Goal: Task Accomplishment & Management: Use online tool/utility

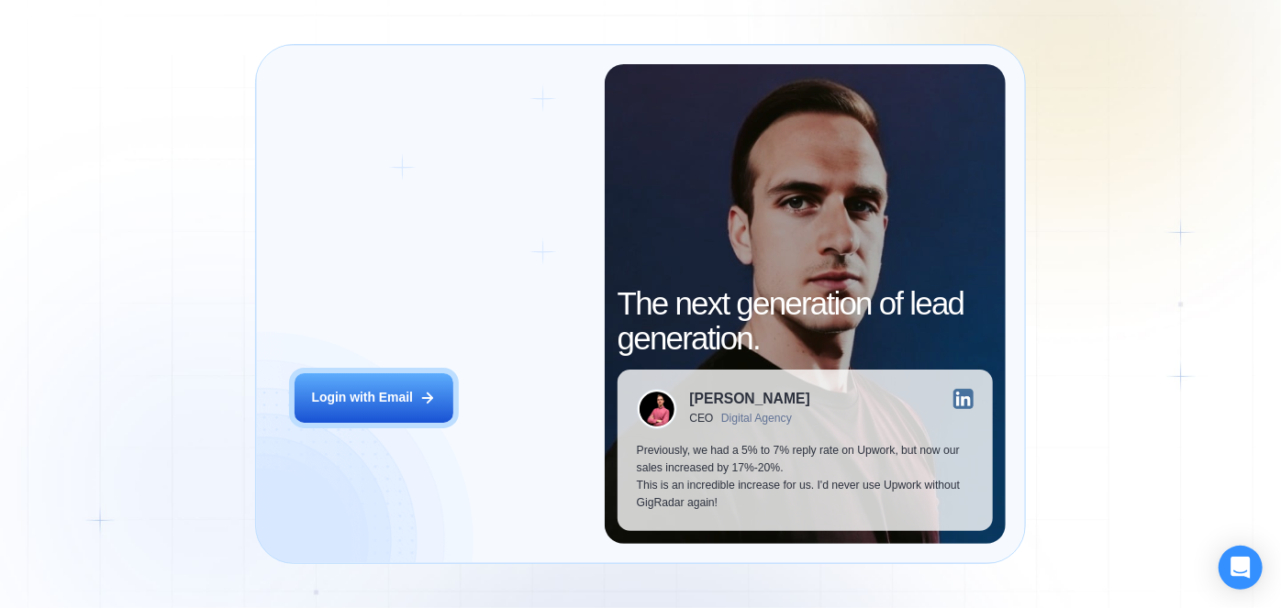
click at [386, 429] on div "Login ‍ Welcome to GigRadar. AI Business Manager for Agencies Login with Email" at bounding box center [439, 304] width 329 height 480
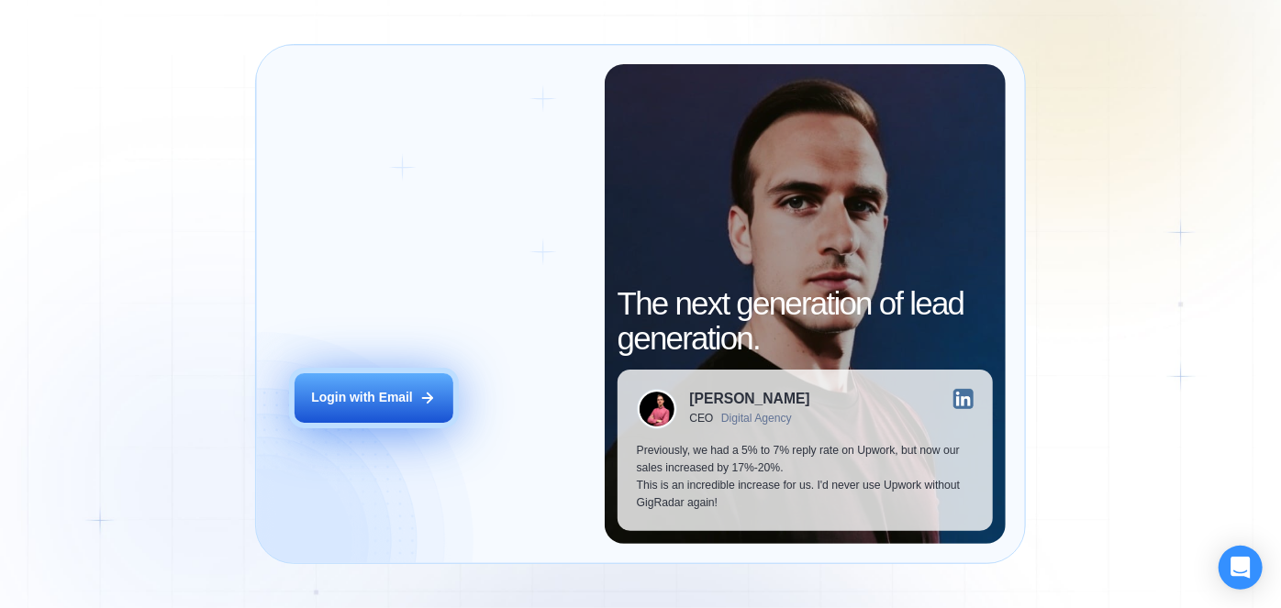
click at [389, 407] on button "Login with Email" at bounding box center [374, 398] width 159 height 50
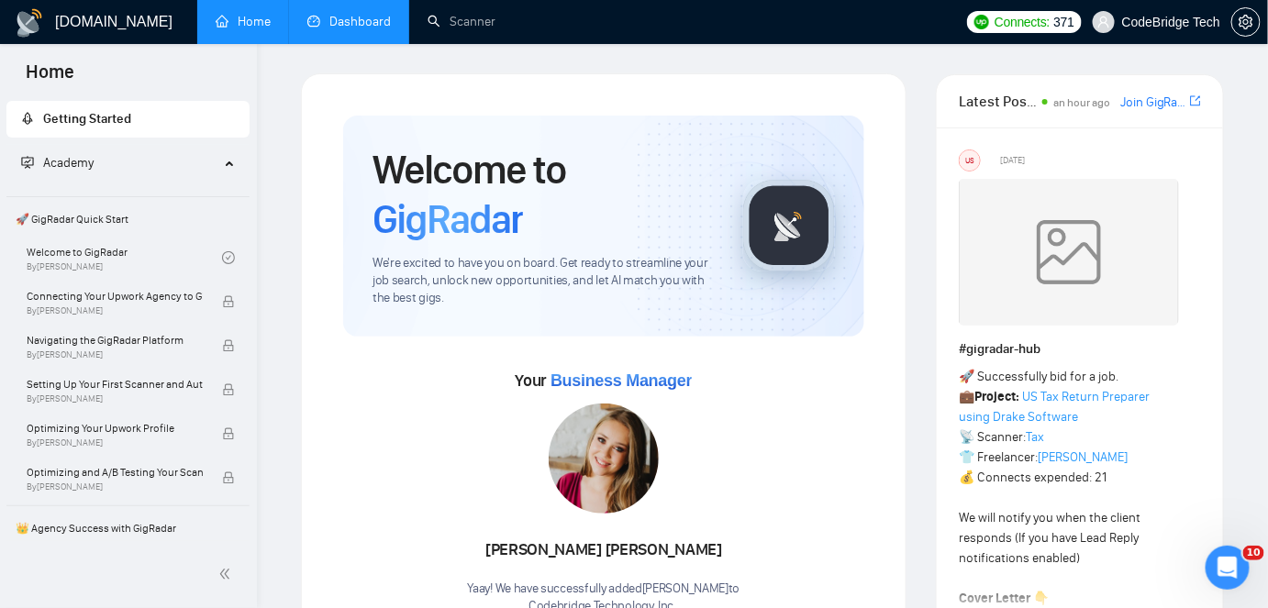
click at [379, 17] on link "Dashboard" at bounding box center [349, 22] width 84 height 16
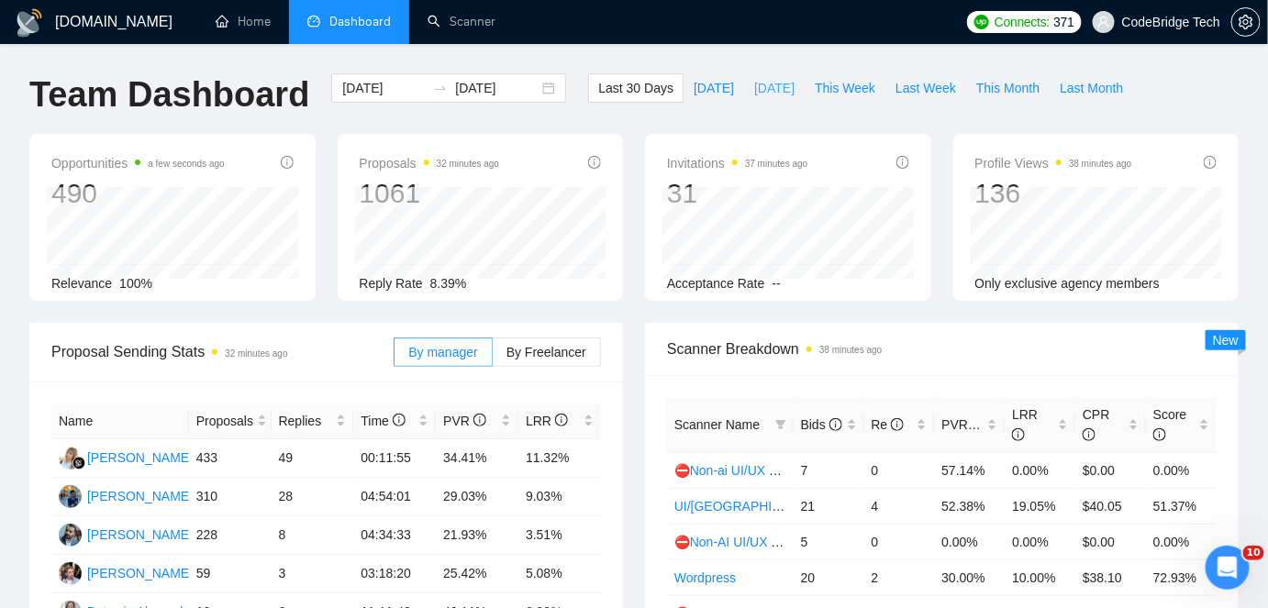
click at [774, 92] on span "Yesterday" at bounding box center [774, 88] width 40 height 20
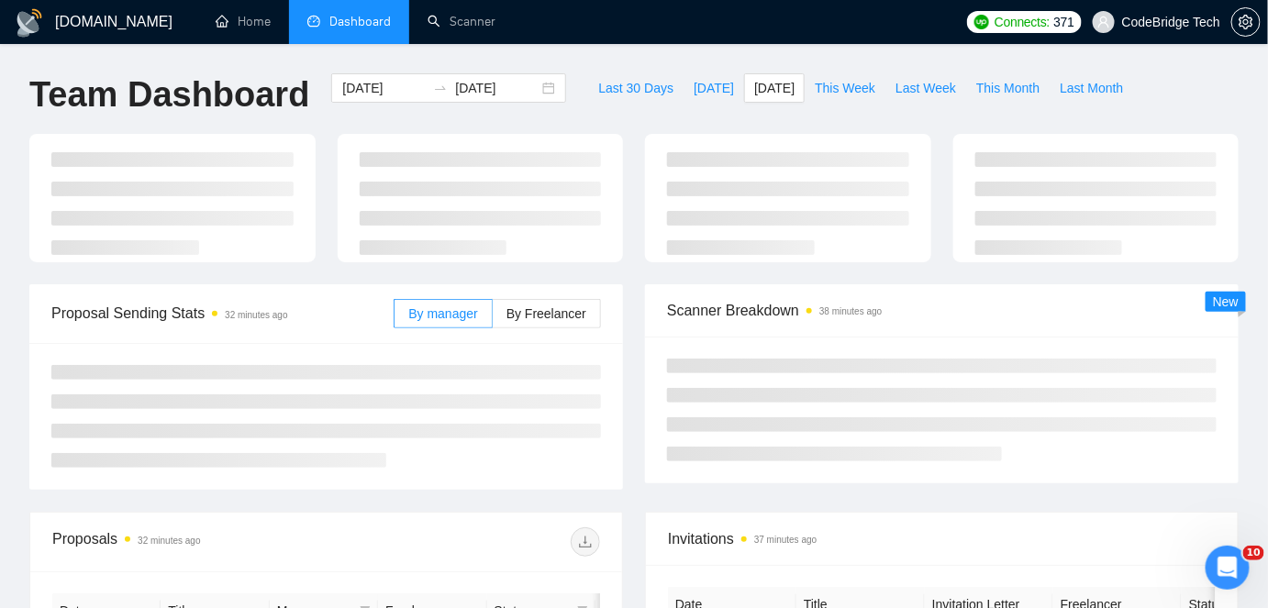
type input "2025-09-07"
type input "[DATE]"
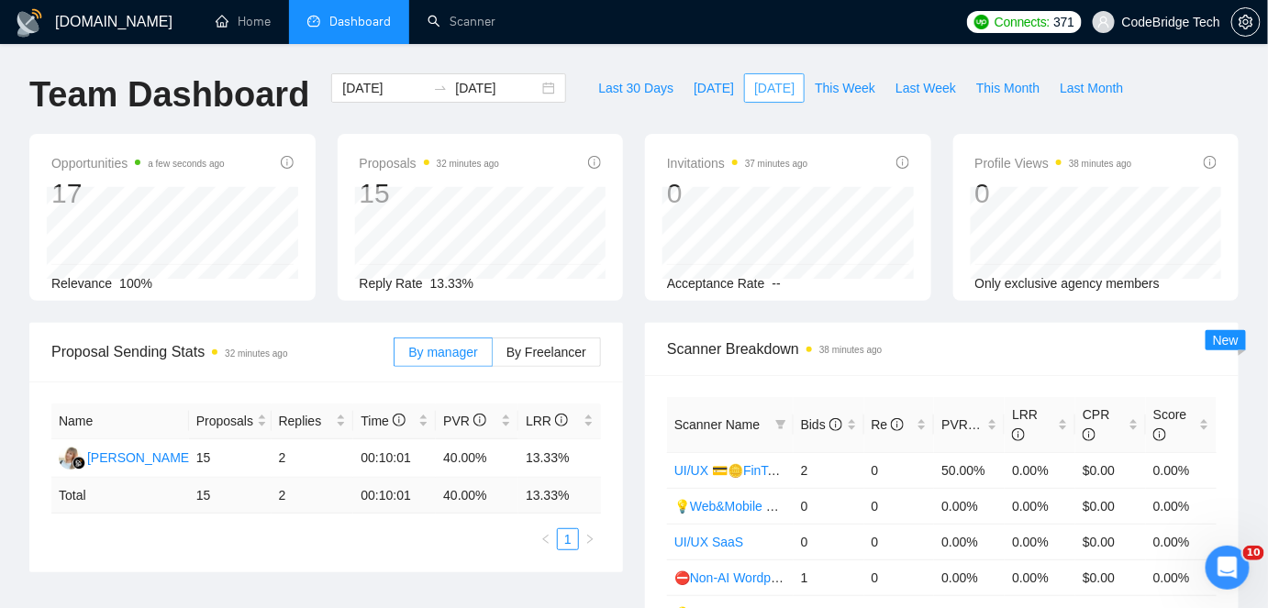
click at [754, 94] on span "[DATE]" at bounding box center [774, 88] width 40 height 20
click at [703, 102] on button "[DATE]" at bounding box center [714, 87] width 61 height 29
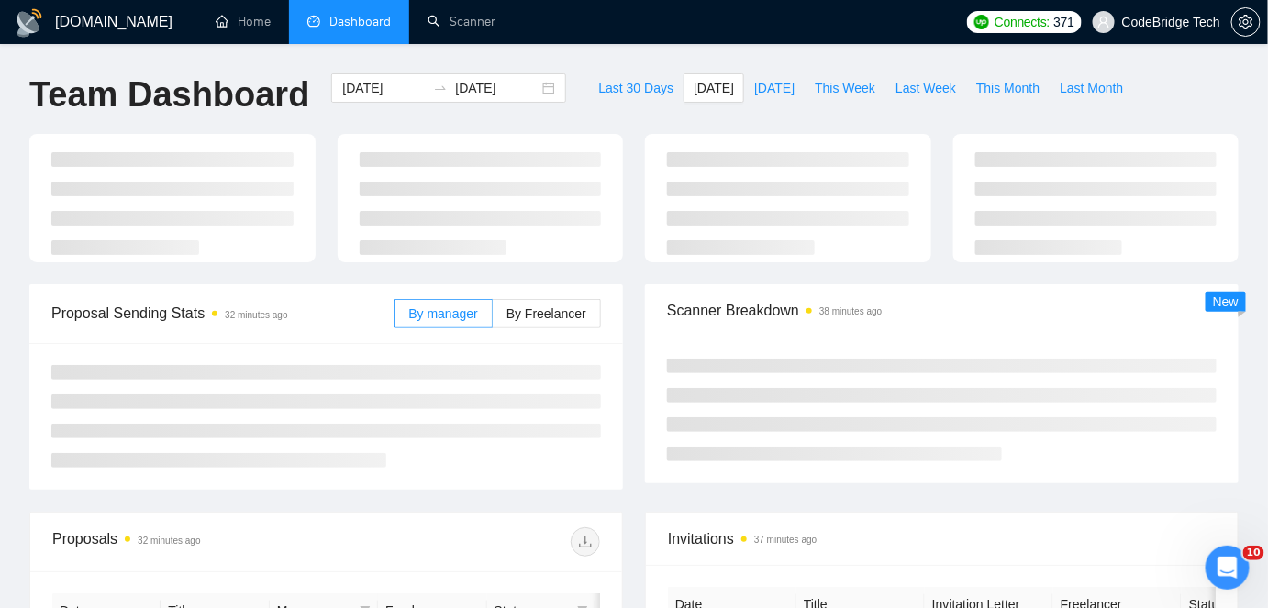
type input "[DATE]"
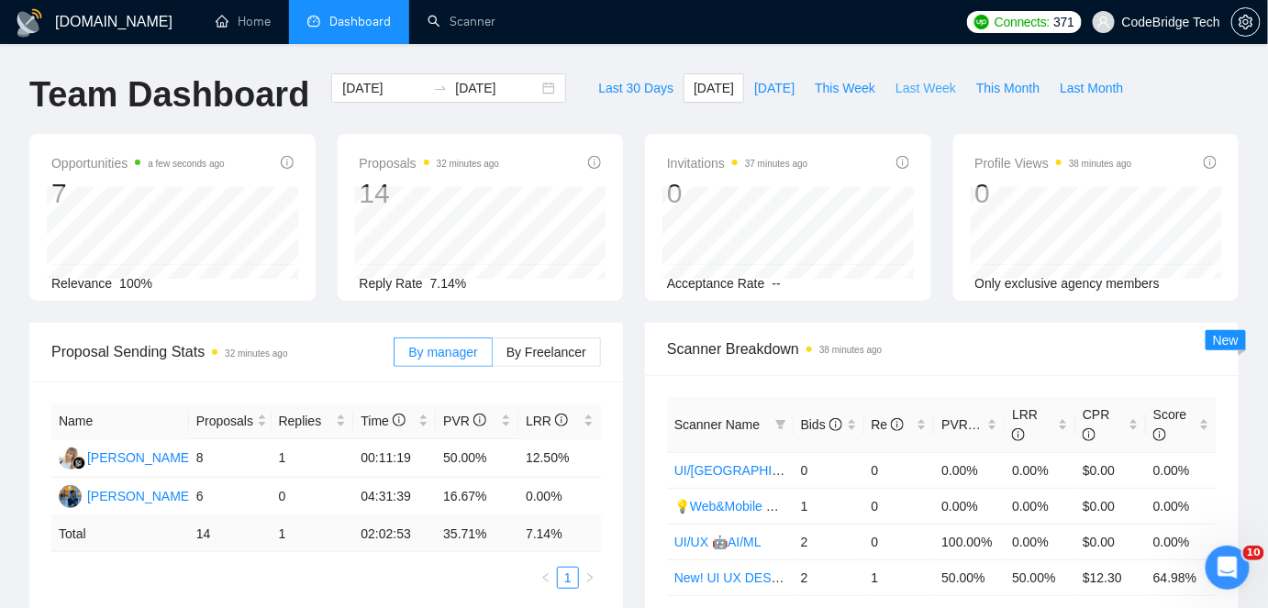
click at [899, 88] on span "Last Week" at bounding box center [926, 88] width 61 height 20
type input "[DATE]"
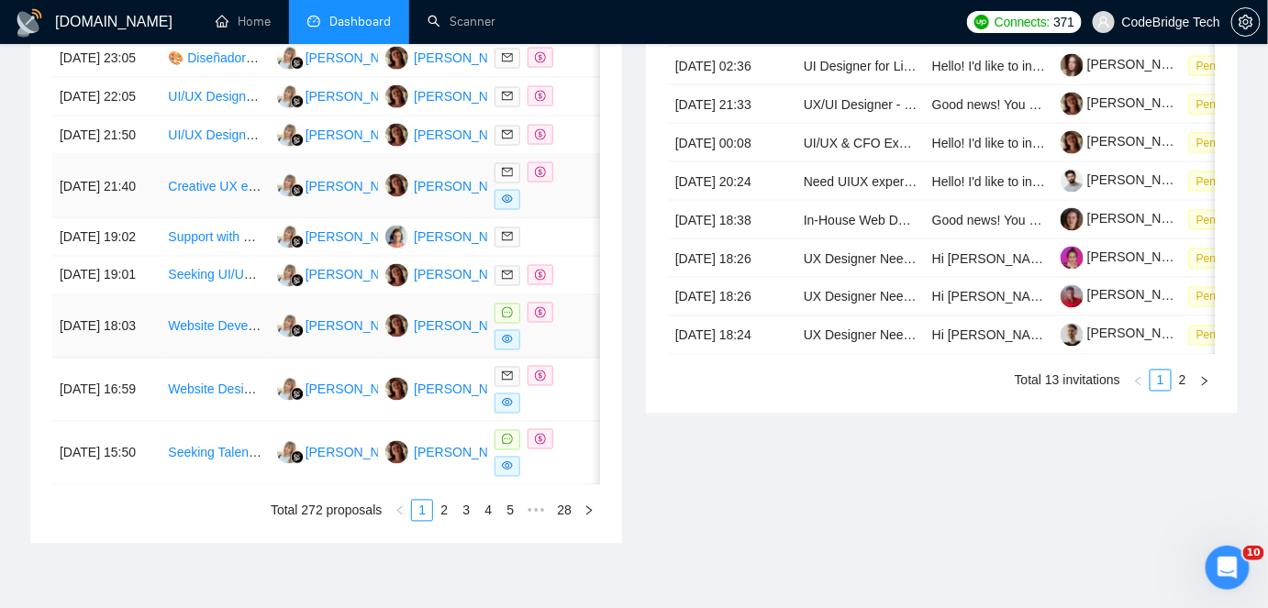
scroll to position [918, 0]
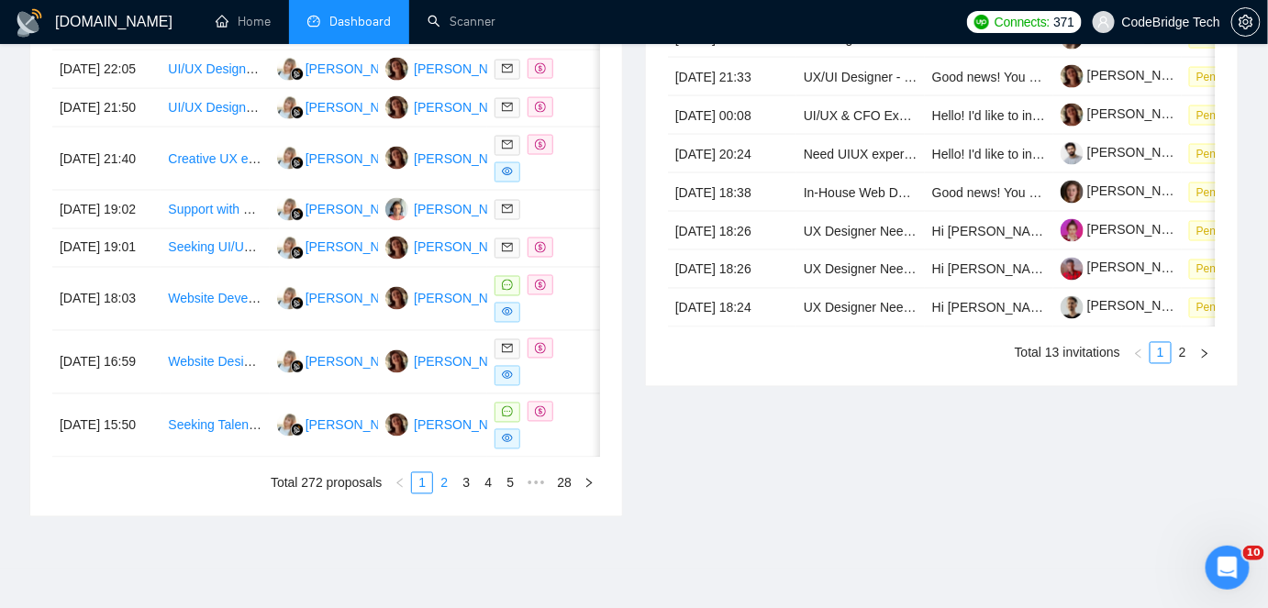
click at [438, 494] on link "2" at bounding box center [444, 483] width 20 height 20
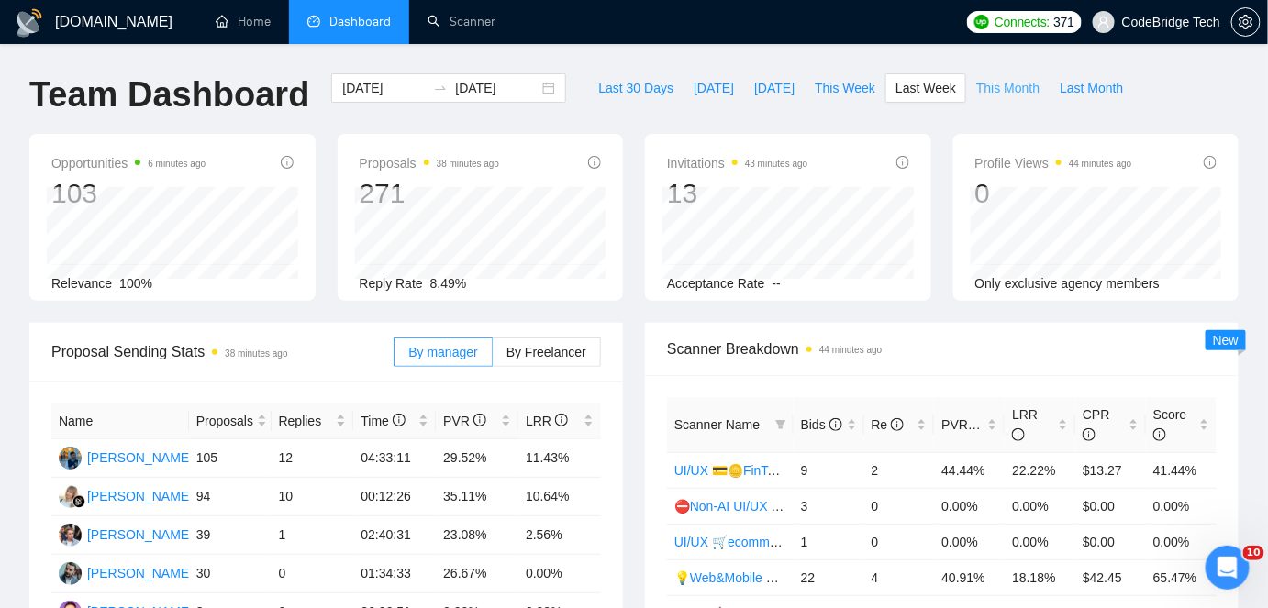
click at [978, 95] on span "This Month" at bounding box center [1007, 88] width 63 height 20
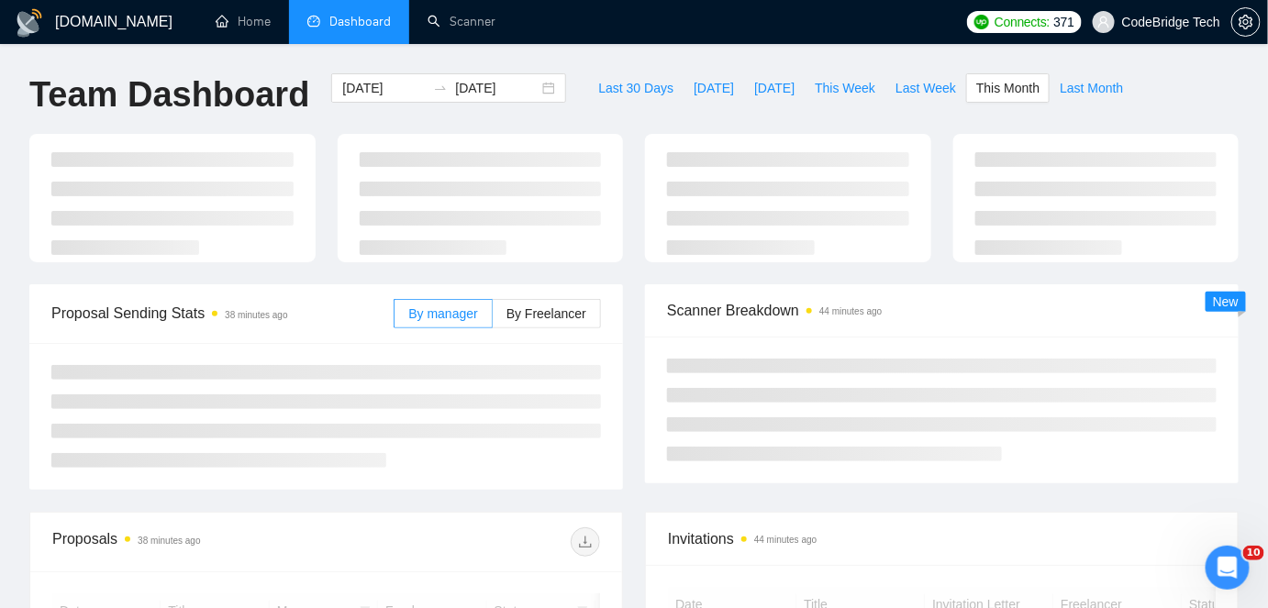
type input "[DATE]"
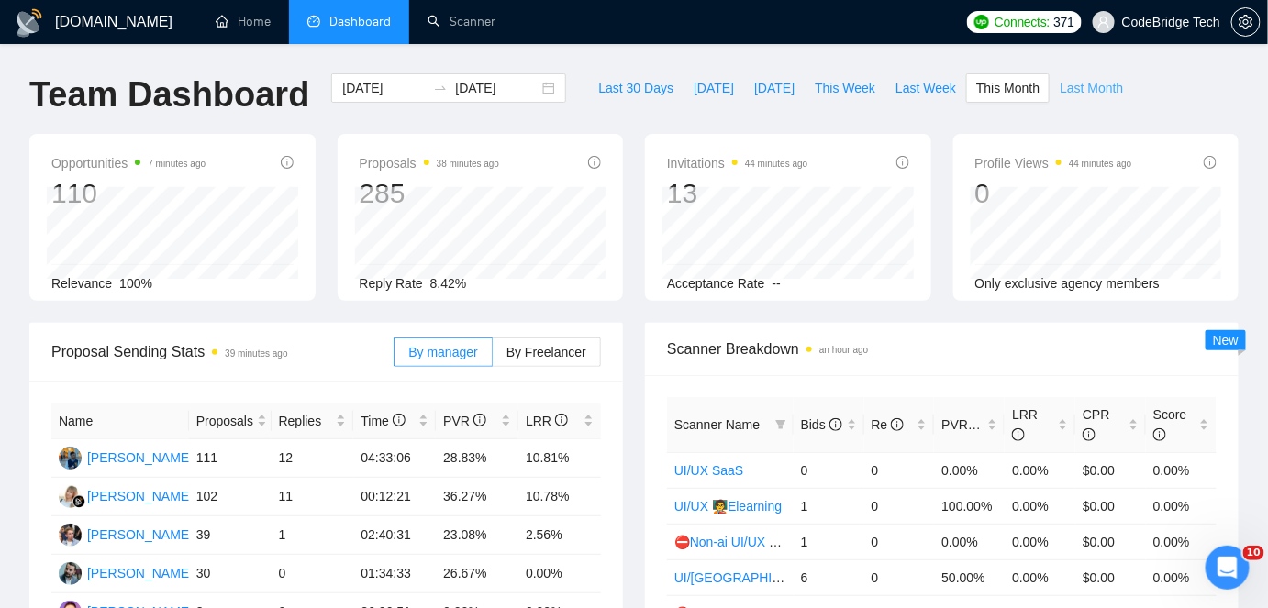
click at [1068, 97] on button "Last Month" at bounding box center [1092, 87] width 84 height 29
type input "[DATE]"
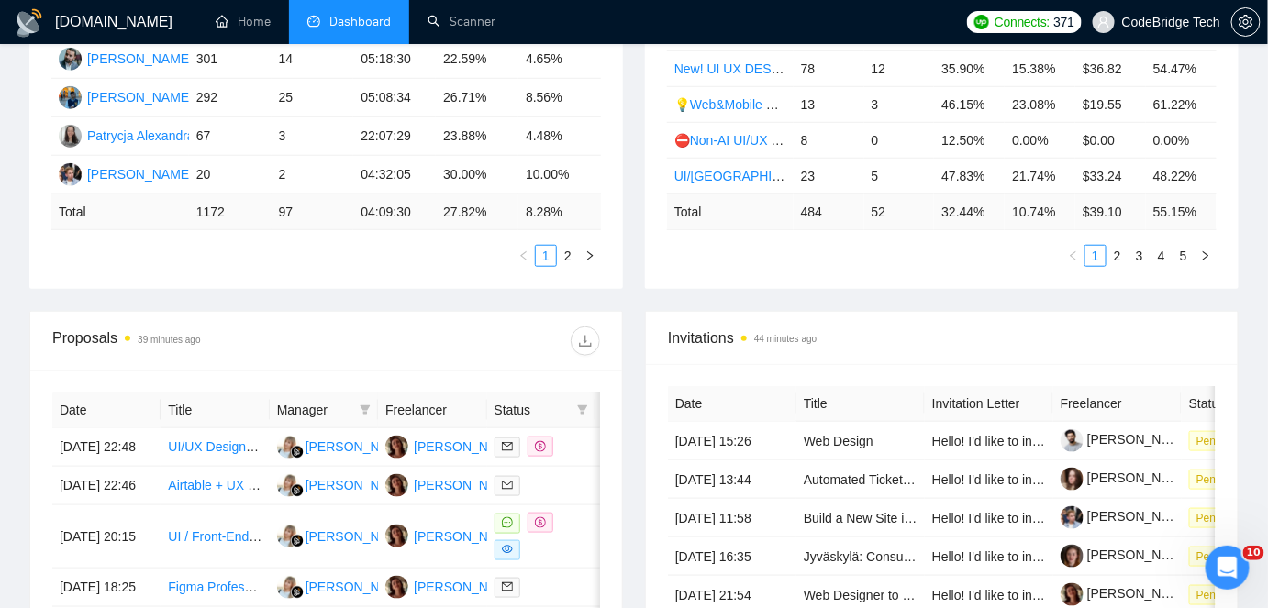
scroll to position [479, 0]
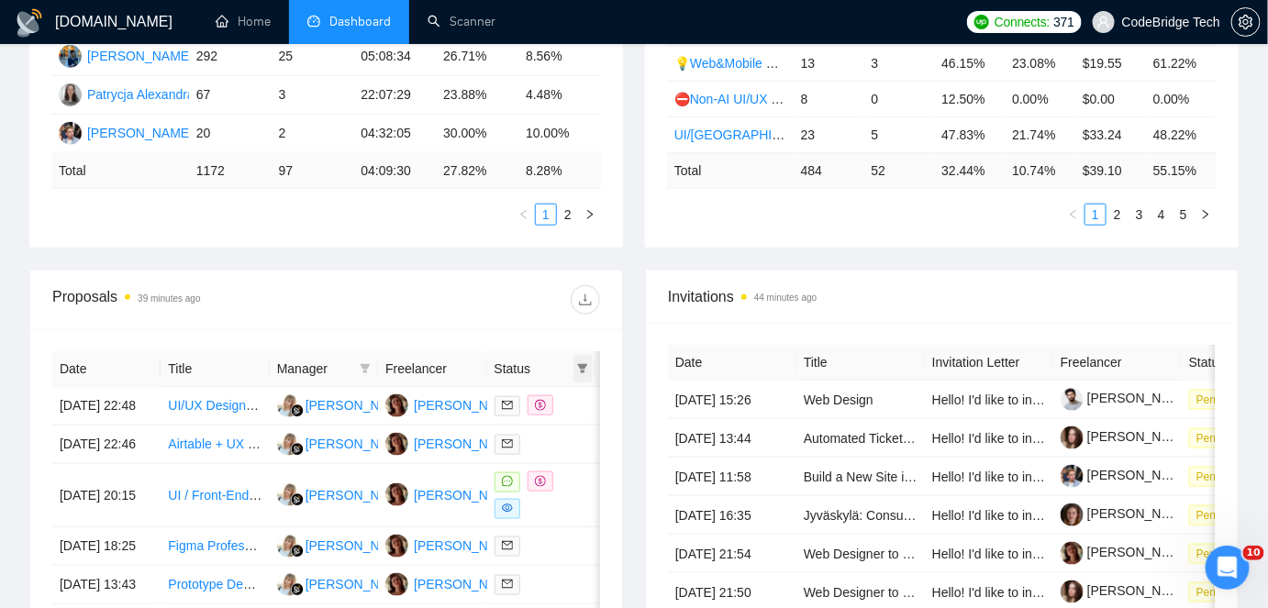
click at [584, 365] on icon "filter" at bounding box center [583, 368] width 10 height 9
click at [536, 397] on span "Chat" at bounding box center [524, 404] width 35 height 15
checkbox input "true"
click at [567, 465] on span "OK" at bounding box center [567, 471] width 18 height 20
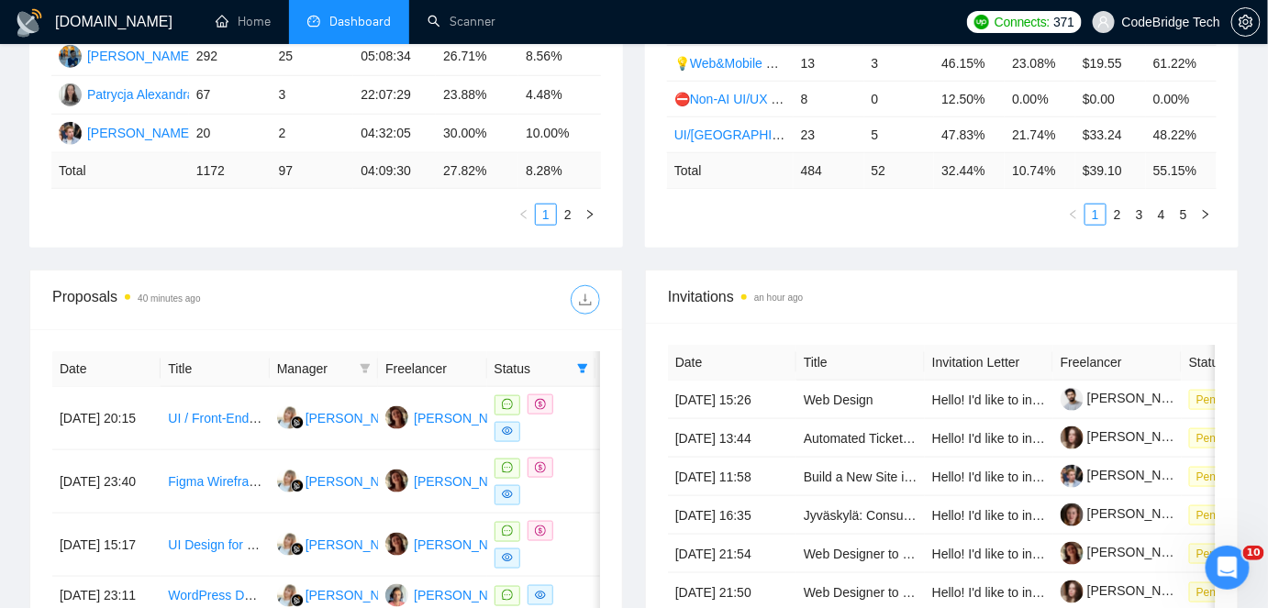
click at [573, 297] on span "download" at bounding box center [586, 300] width 28 height 15
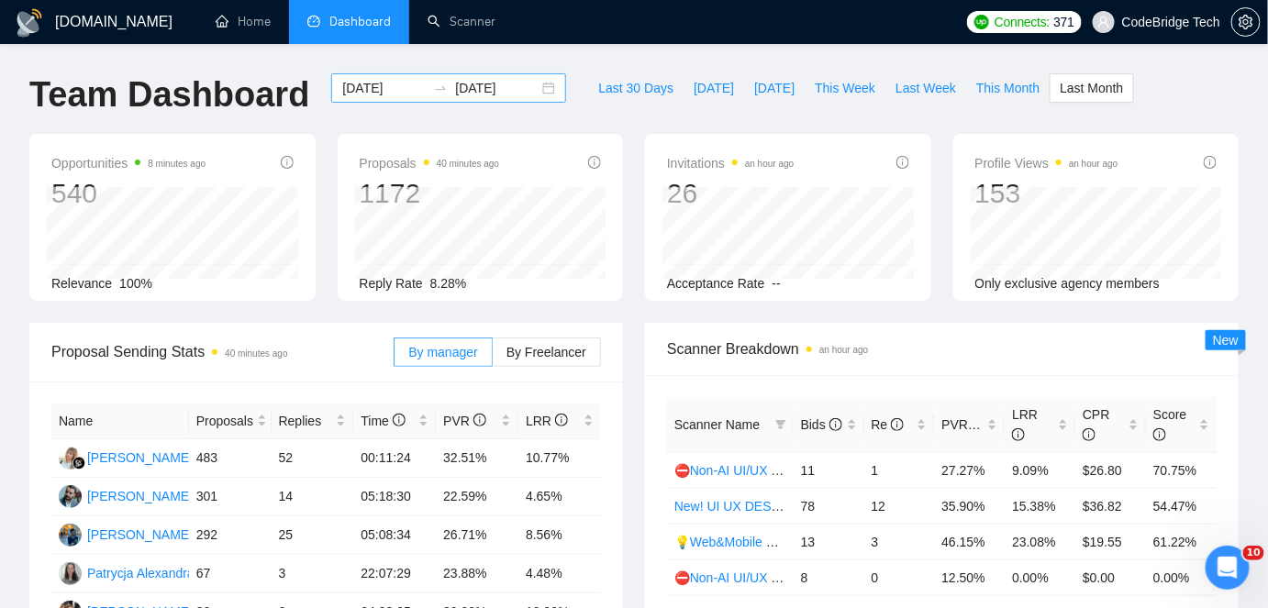
click at [344, 97] on input "[DATE]" at bounding box center [384, 88] width 84 height 20
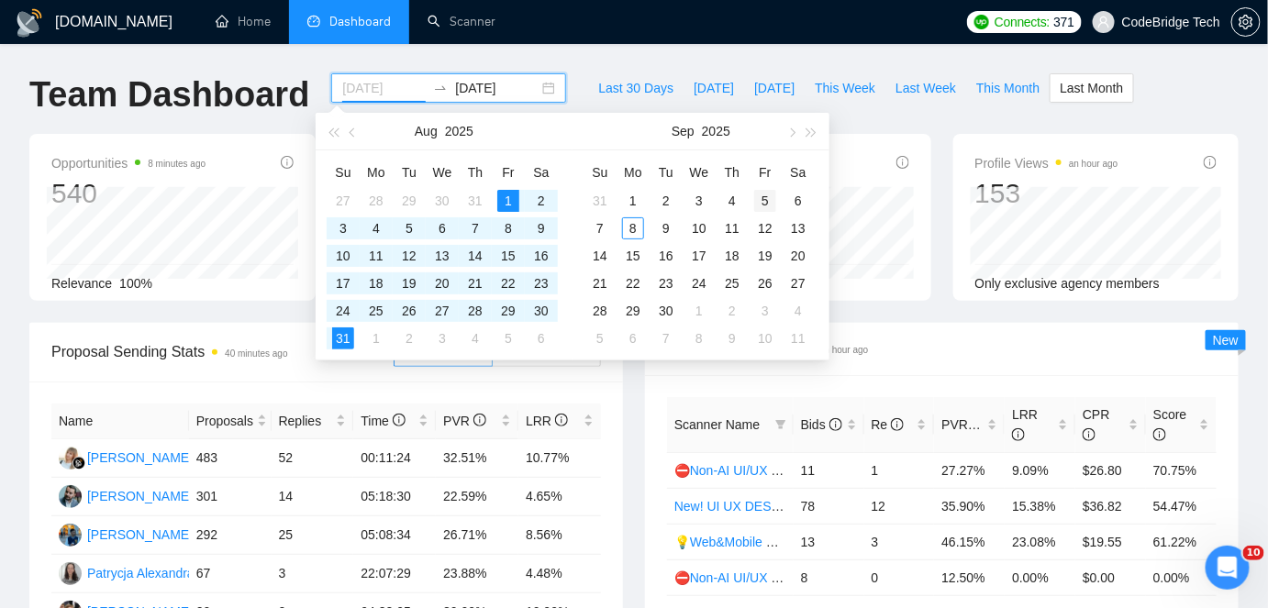
type input "[DATE]"
click at [765, 196] on div "5" at bounding box center [765, 201] width 22 height 22
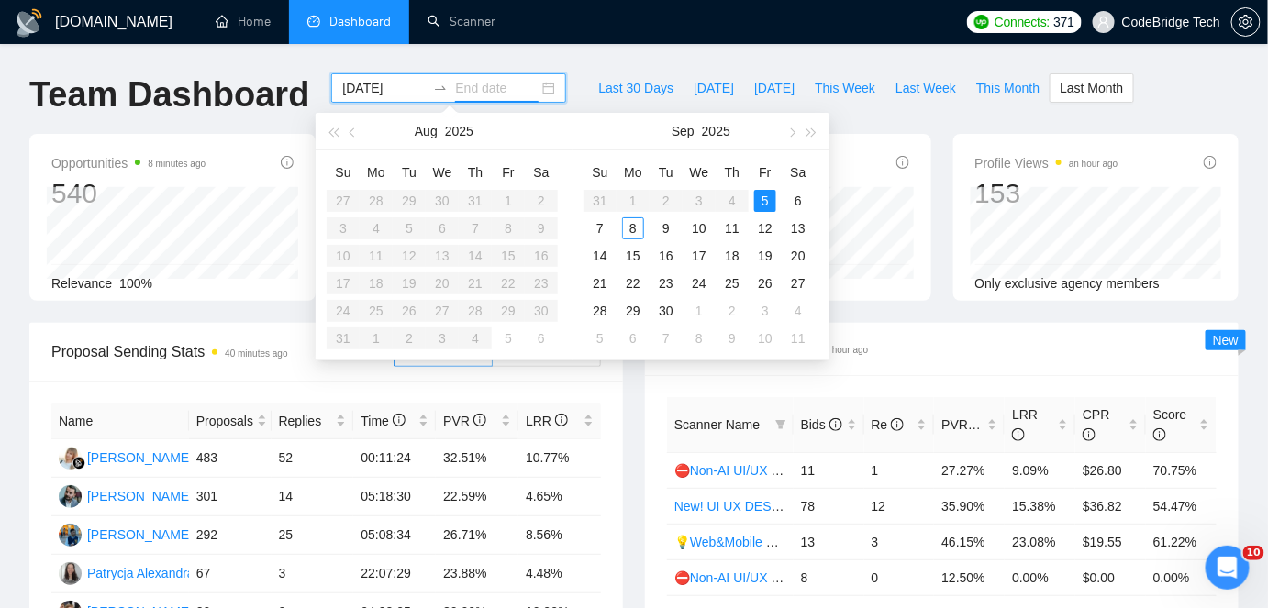
click at [765, 196] on div "5" at bounding box center [765, 201] width 22 height 22
type input "[DATE]"
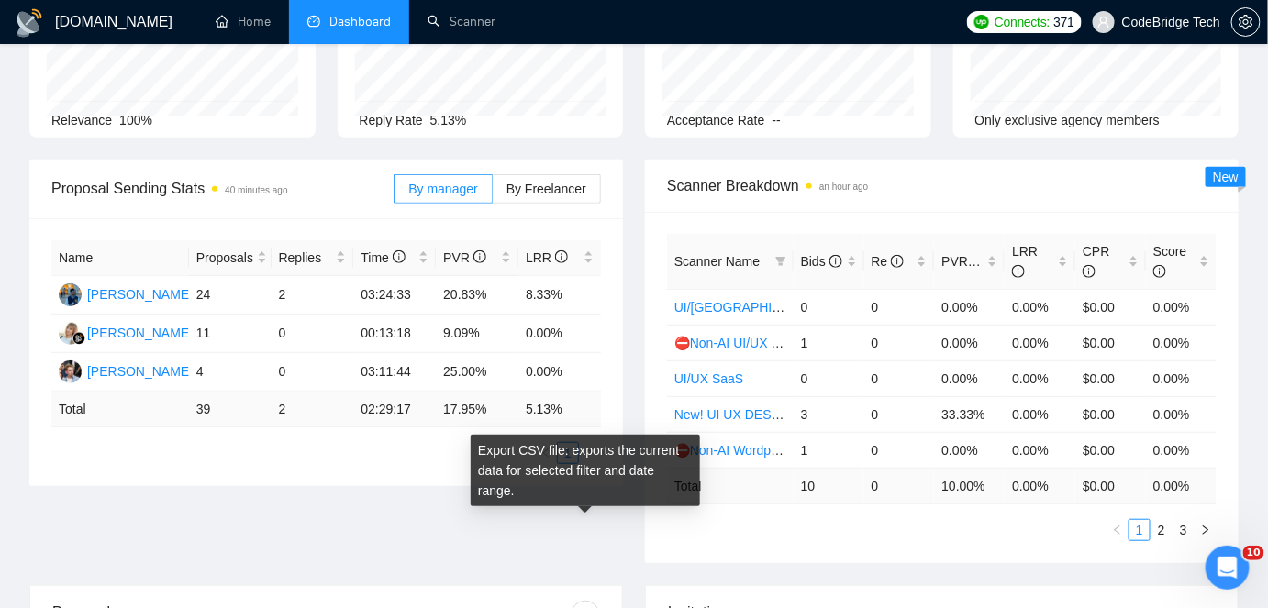
scroll to position [166, 0]
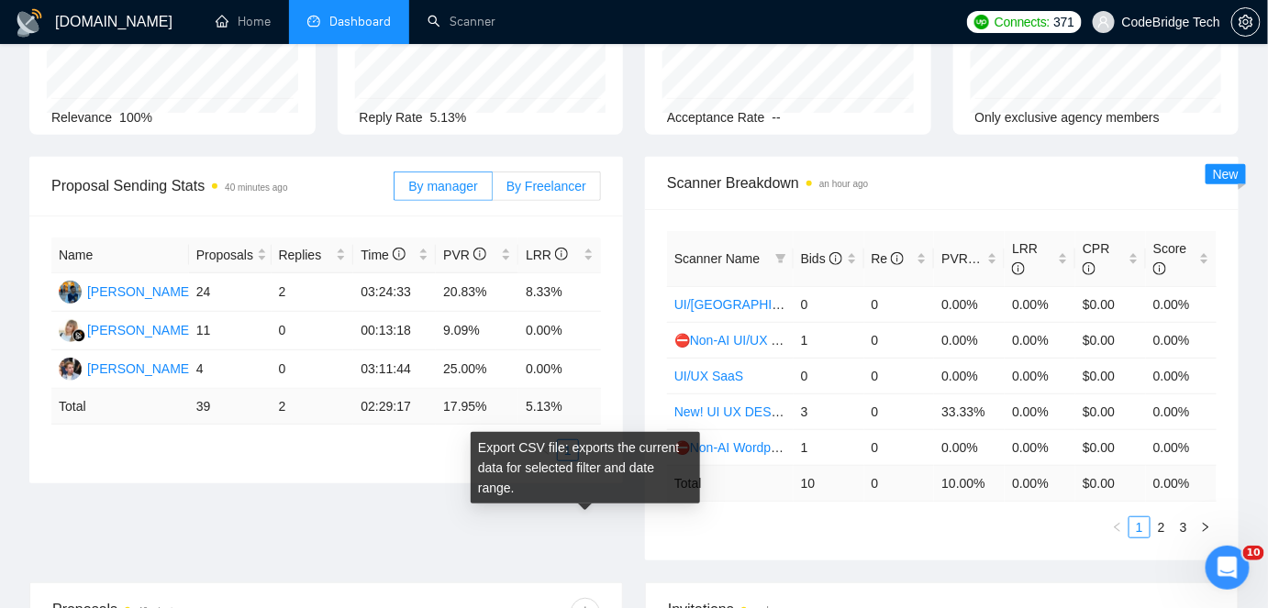
click at [545, 186] on span "By Freelancer" at bounding box center [547, 186] width 80 height 15
click at [493, 191] on input "By Freelancer" at bounding box center [493, 191] width 0 height 0
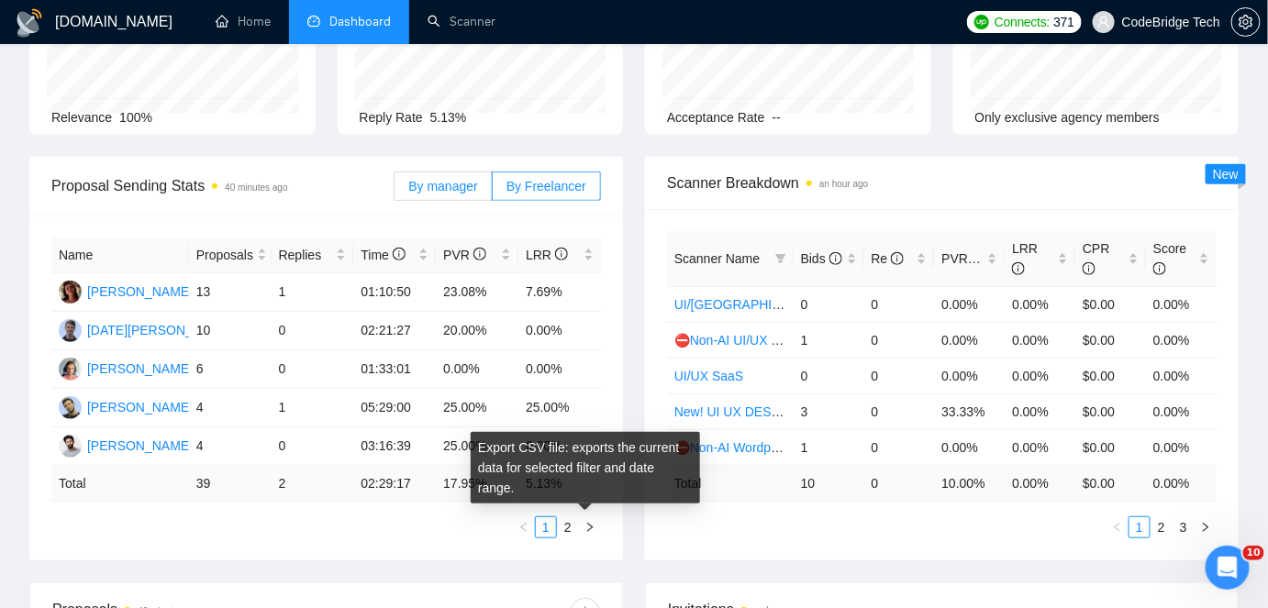
click at [450, 188] on span "By manager" at bounding box center [442, 186] width 69 height 15
click at [395, 191] on input "By manager" at bounding box center [395, 191] width 0 height 0
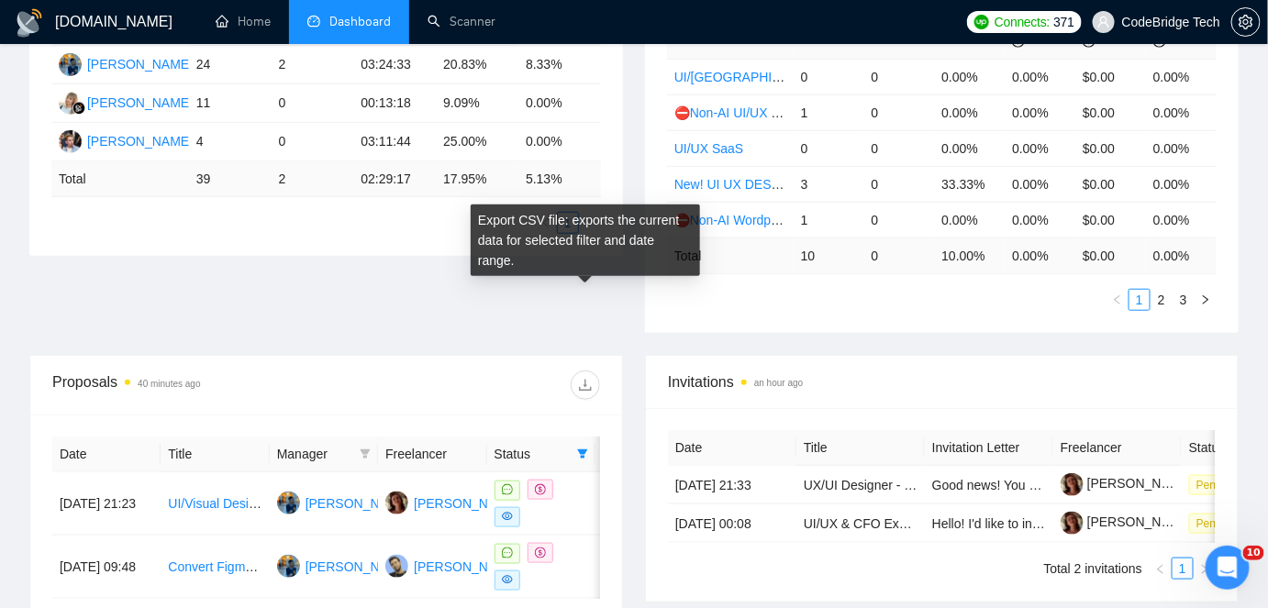
scroll to position [500, 0]
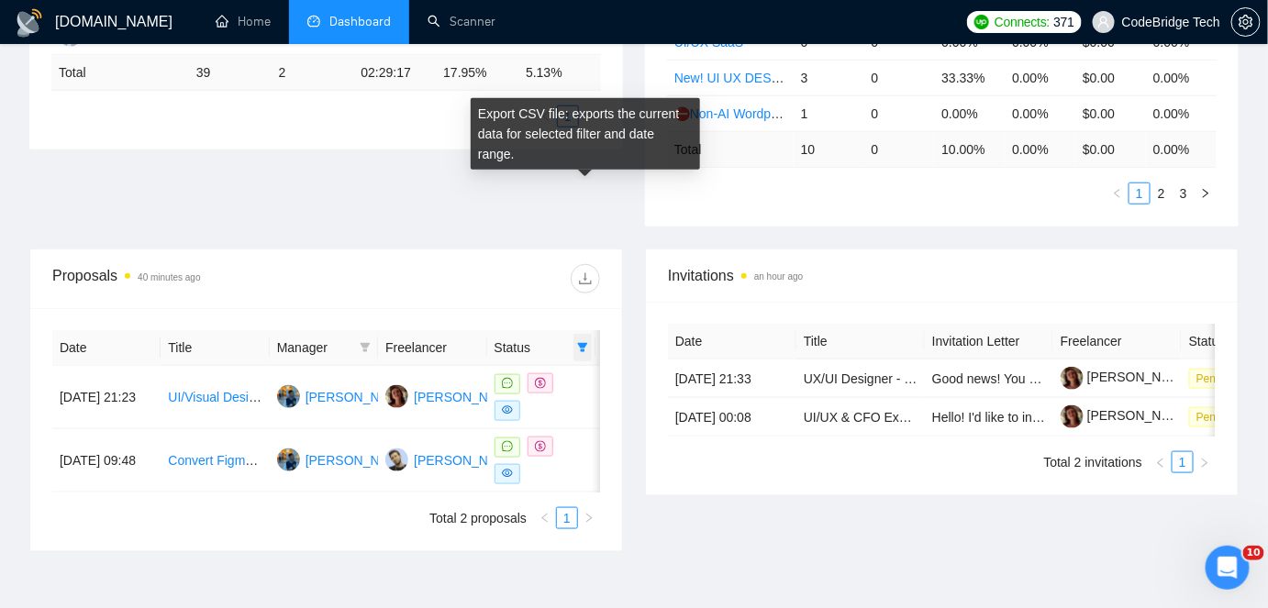
click at [574, 336] on span at bounding box center [582, 348] width 18 height 28
click at [535, 384] on span "Chat" at bounding box center [524, 380] width 35 height 15
checkbox input "false"
click at [577, 431] on div "Reset OK" at bounding box center [536, 447] width 110 height 36
click at [577, 448] on button "OK" at bounding box center [567, 447] width 33 height 22
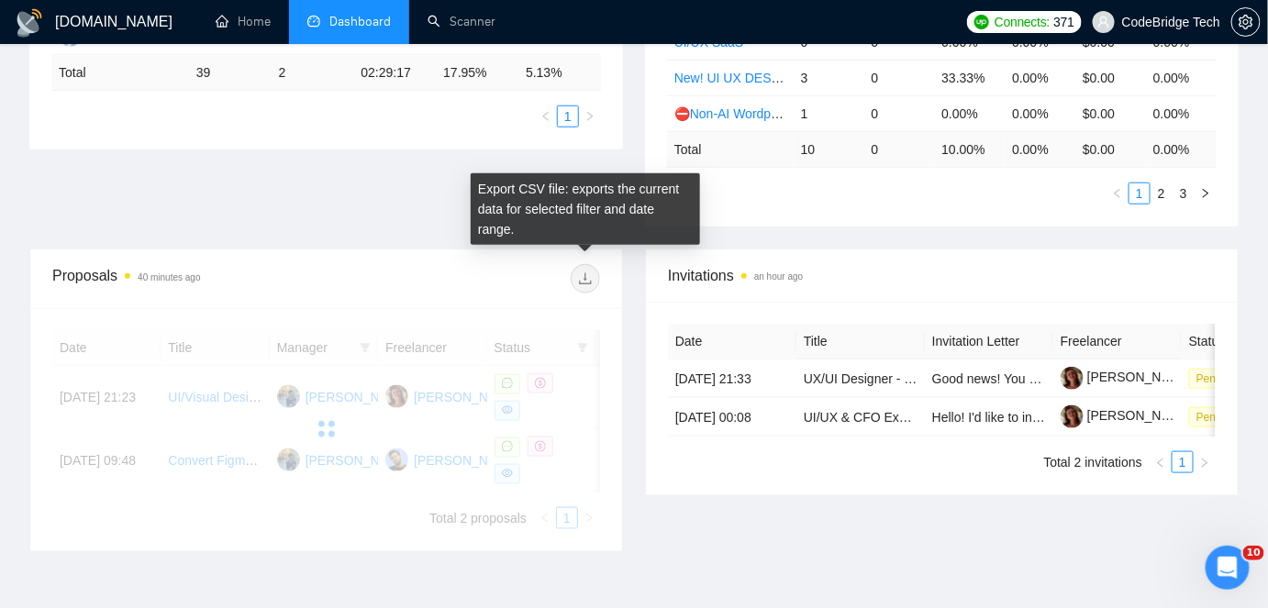
click at [379, 340] on div at bounding box center [326, 429] width 548 height 199
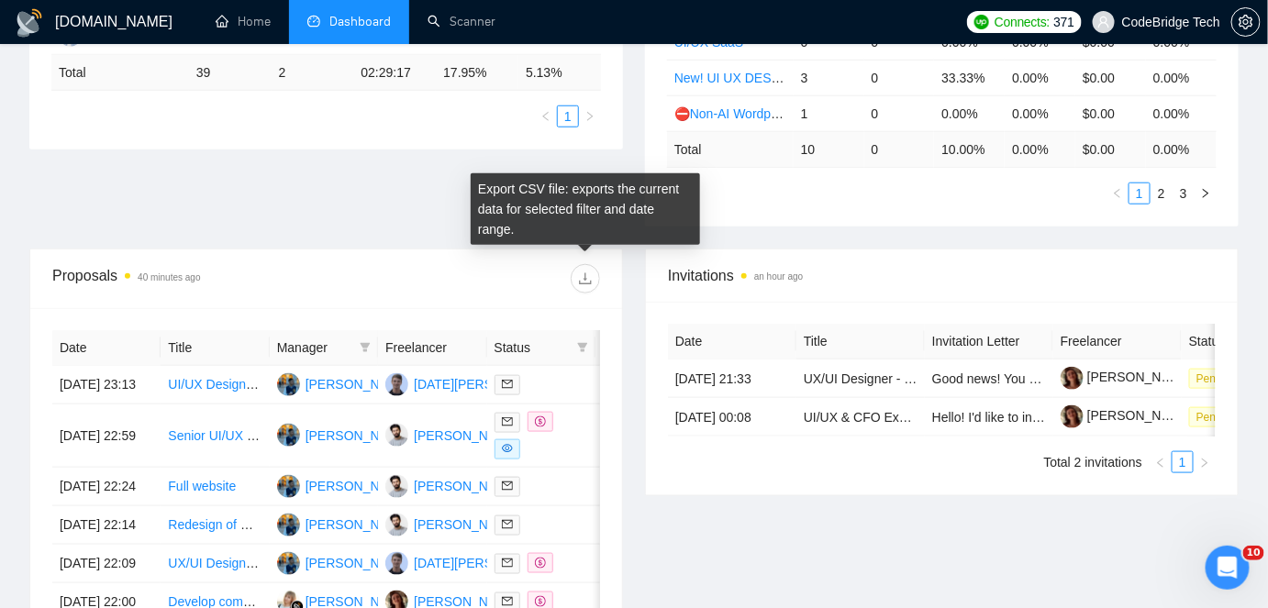
click at [362, 350] on icon "filter" at bounding box center [365, 347] width 11 height 11
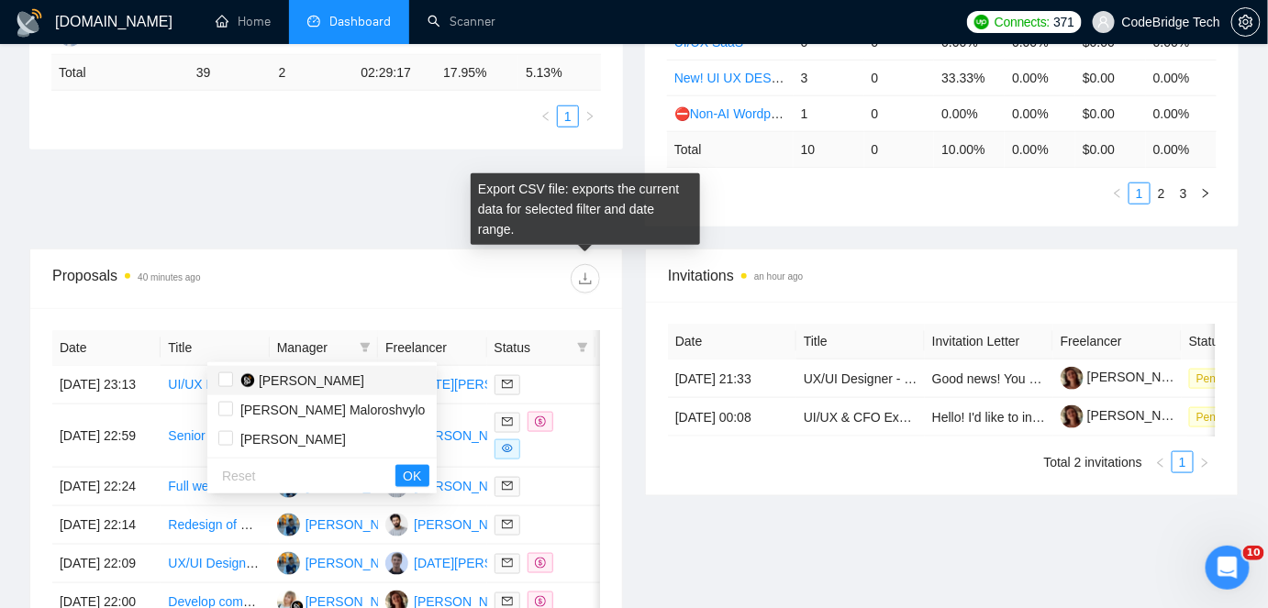
click at [320, 373] on span "[PERSON_NAME]" at bounding box center [312, 380] width 106 height 15
checkbox input "true"
click at [403, 470] on span "OK" at bounding box center [412, 476] width 18 height 20
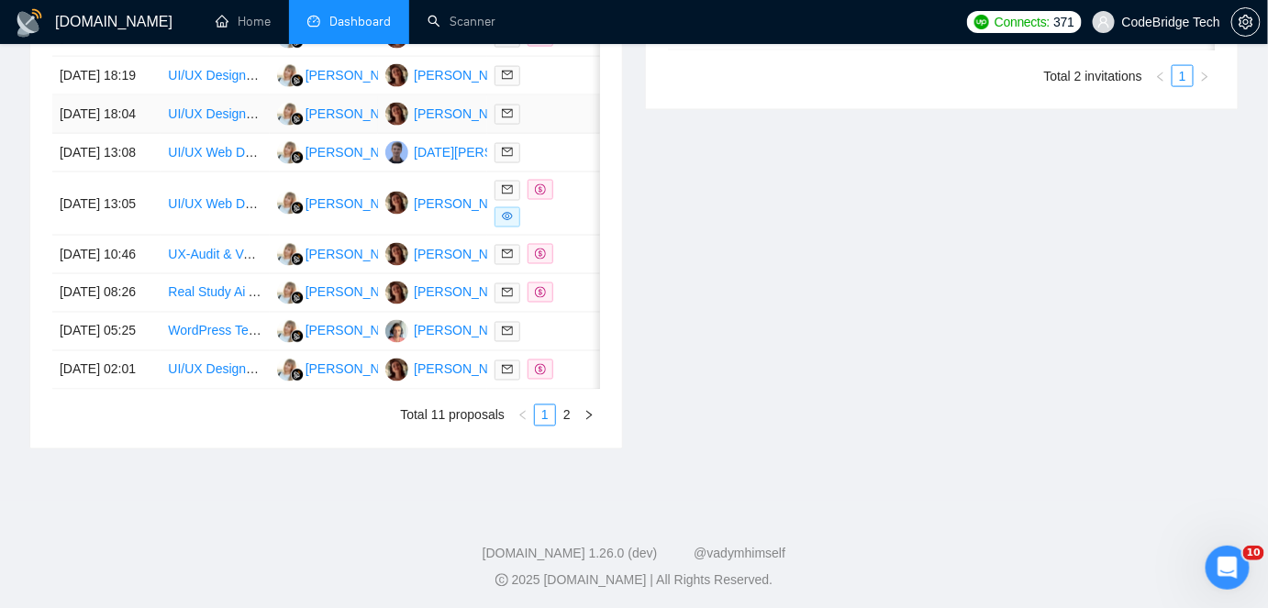
scroll to position [1000, 0]
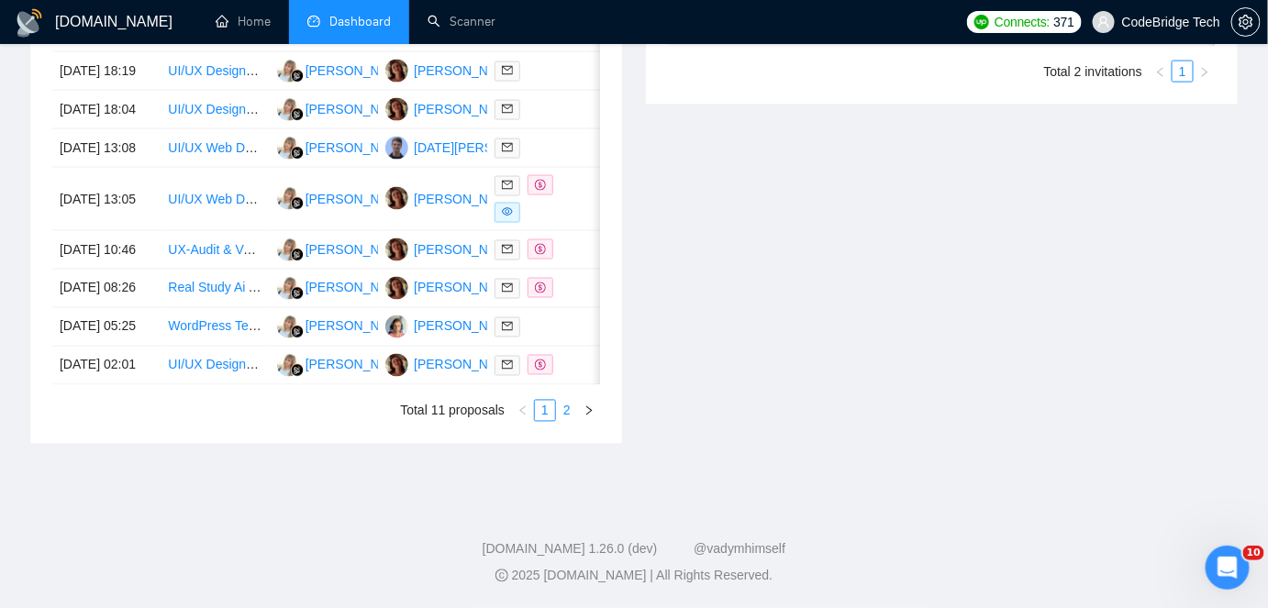
click at [567, 421] on link "2" at bounding box center [567, 411] width 20 height 20
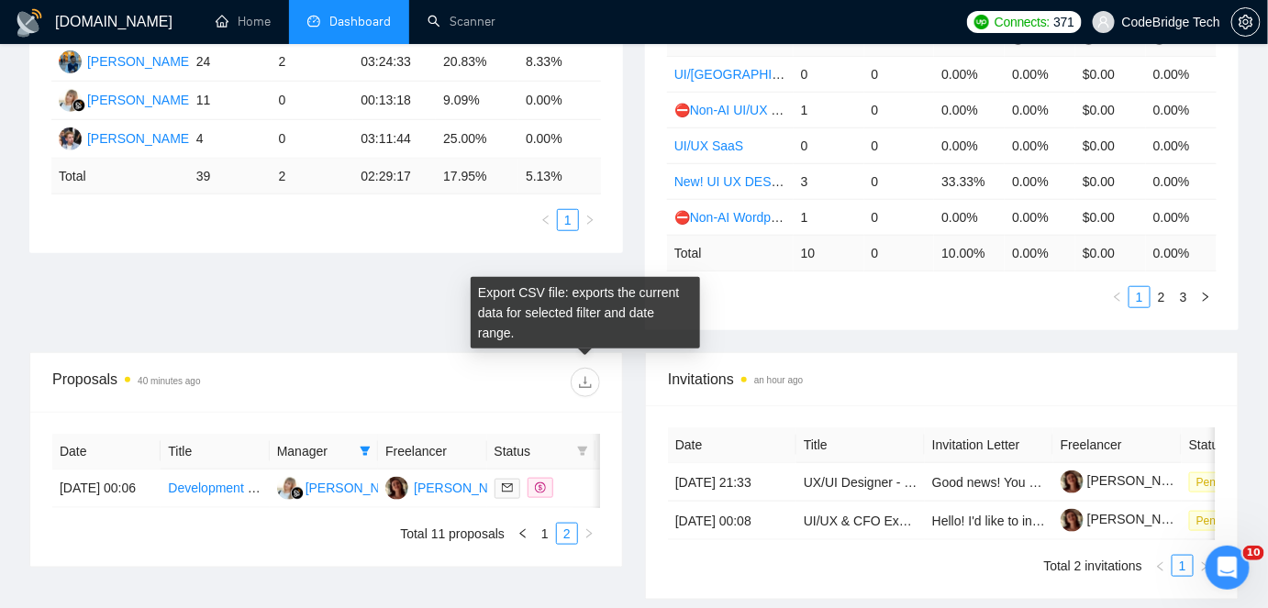
scroll to position [561, 0]
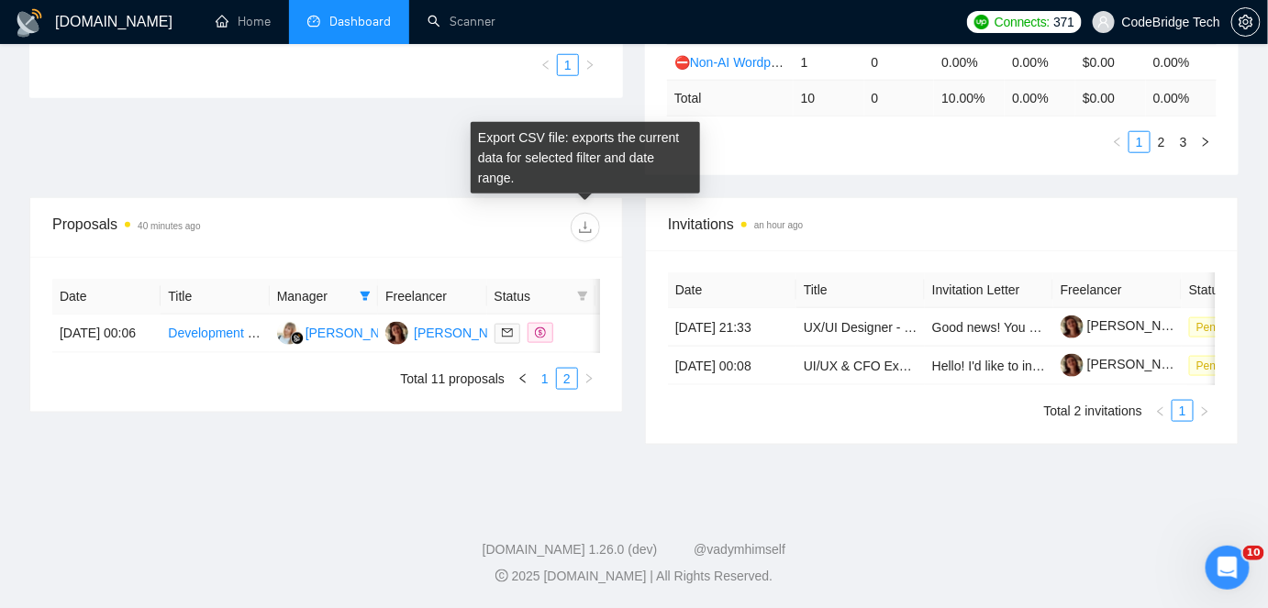
click at [540, 389] on link "1" at bounding box center [545, 379] width 20 height 20
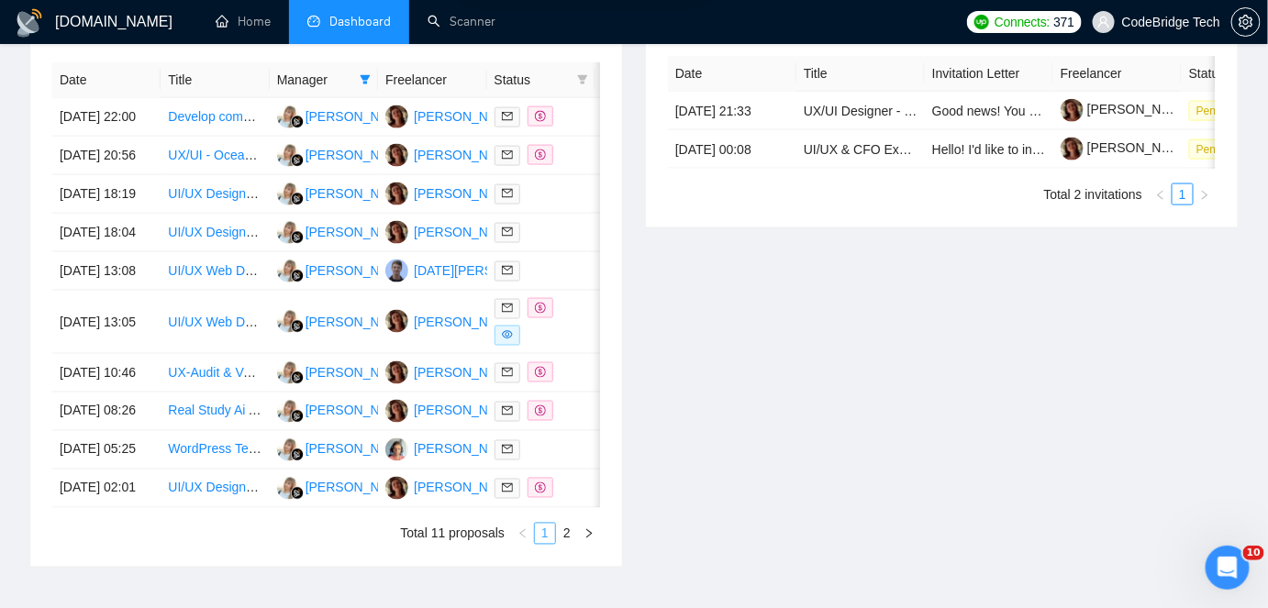
scroll to position [895, 0]
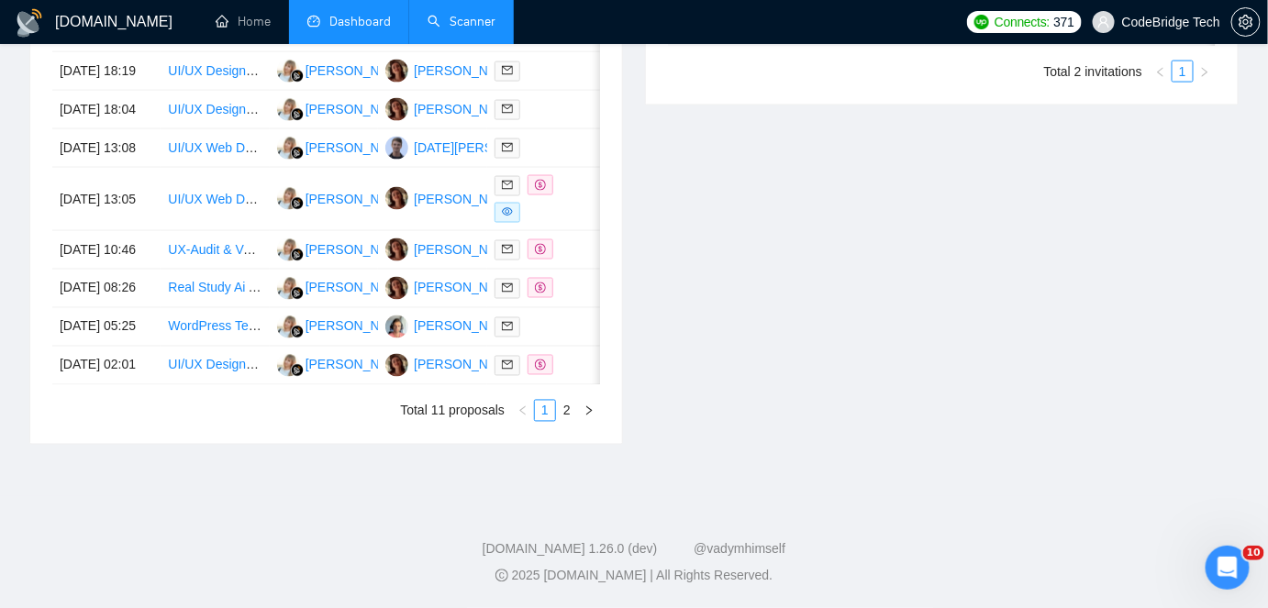
click at [453, 18] on link "Scanner" at bounding box center [462, 22] width 68 height 16
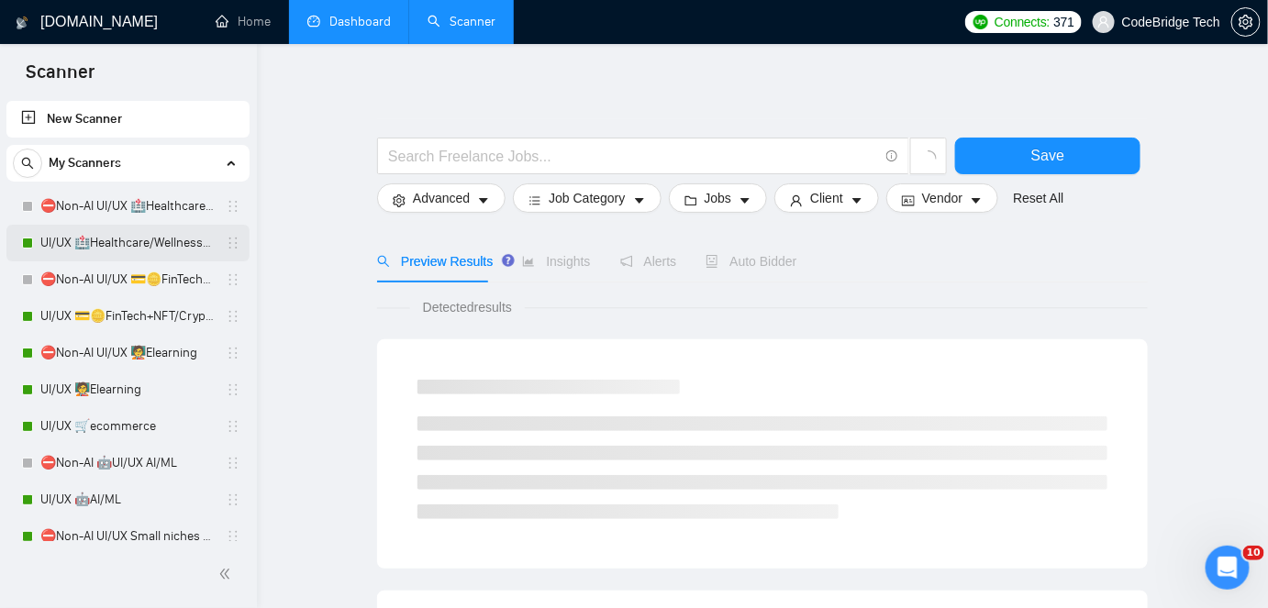
click at [100, 245] on link "UI/UX 🏥Healthcare/Wellness/Sports/Fitness" at bounding box center [127, 243] width 174 height 37
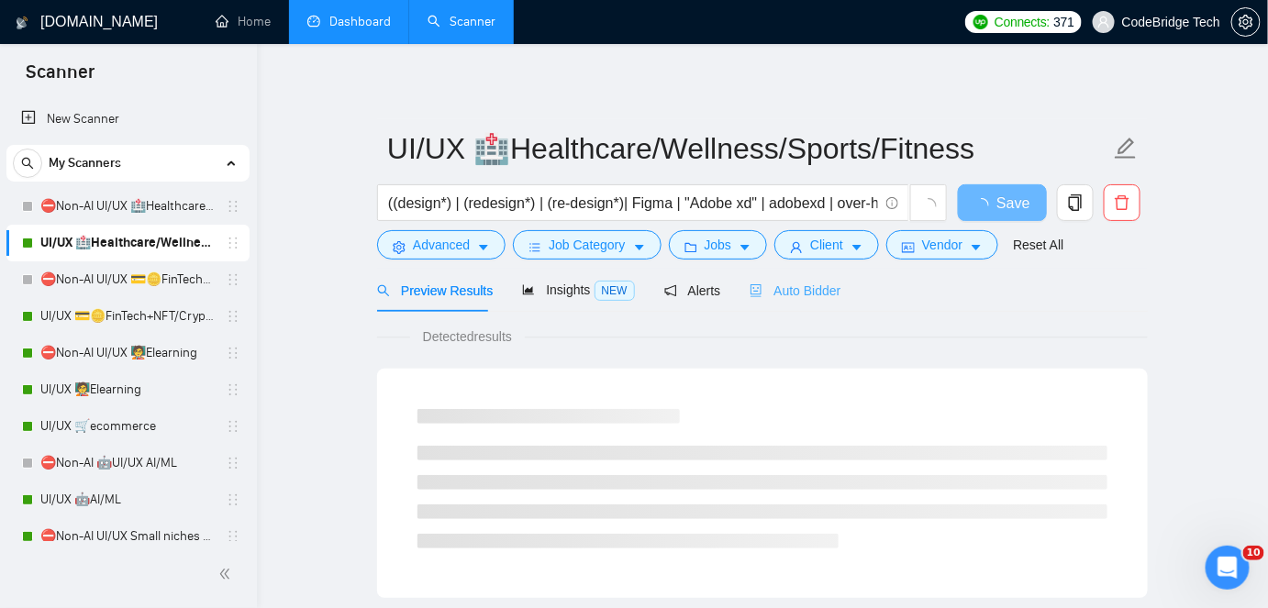
click at [771, 276] on div "Auto Bidder" at bounding box center [795, 290] width 91 height 43
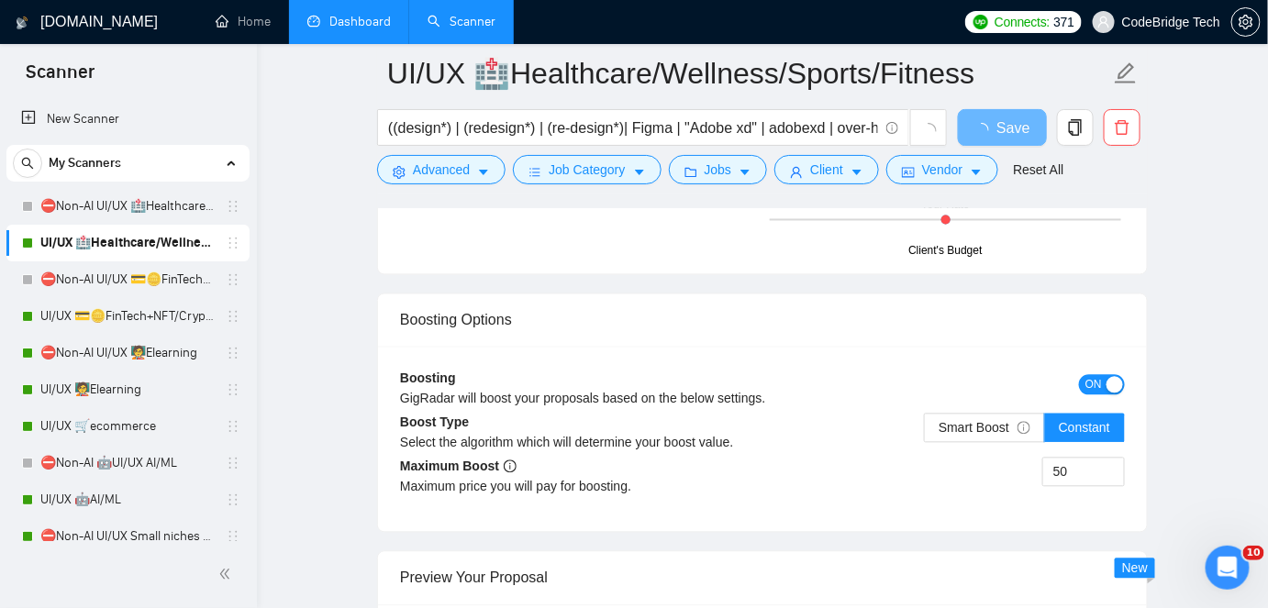
scroll to position [3420, 0]
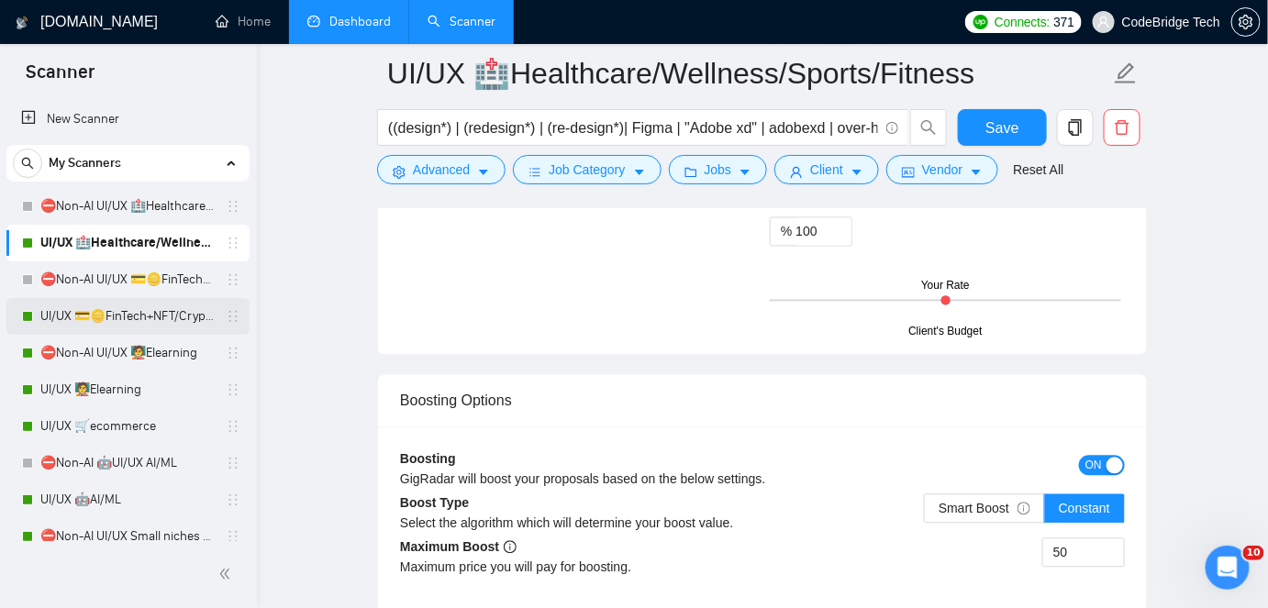
click at [133, 321] on link "UI/UX 💳🪙FinTech+NFT/Crypto/Blockchain/Casino" at bounding box center [127, 316] width 174 height 37
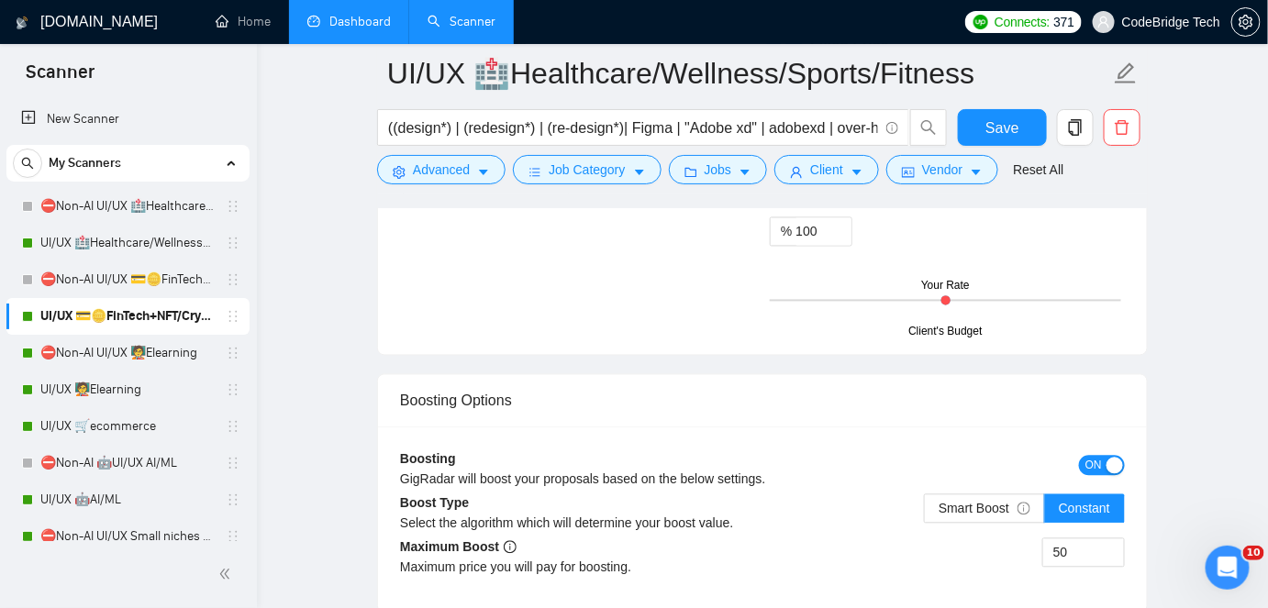
scroll to position [61, 0]
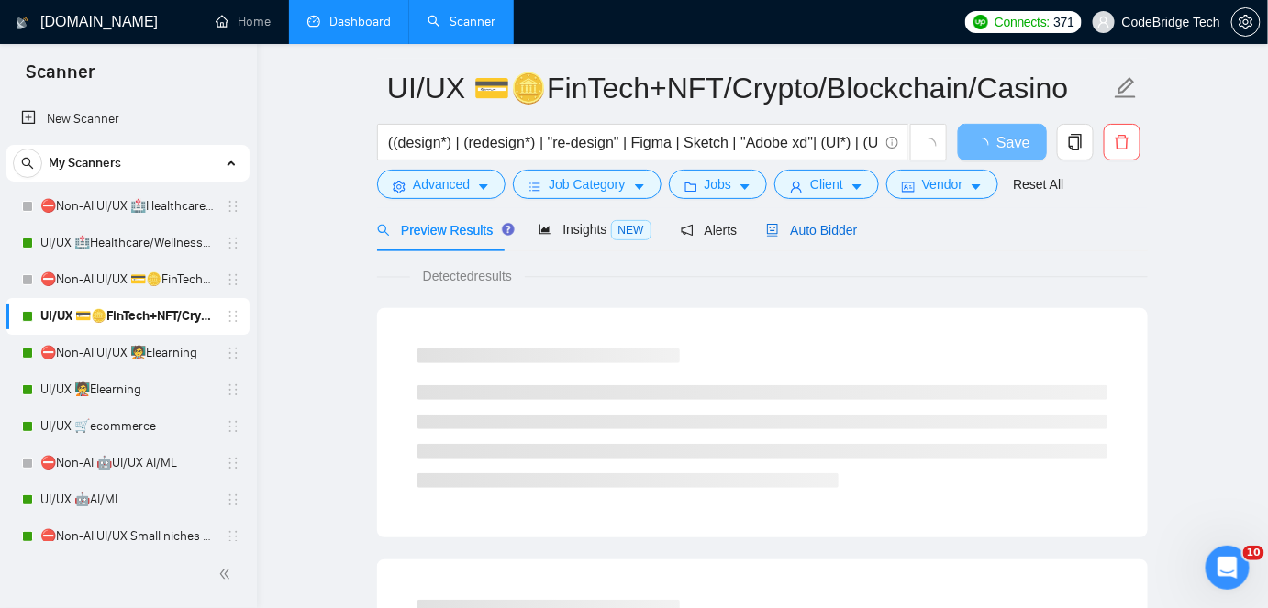
click at [810, 223] on span "Auto Bidder" at bounding box center [811, 230] width 91 height 15
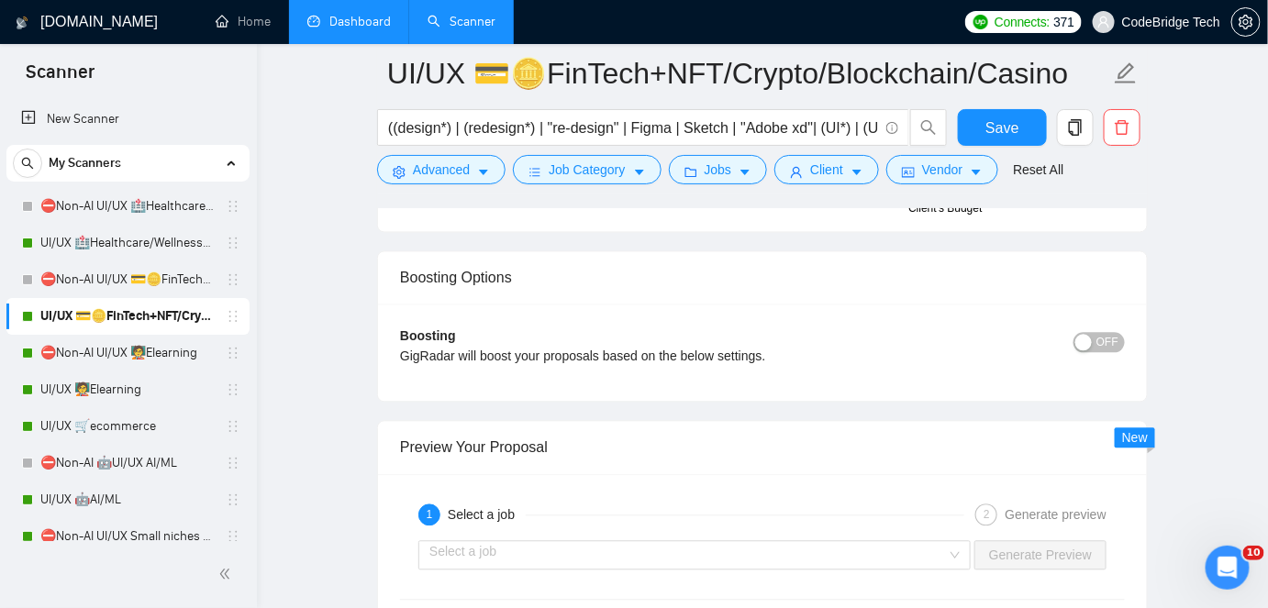
scroll to position [3481, 0]
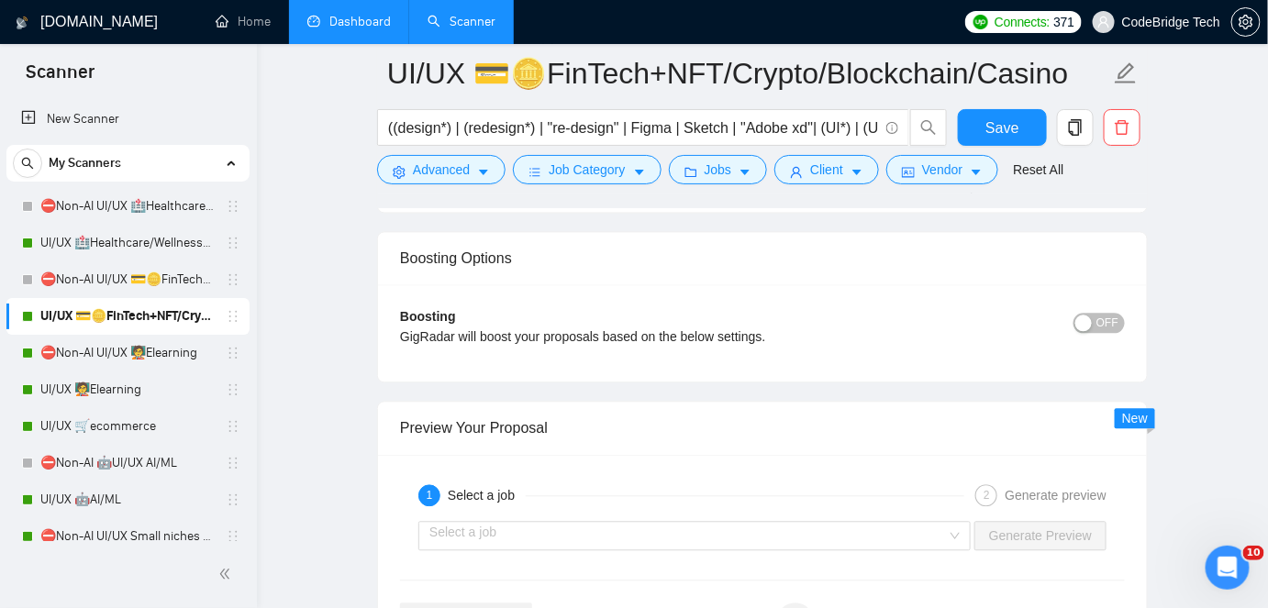
click at [1085, 321] on div "button" at bounding box center [1083, 324] width 17 height 17
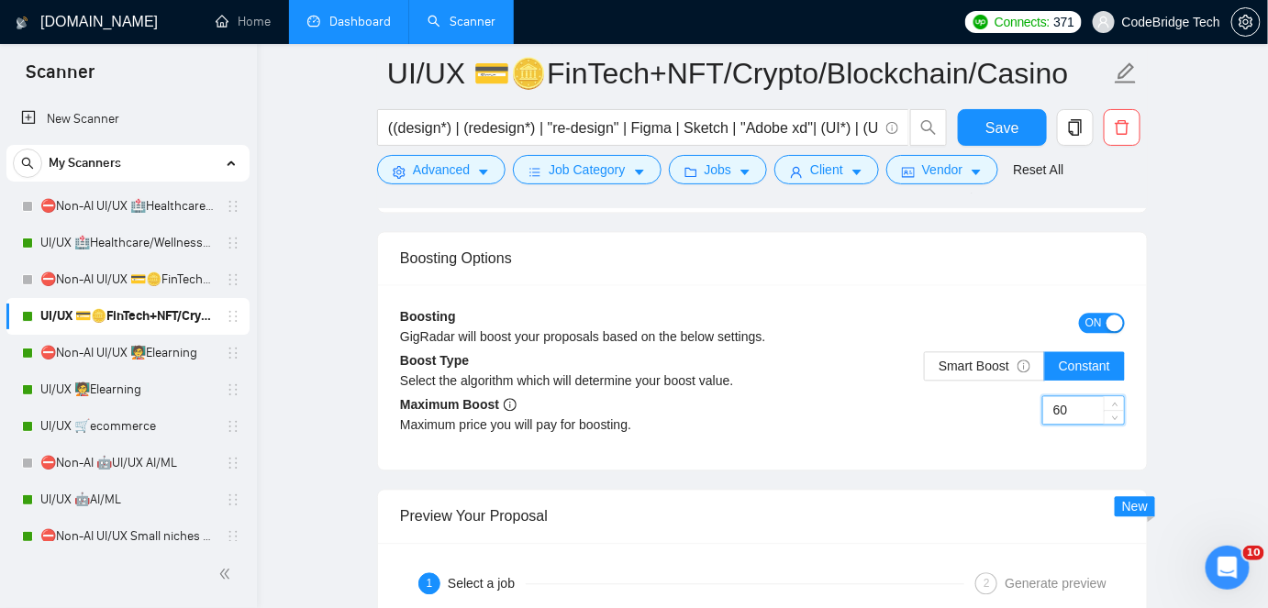
drag, startPoint x: 1072, startPoint y: 402, endPoint x: 1000, endPoint y: 409, distance: 71.9
click at [1000, 409] on div "60" at bounding box center [944, 421] width 362 height 51
type input "50"
click at [1031, 125] on button "Save" at bounding box center [1002, 127] width 89 height 37
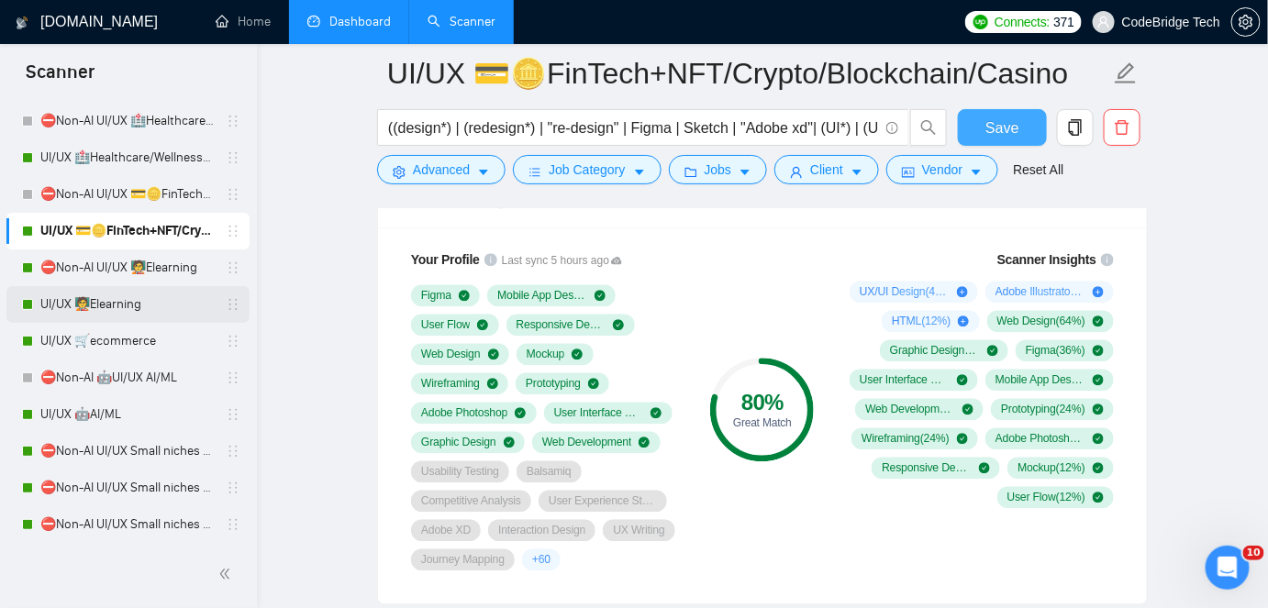
scroll to position [166, 0]
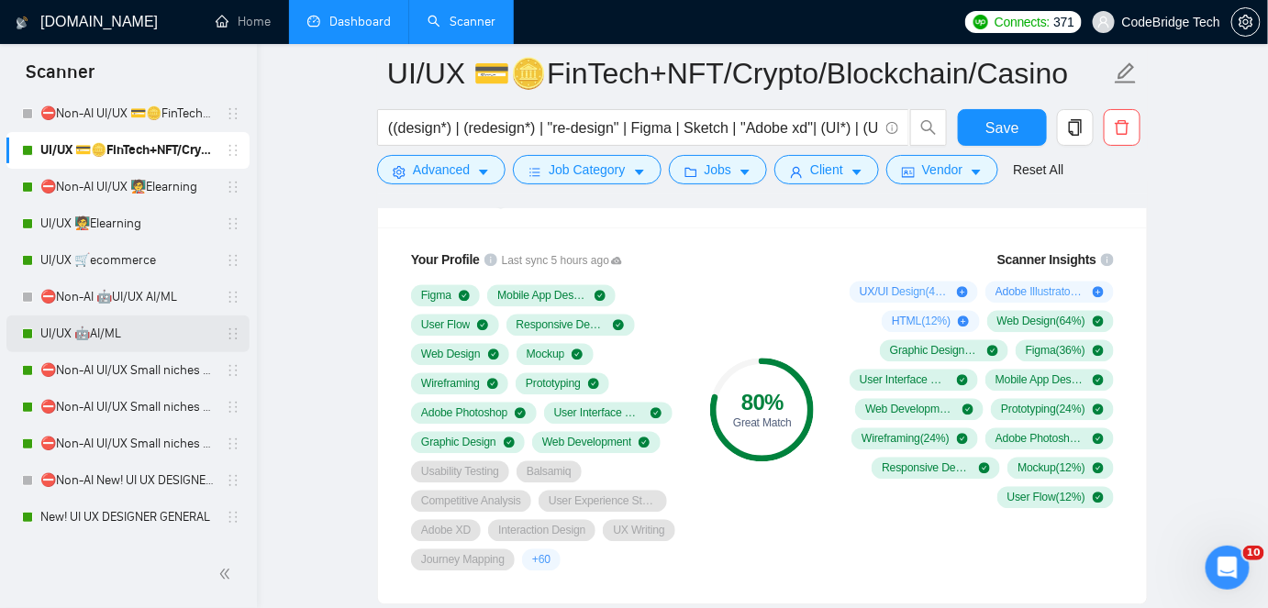
click at [125, 322] on link "UI/UX 🤖AI/ML" at bounding box center [127, 334] width 174 height 37
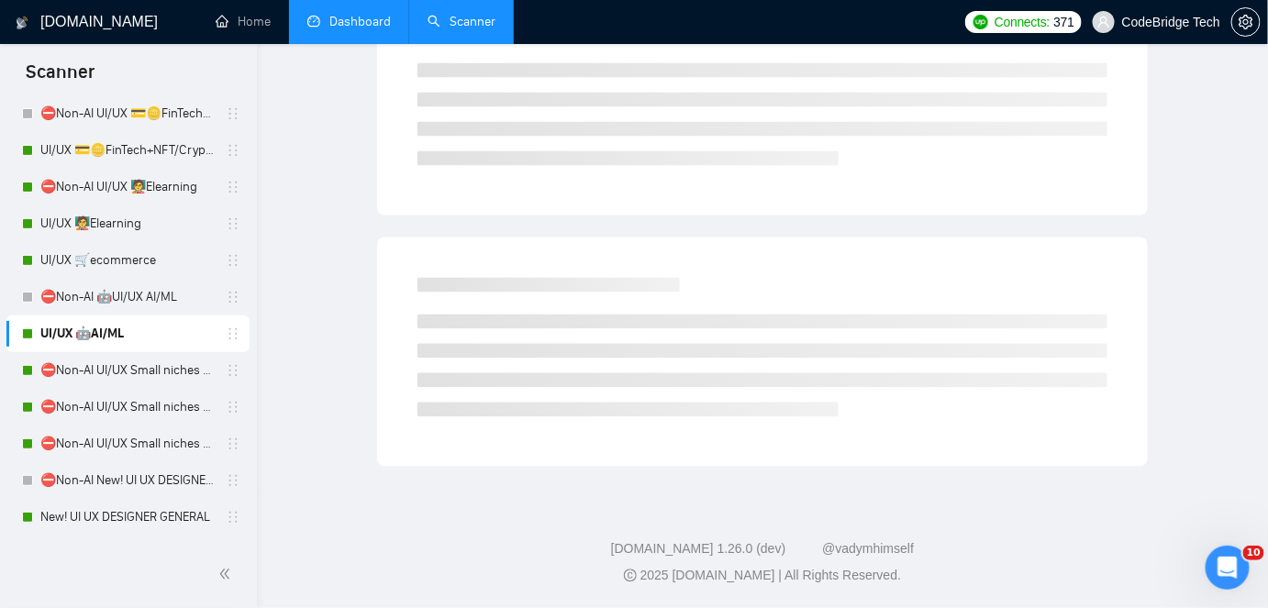
scroll to position [61, 0]
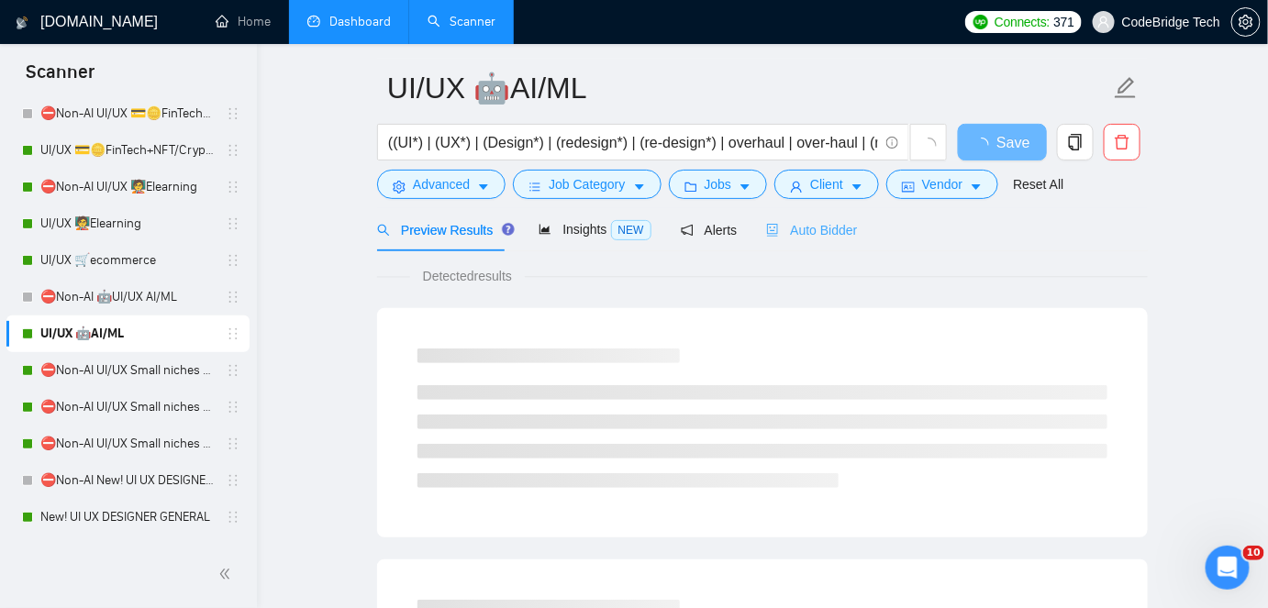
click at [790, 239] on div "Auto Bidder" at bounding box center [811, 229] width 91 height 43
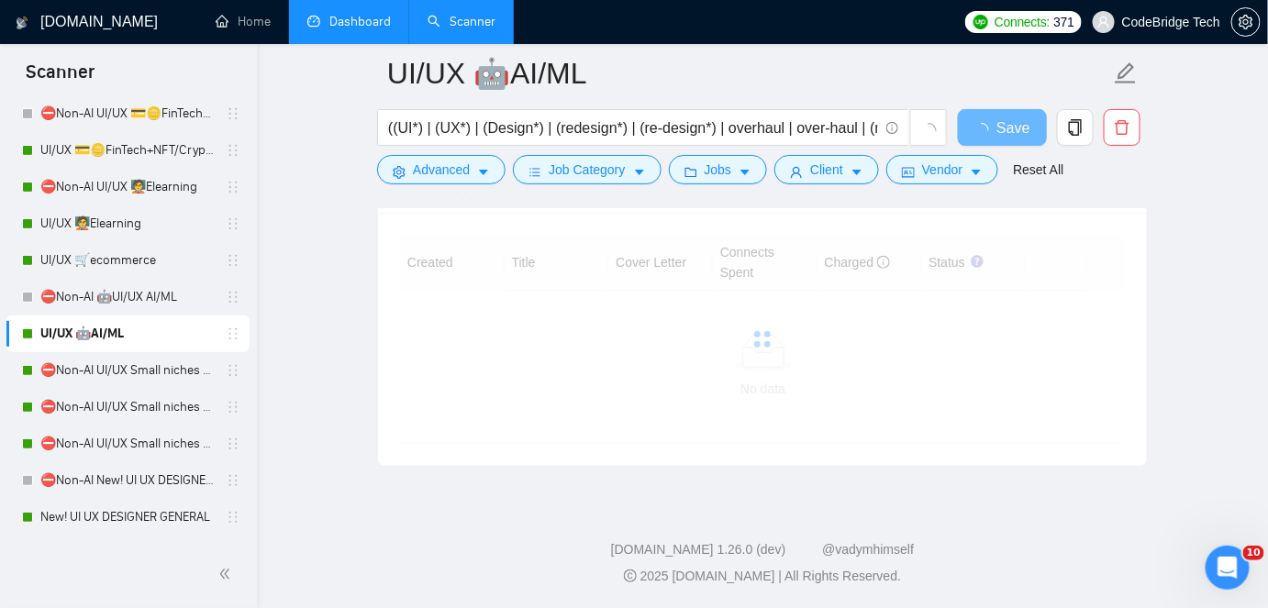
drag, startPoint x: 1280, startPoint y: 42, endPoint x: 24, endPoint y: 36, distance: 1256.2
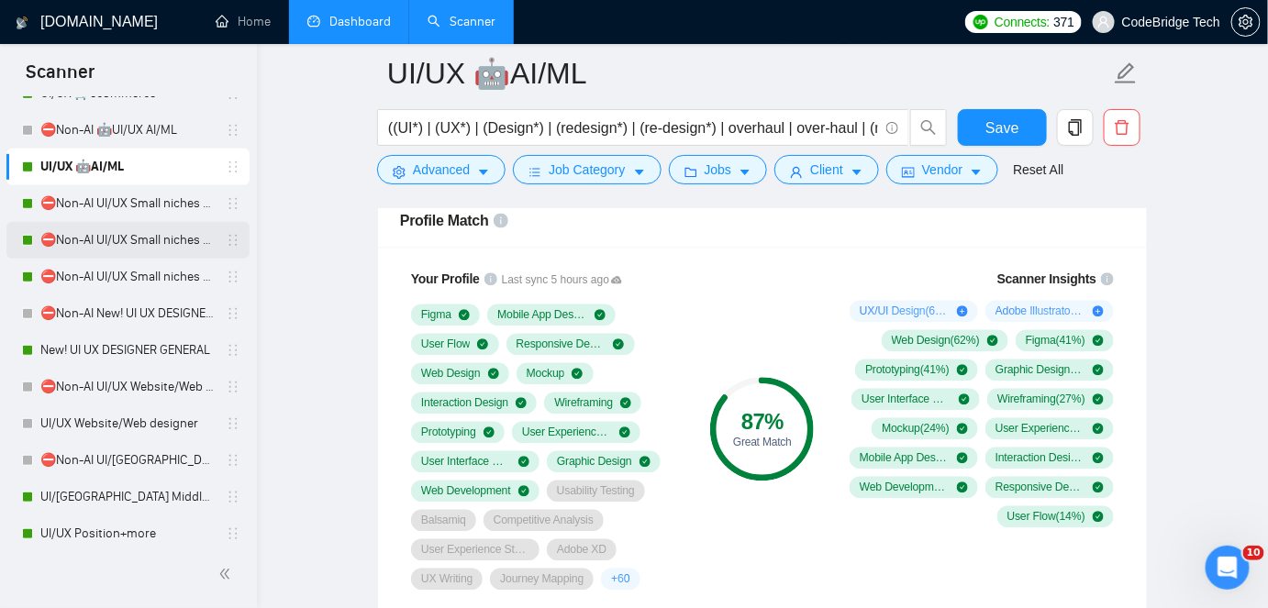
scroll to position [500, 0]
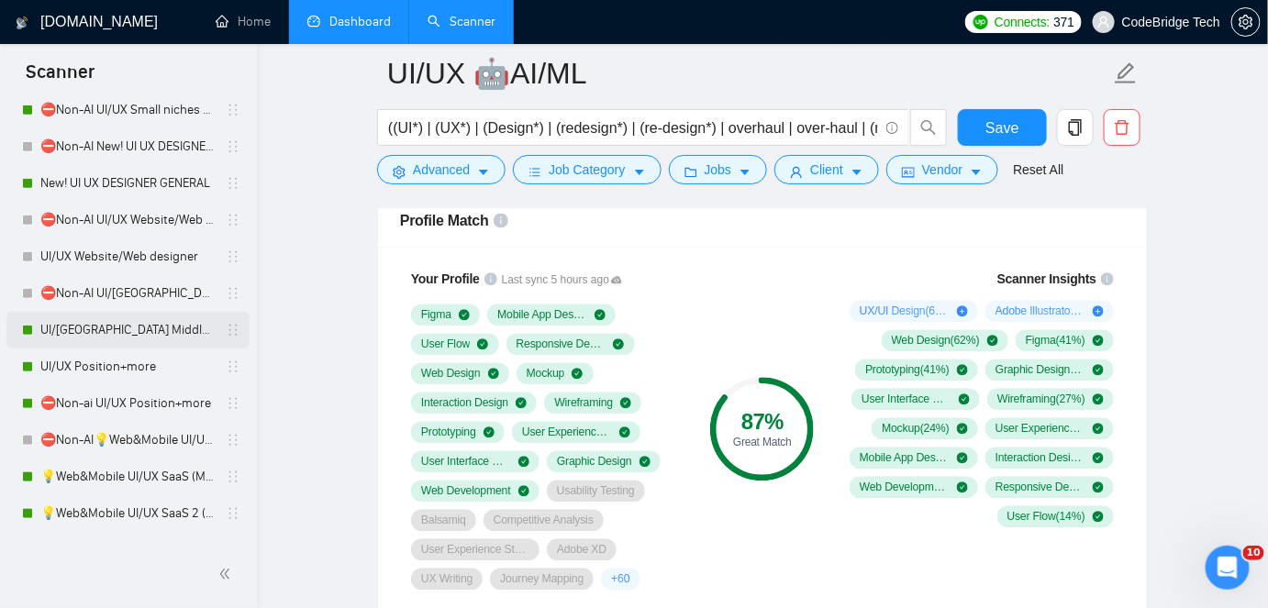
click at [92, 333] on link "UI/[GEOGRAPHIC_DATA] Middle - [GEOGRAPHIC_DATA], [GEOGRAPHIC_DATA], [GEOGRAPHIC…" at bounding box center [127, 330] width 174 height 37
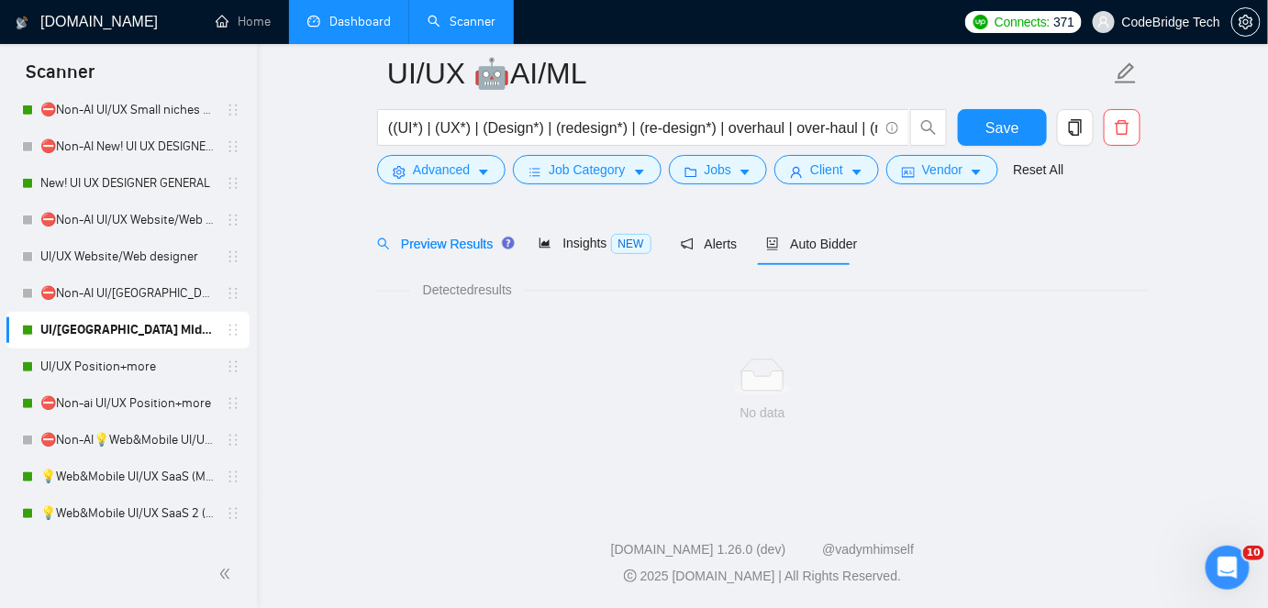
scroll to position [61, 0]
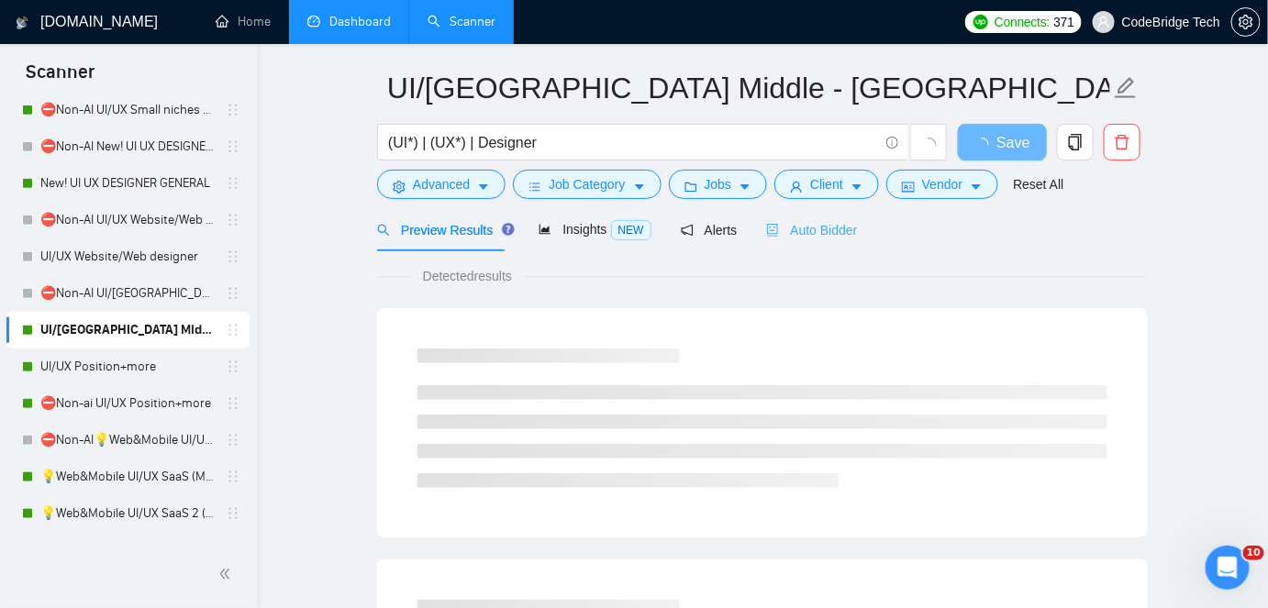
click at [790, 239] on div "Auto Bidder" at bounding box center [811, 229] width 91 height 43
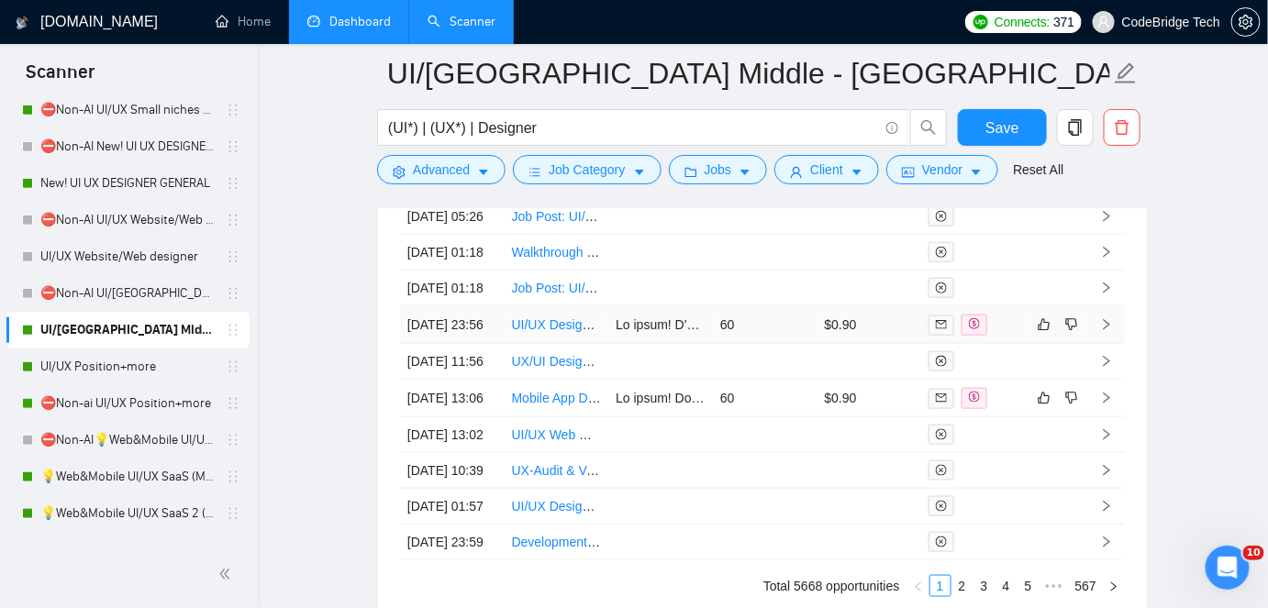
scroll to position [5428, 0]
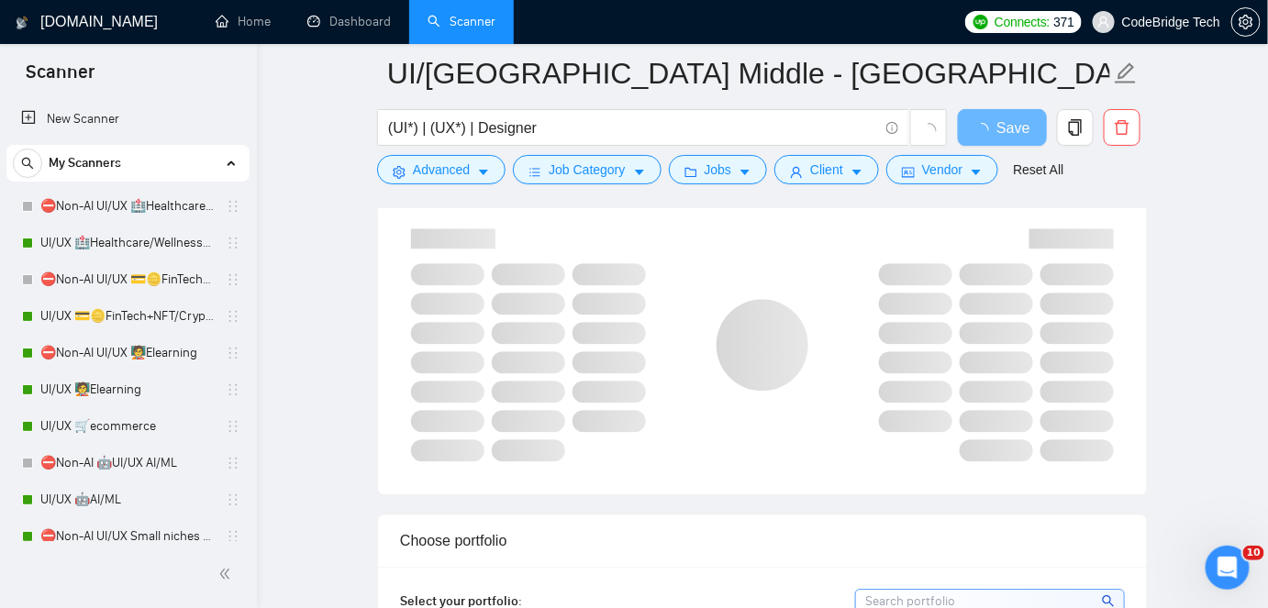
scroll to position [1111, 0]
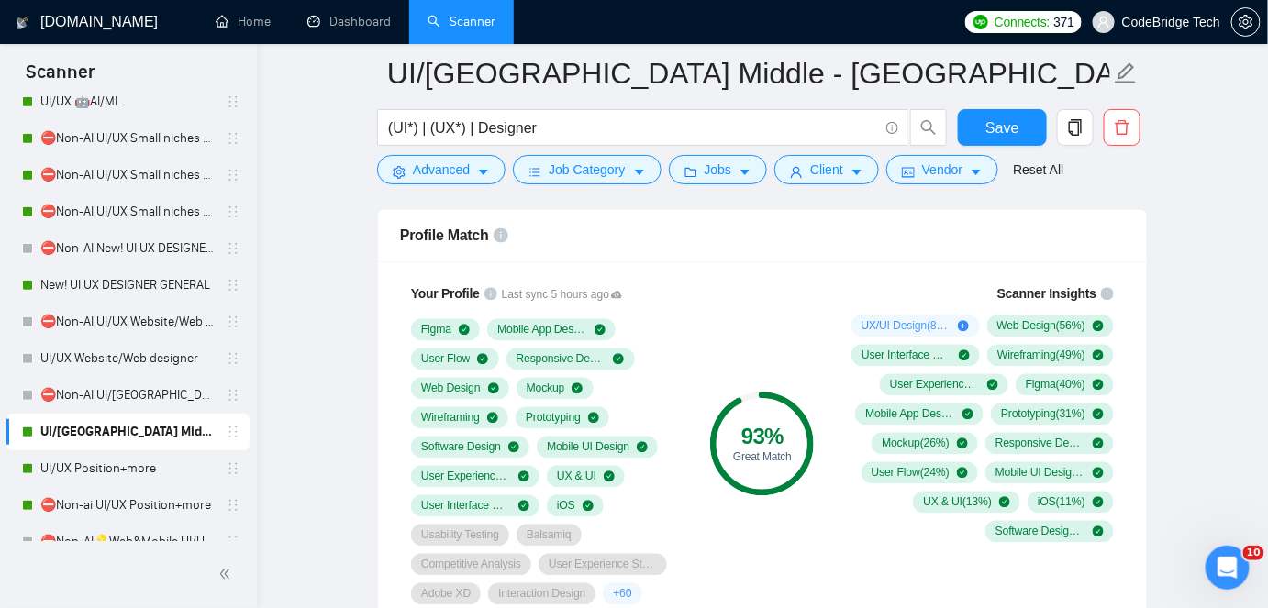
scroll to position [500, 0]
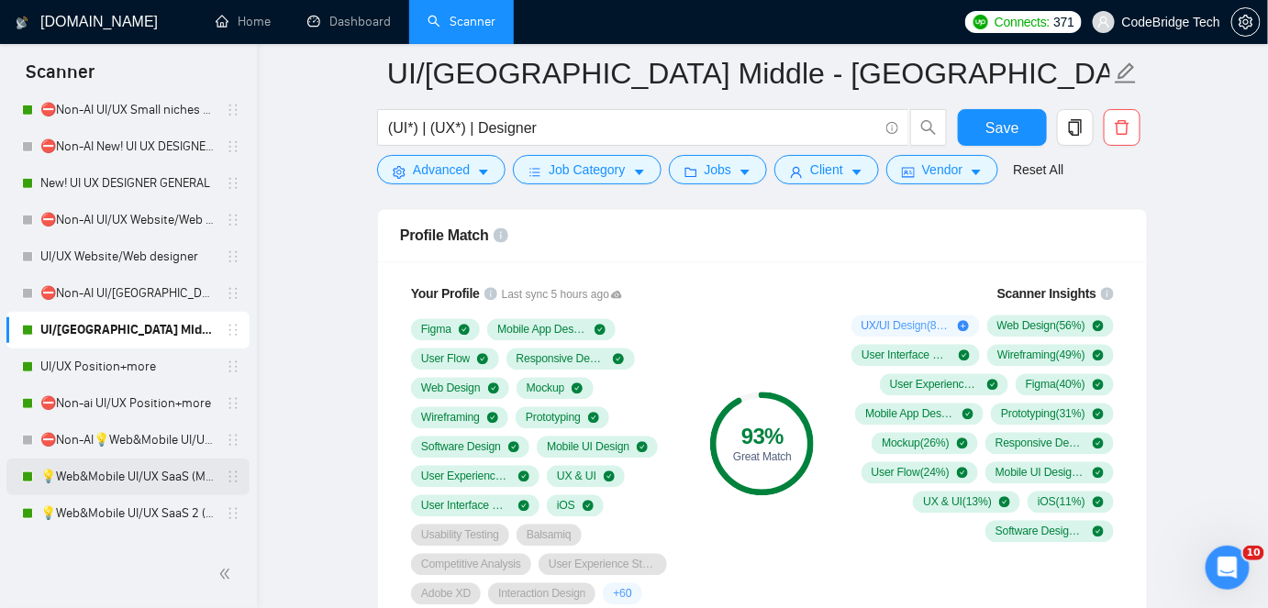
click at [134, 464] on link "💡Web&Mobile UI/UX SaaS (Mariia)" at bounding box center [127, 477] width 174 height 37
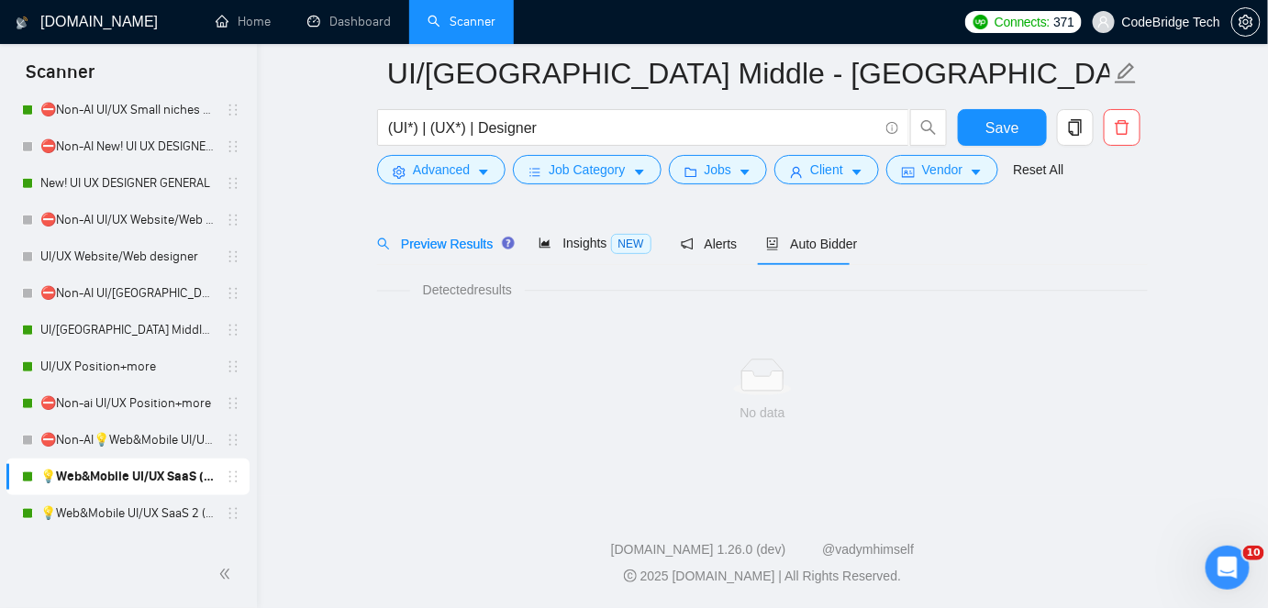
scroll to position [61, 0]
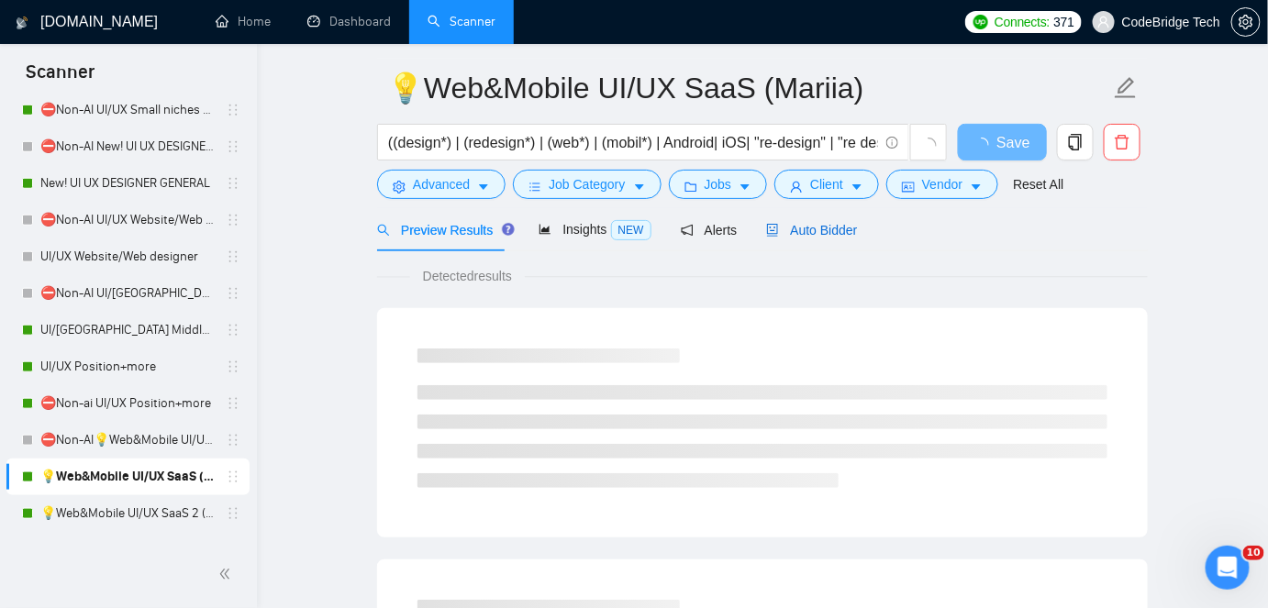
click at [774, 236] on span "Auto Bidder" at bounding box center [811, 230] width 91 height 15
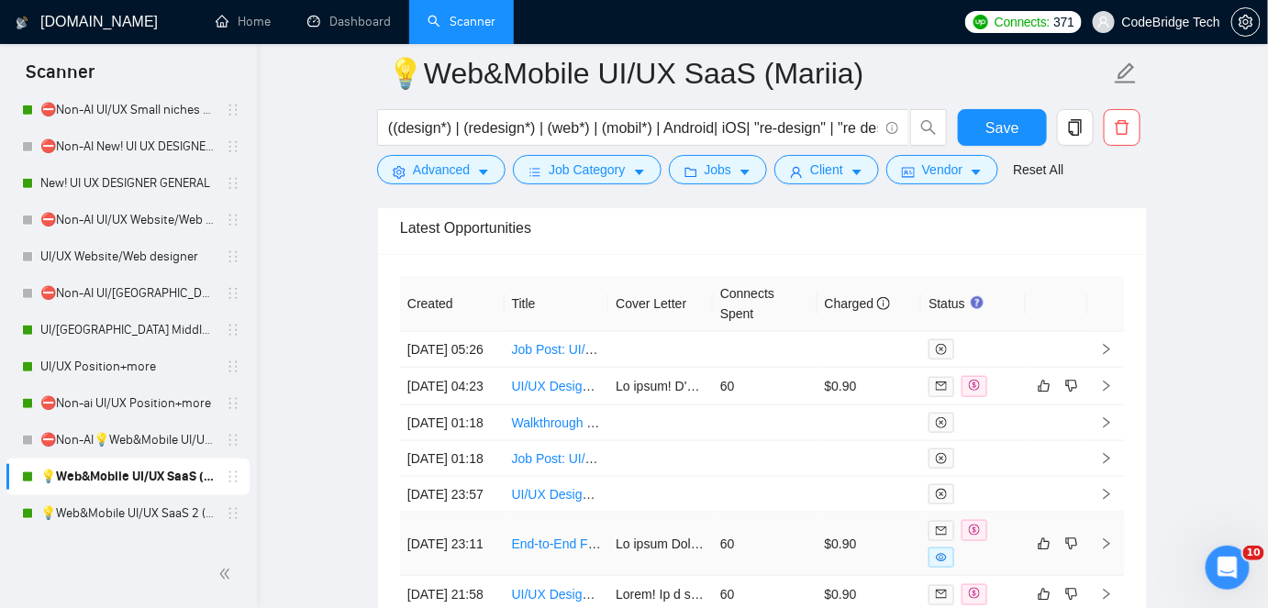
scroll to position [5022, 0]
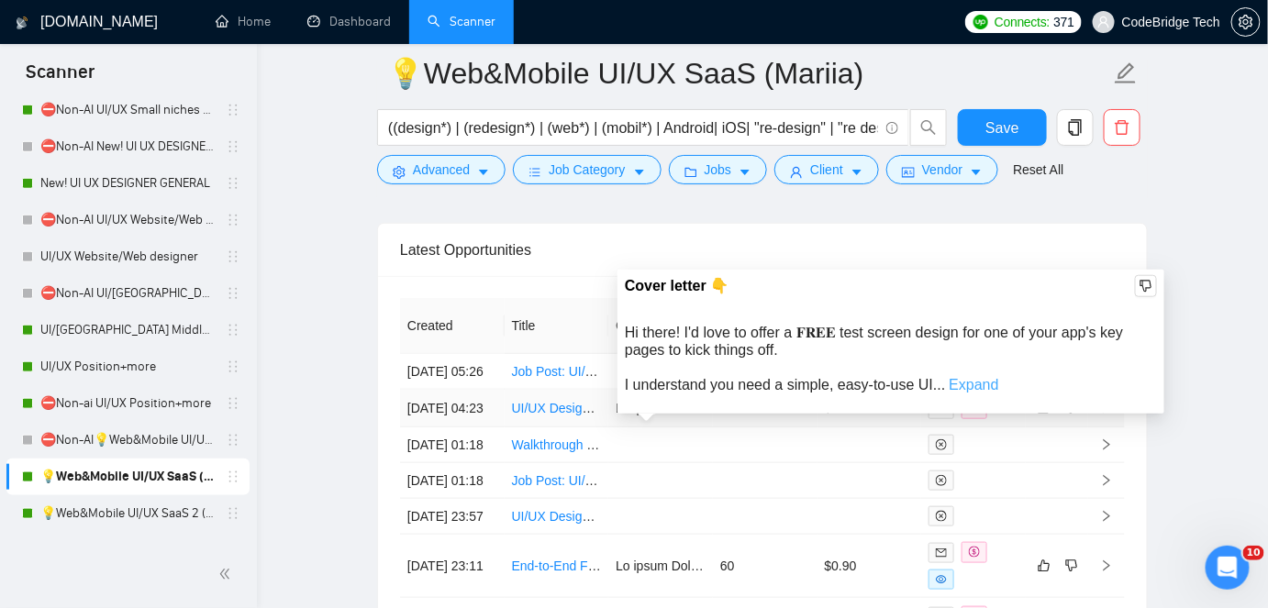
click at [957, 378] on link "Expand" at bounding box center [975, 385] width 50 height 16
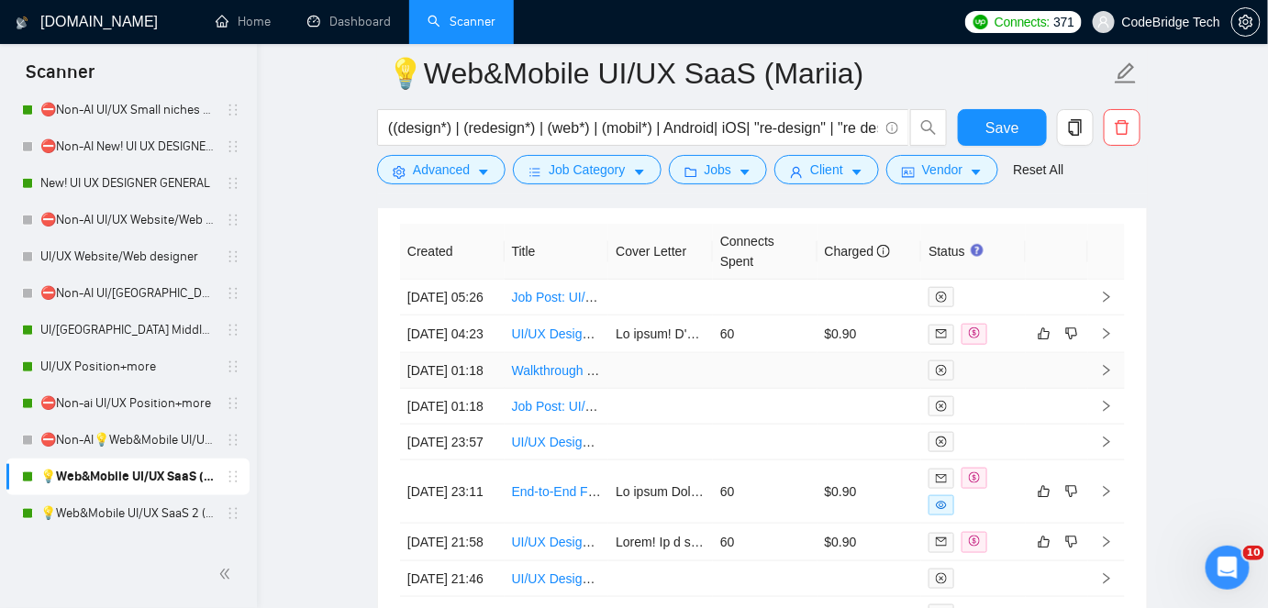
scroll to position [5189, 0]
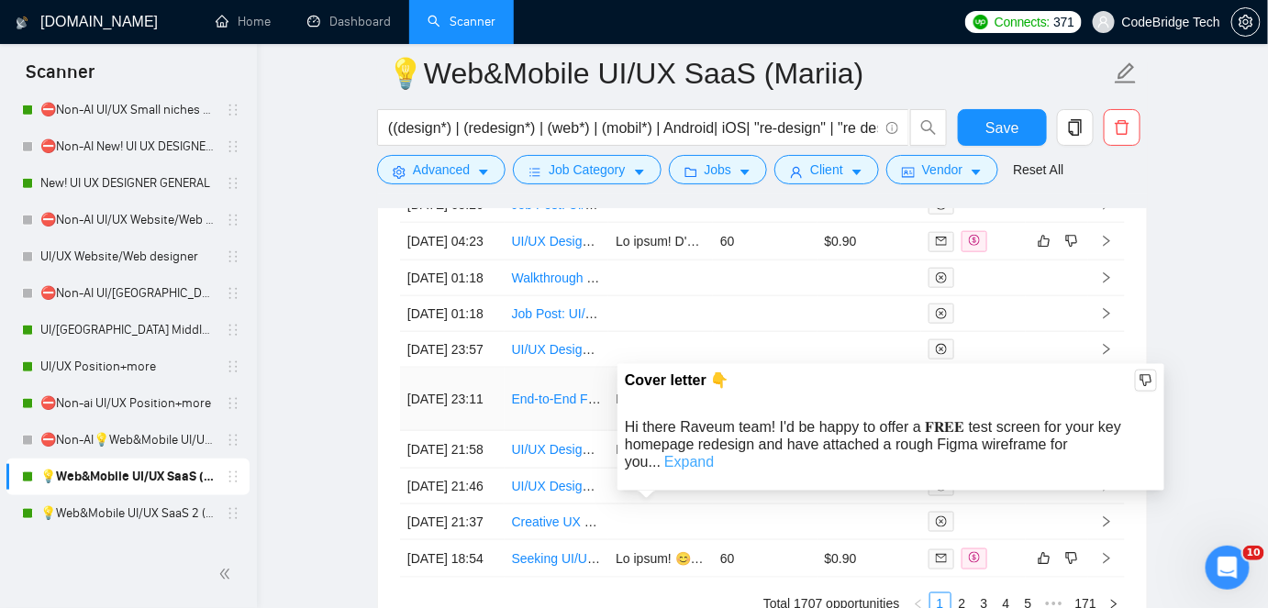
click at [714, 454] on link "Expand" at bounding box center [689, 462] width 50 height 16
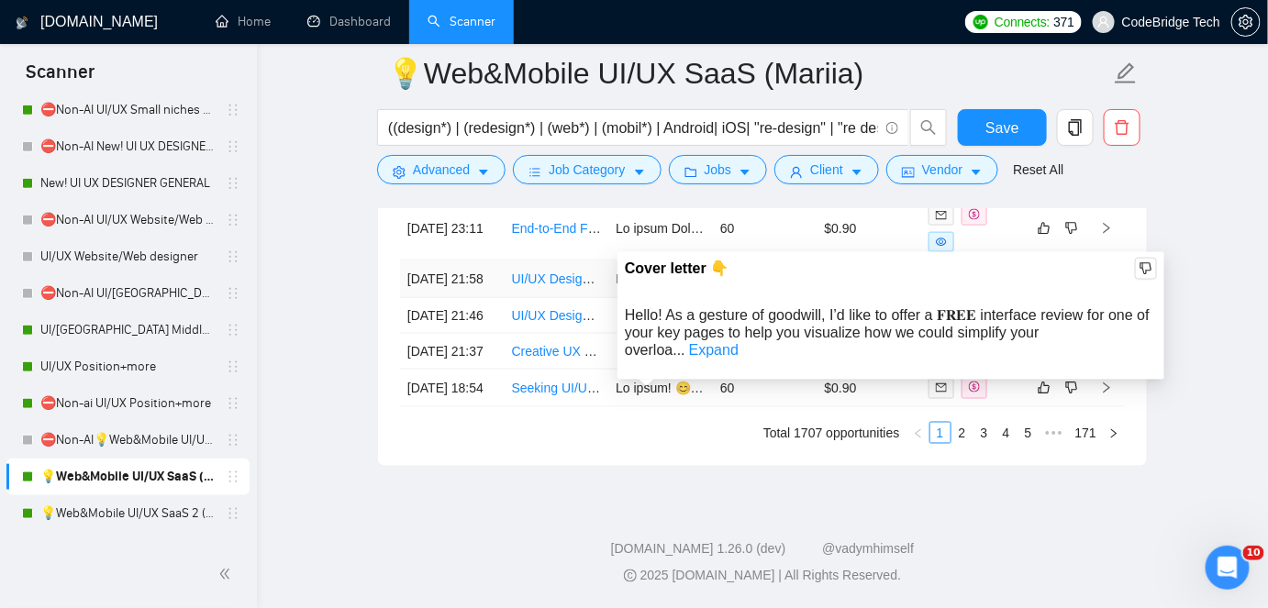
scroll to position [5522, 0]
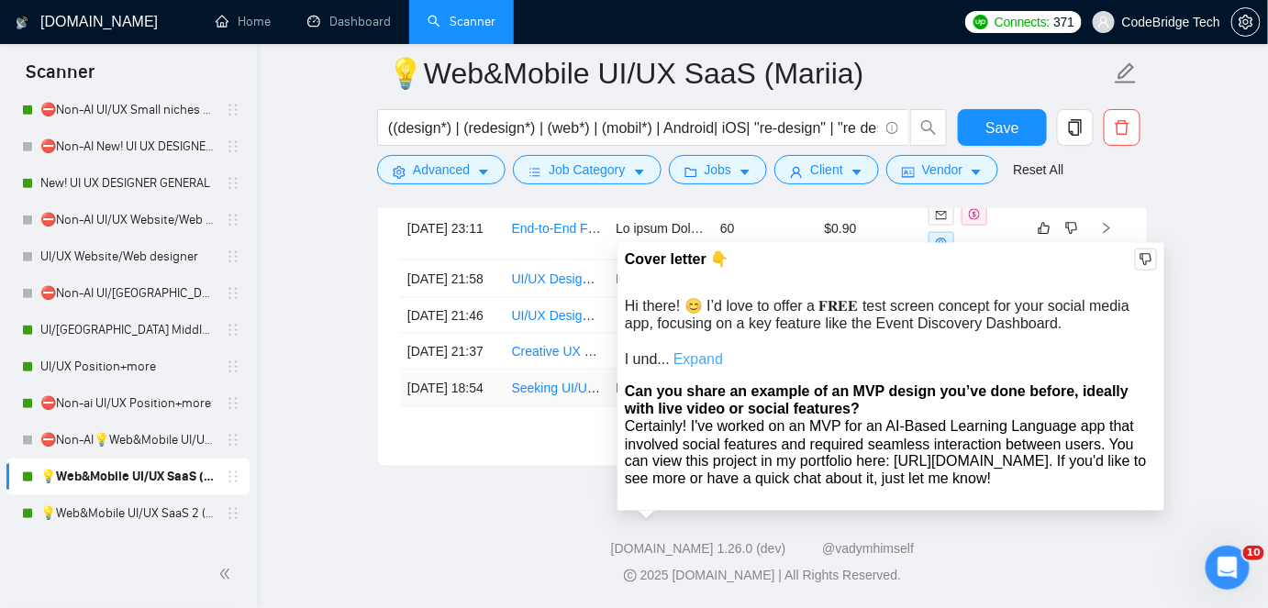
click at [698, 351] on link "Expand" at bounding box center [699, 359] width 50 height 16
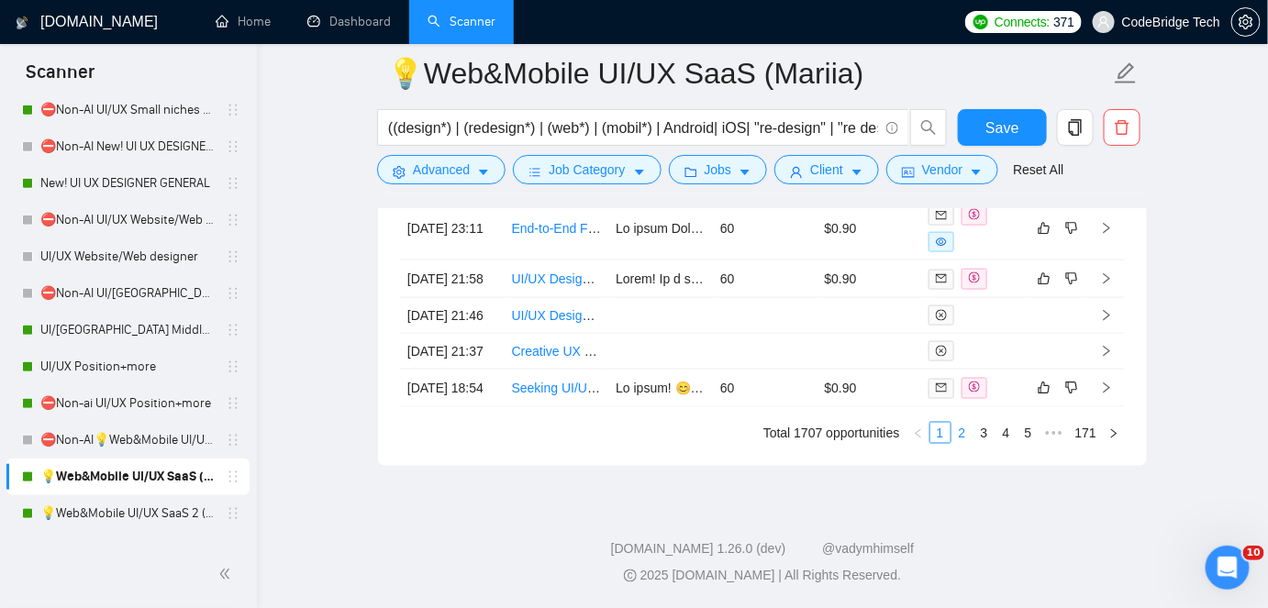
click at [961, 428] on link "2" at bounding box center [962, 433] width 20 height 20
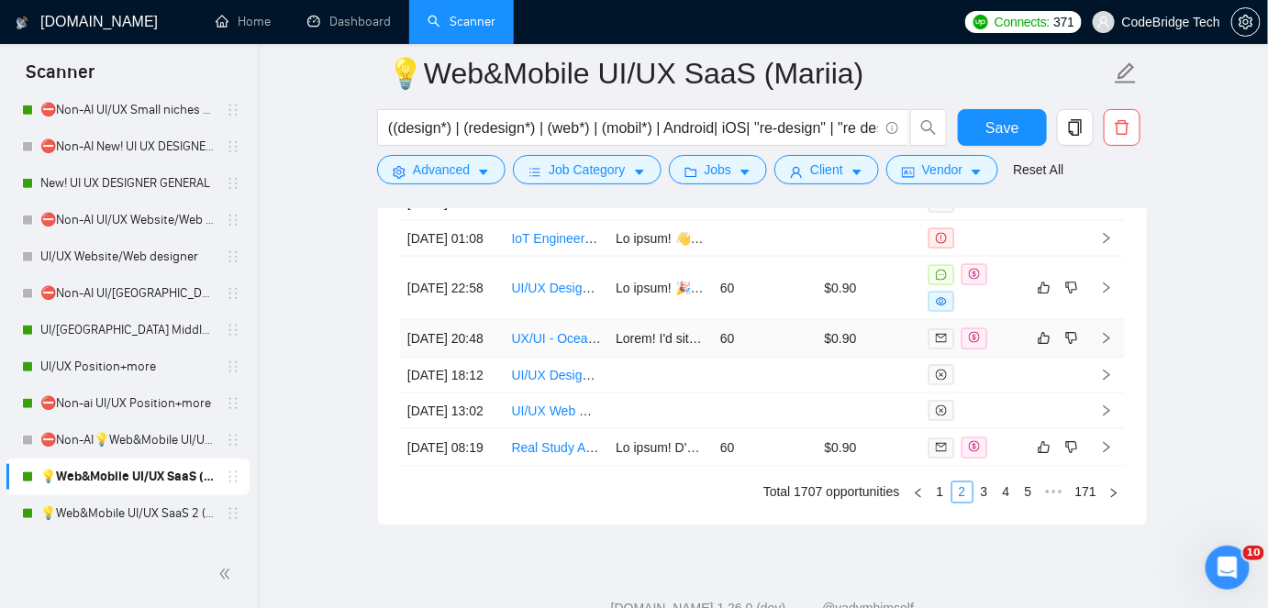
scroll to position [5439, 0]
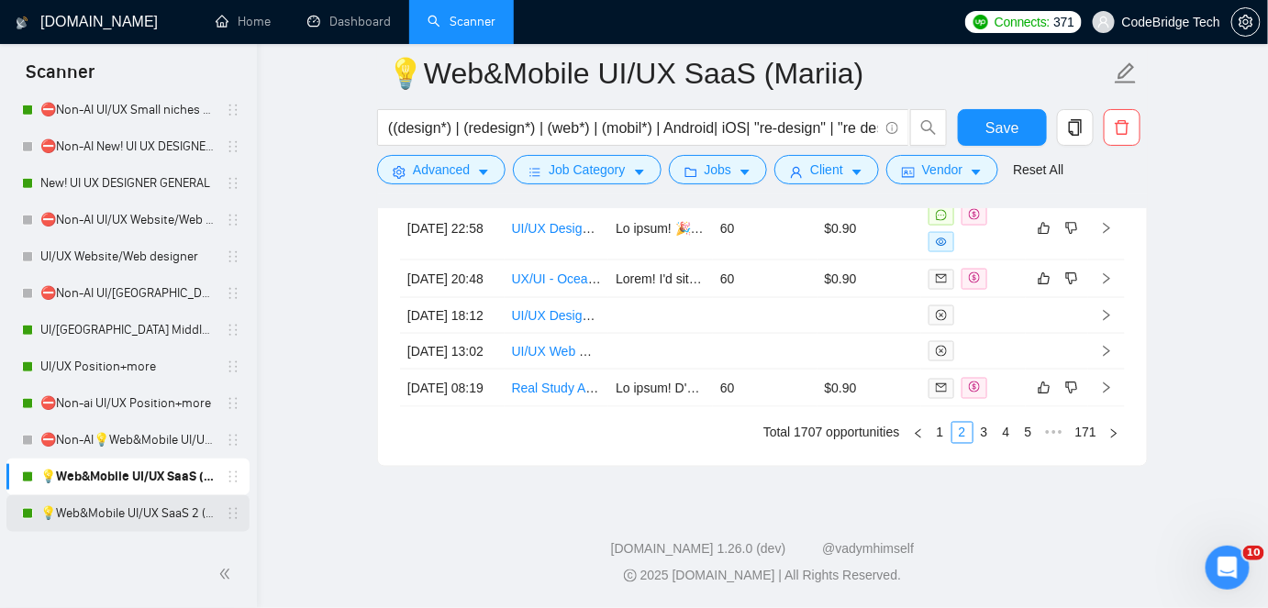
click at [119, 512] on link "💡Web&Mobile UI/UX SaaS 2 ([PERSON_NAME])" at bounding box center [127, 513] width 174 height 37
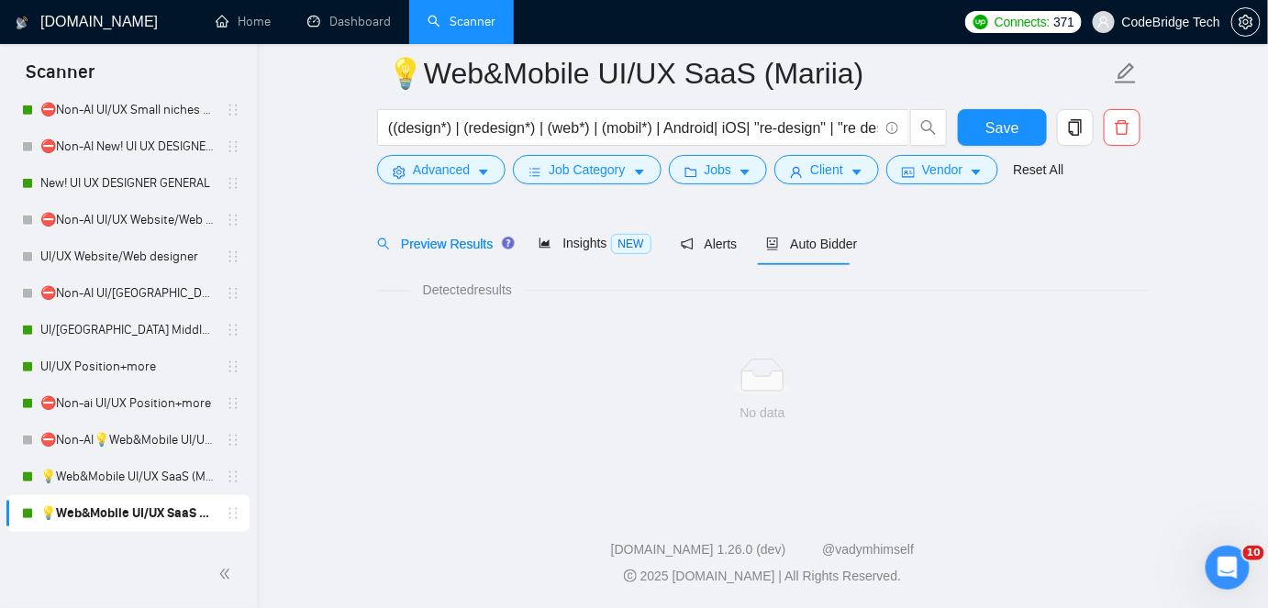
scroll to position [61, 0]
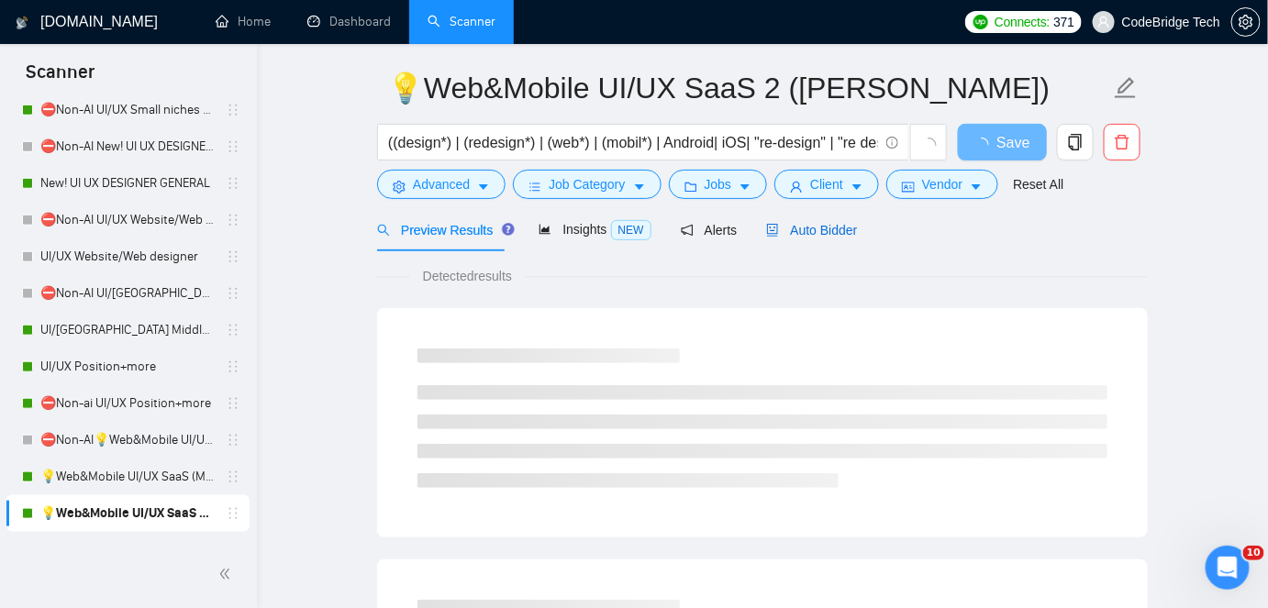
click at [813, 238] on span "Auto Bidder" at bounding box center [811, 230] width 91 height 15
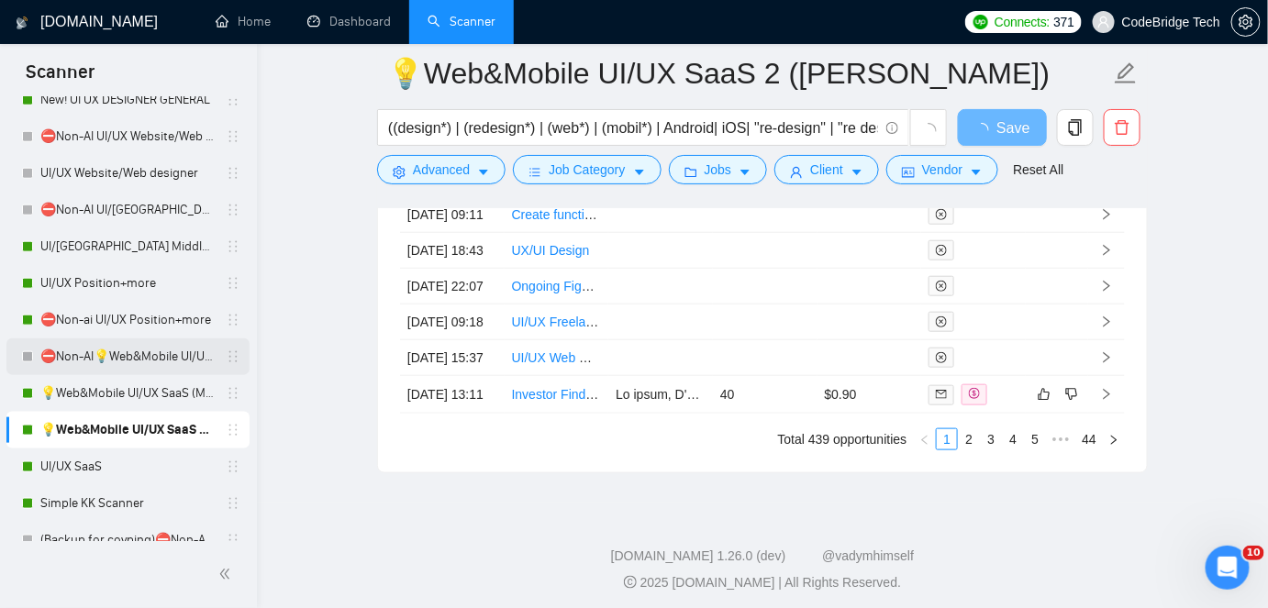
scroll to position [667, 0]
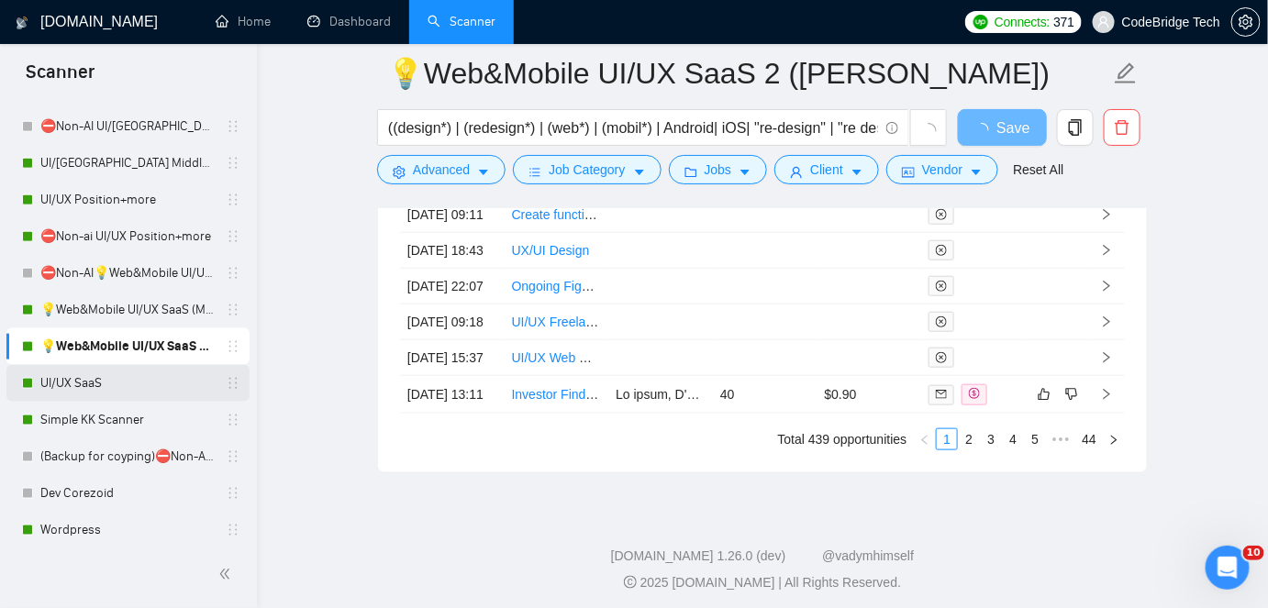
click at [60, 382] on link "UI/UX SaaS" at bounding box center [127, 383] width 174 height 37
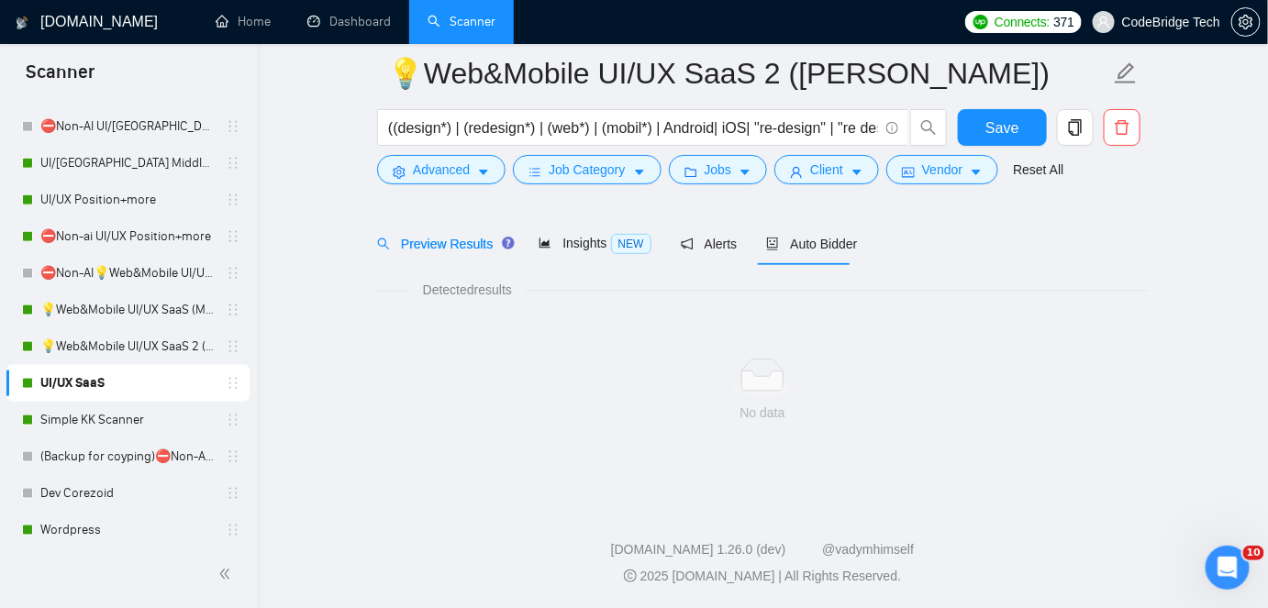
scroll to position [61, 0]
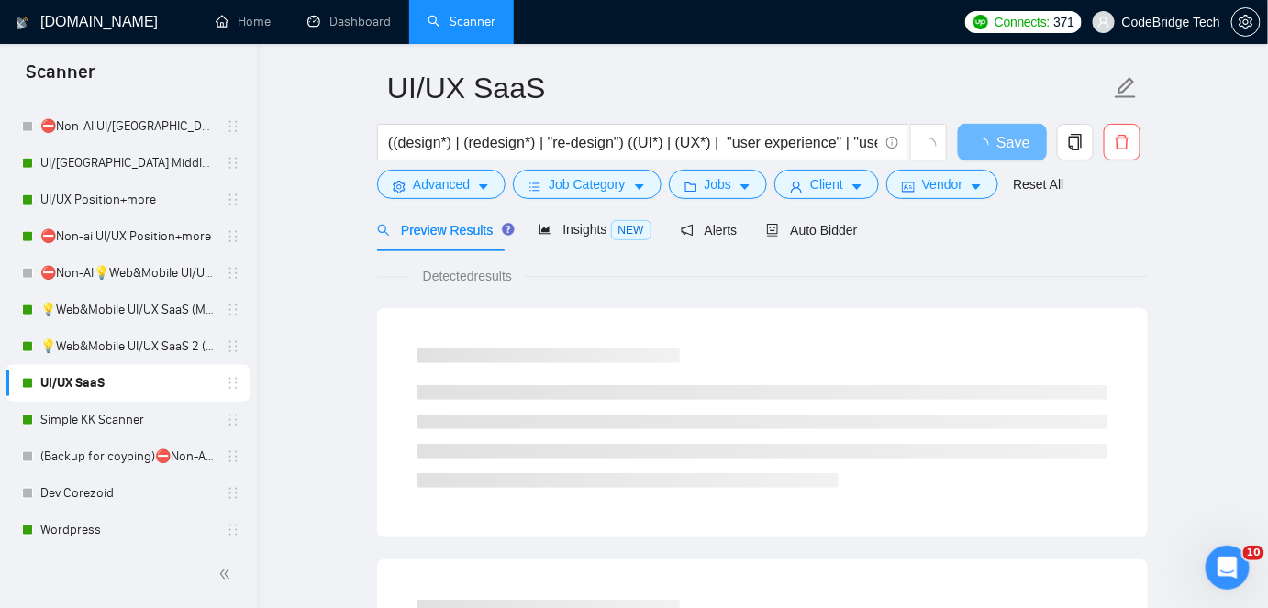
click at [859, 235] on div "Preview Results Insights NEW Alerts Auto Bidder" at bounding box center [762, 229] width 771 height 43
click at [813, 223] on span "Auto Bidder" at bounding box center [811, 230] width 91 height 15
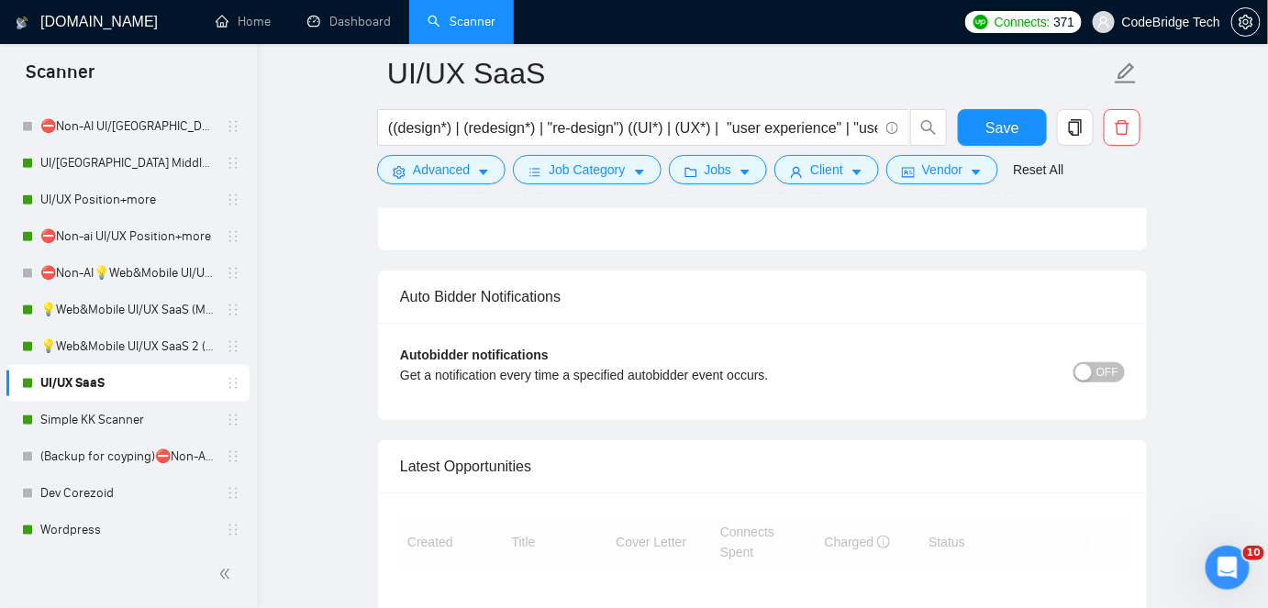
scroll to position [5096, 0]
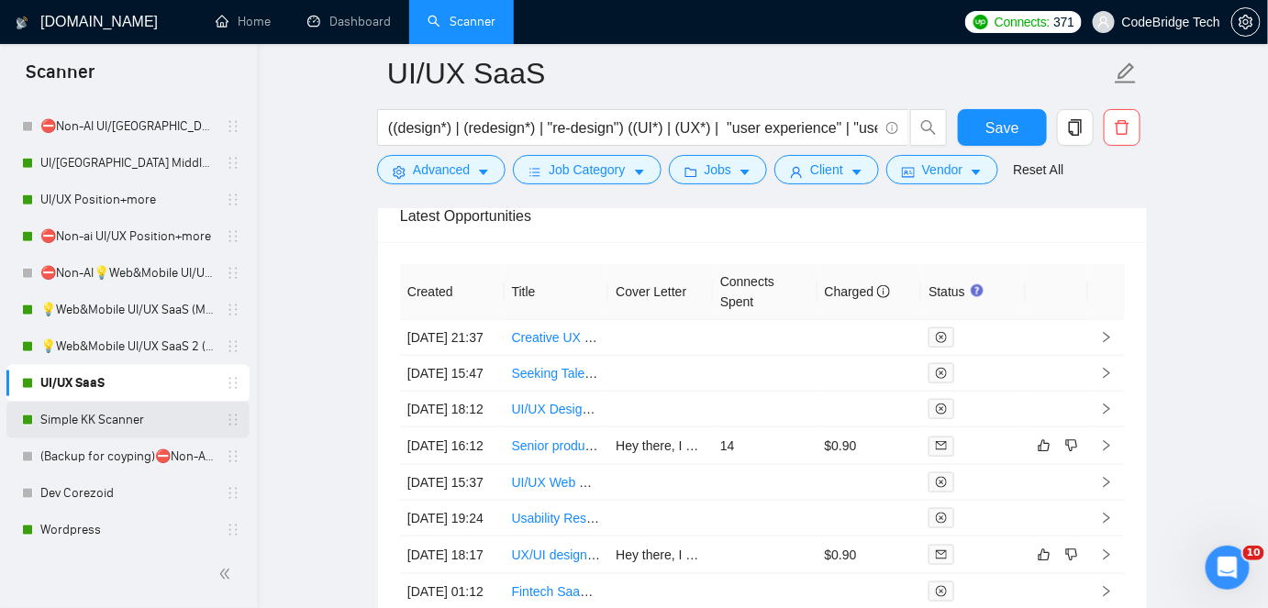
click at [117, 418] on link "Simple KK Scanner" at bounding box center [127, 420] width 174 height 37
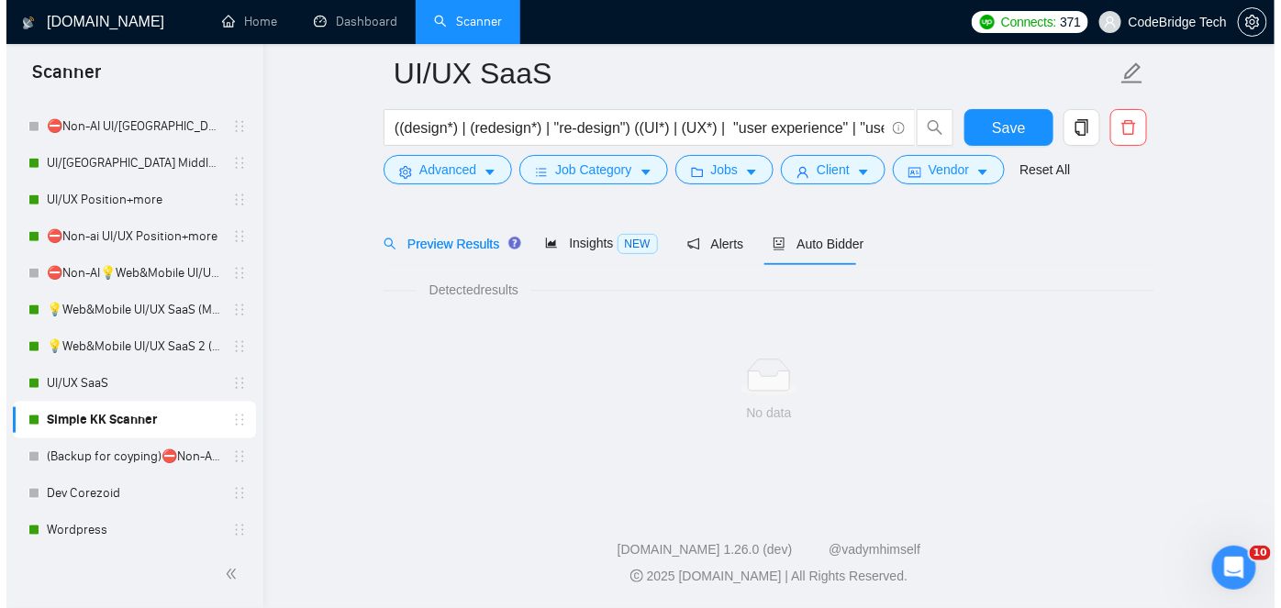
scroll to position [61, 0]
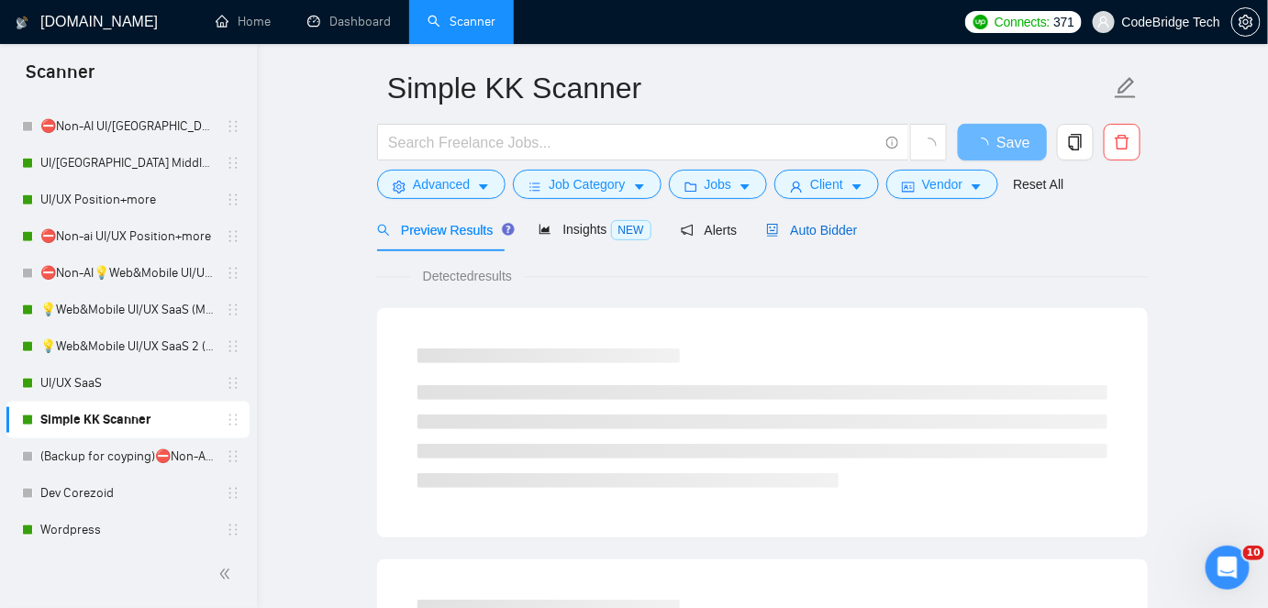
click at [800, 238] on div "Auto Bidder" at bounding box center [811, 230] width 91 height 20
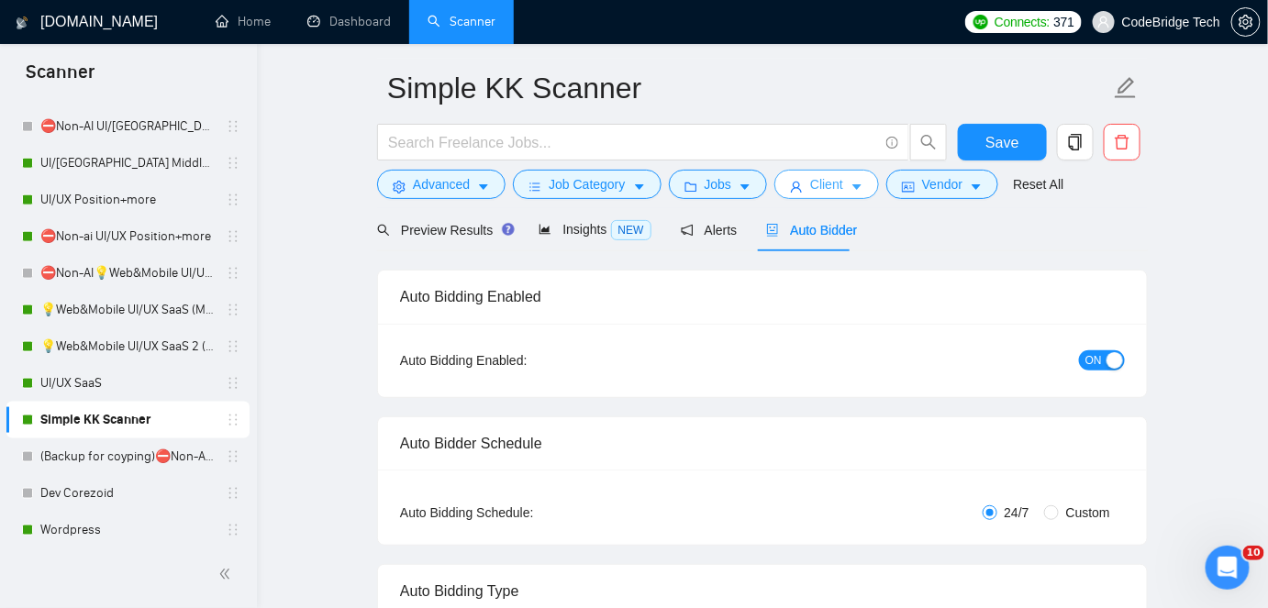
click at [774, 192] on button "Client" at bounding box center [826, 184] width 105 height 29
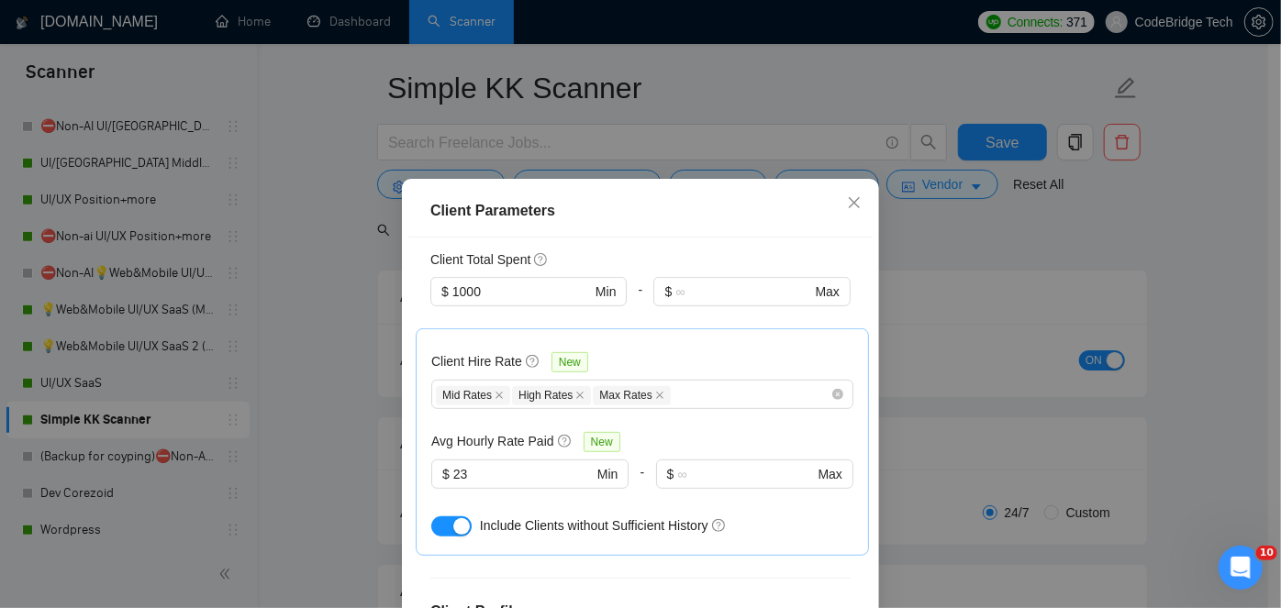
scroll to position [484, 0]
click at [863, 203] on span "Close" at bounding box center [855, 204] width 50 height 50
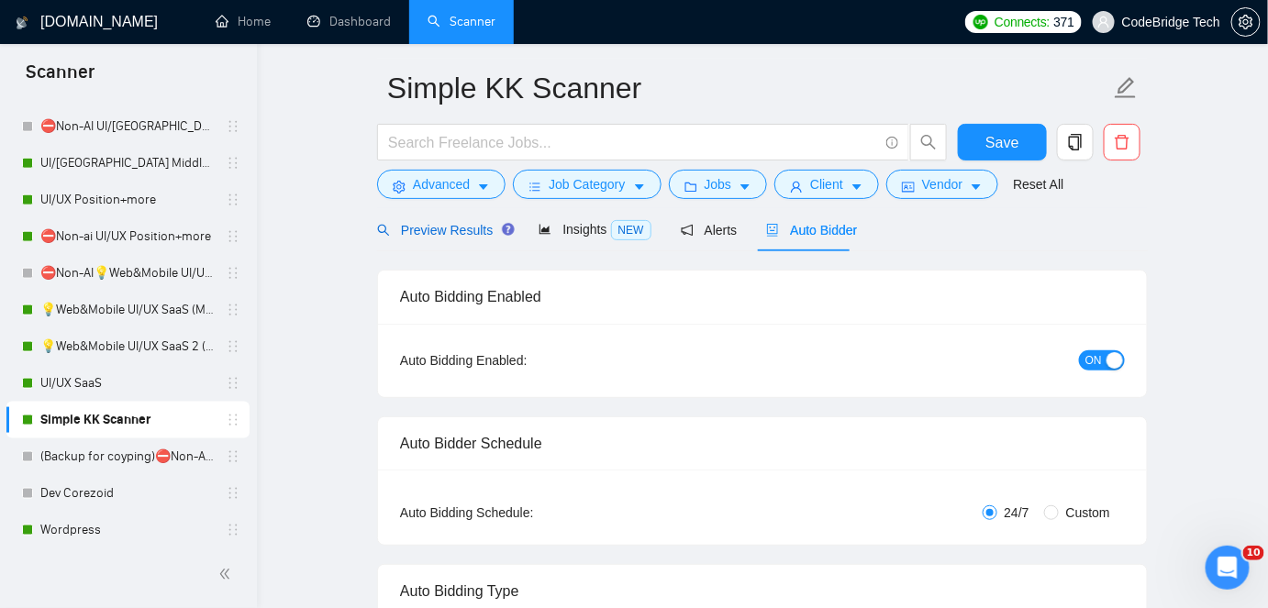
click at [486, 228] on span "Preview Results" at bounding box center [443, 230] width 132 height 15
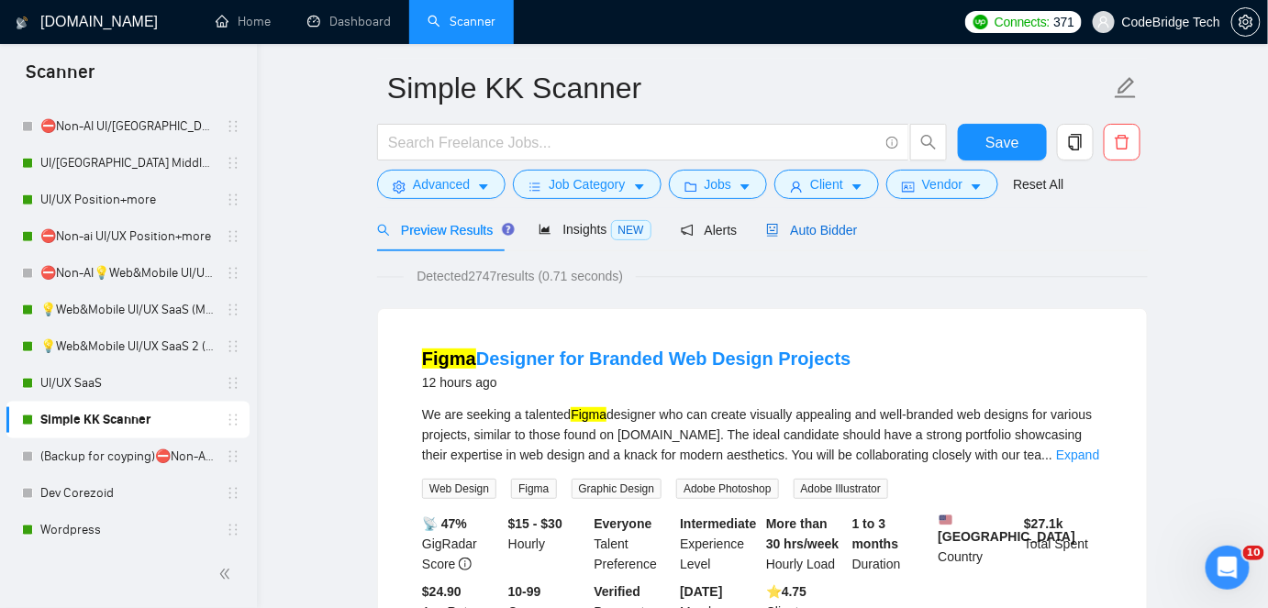
click at [788, 228] on span "Auto Bidder" at bounding box center [811, 230] width 91 height 15
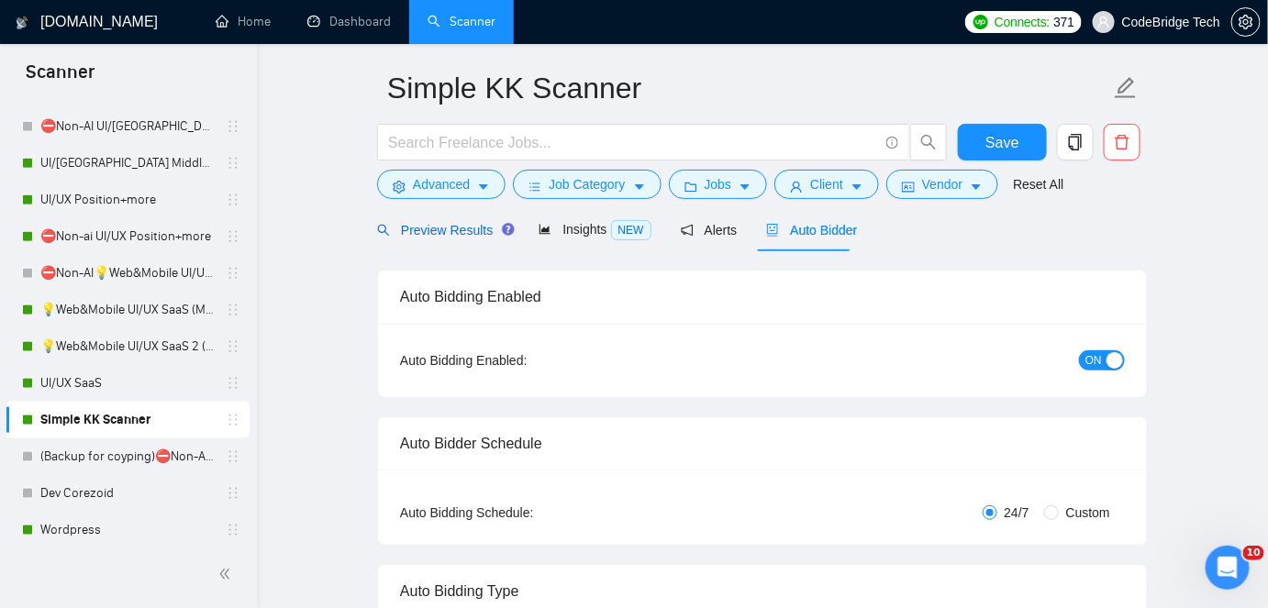
click at [496, 220] on div "Preview Results" at bounding box center [443, 230] width 132 height 20
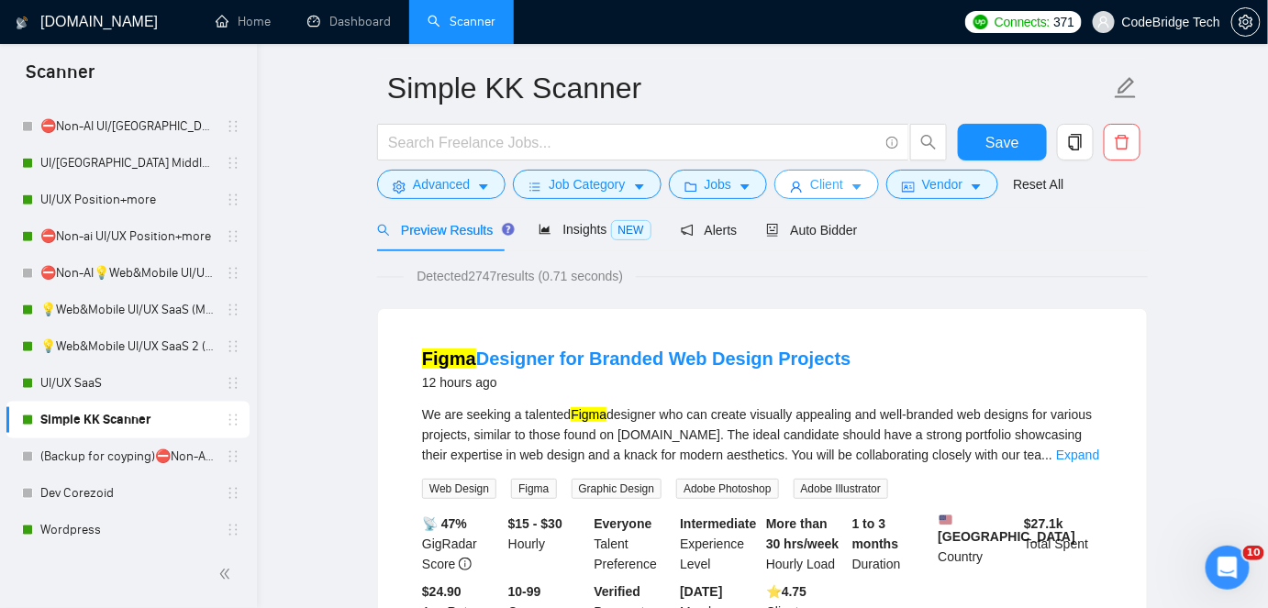
click at [816, 180] on span "Client" at bounding box center [826, 184] width 33 height 20
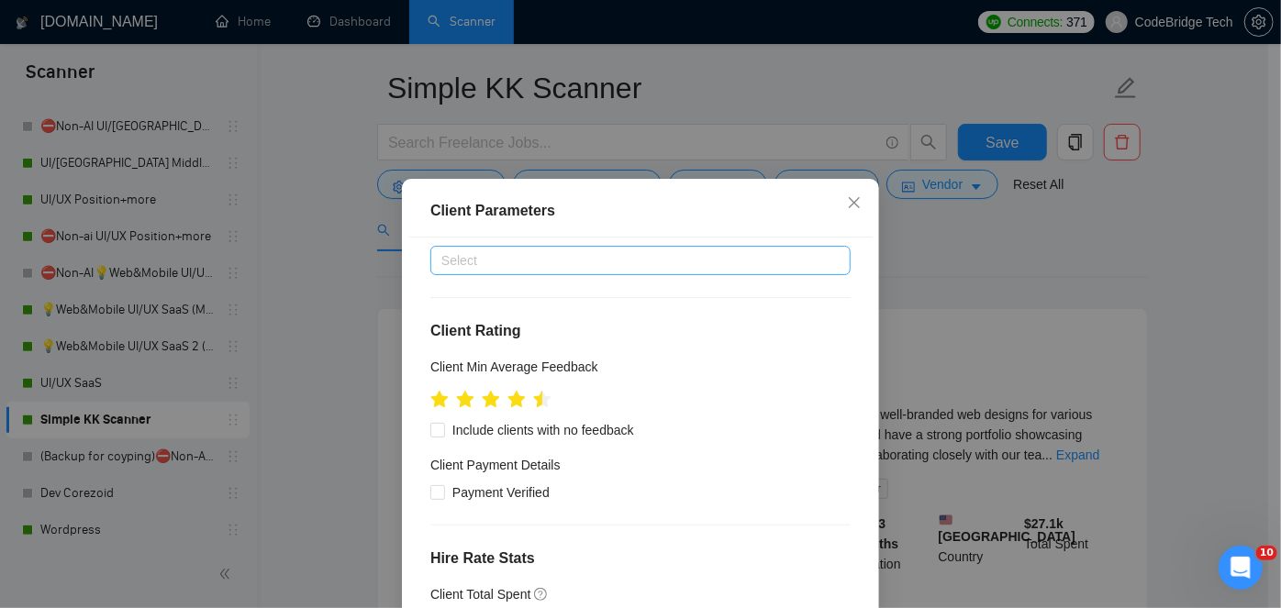
scroll to position [66, 0]
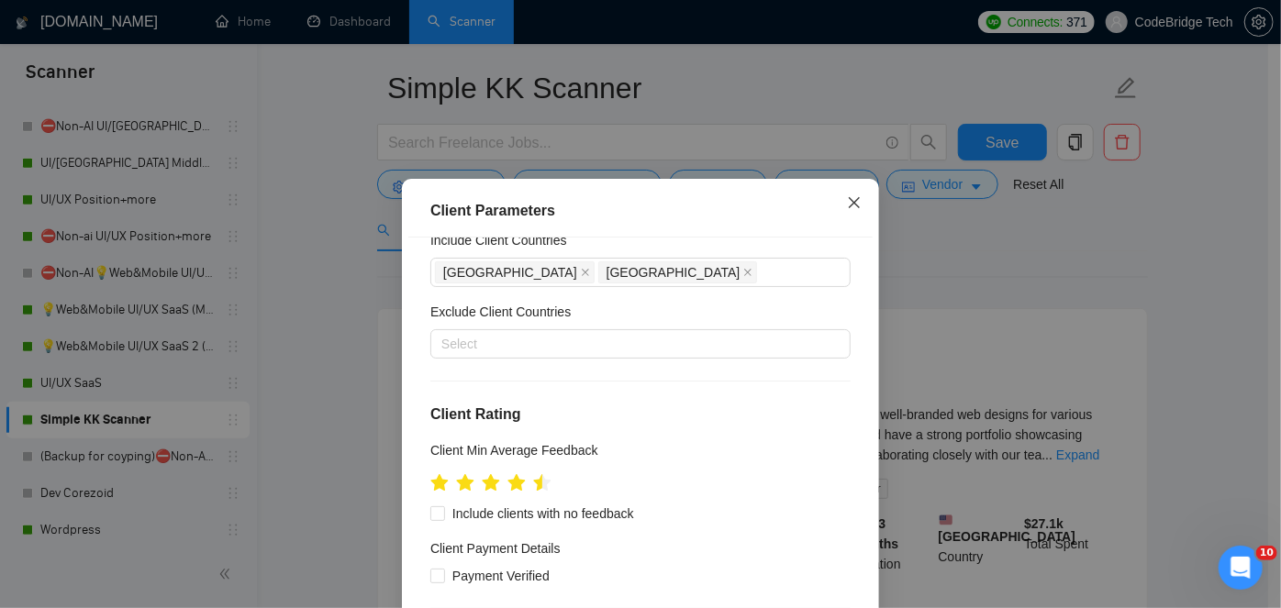
click at [856, 206] on span "Close" at bounding box center [855, 204] width 50 height 50
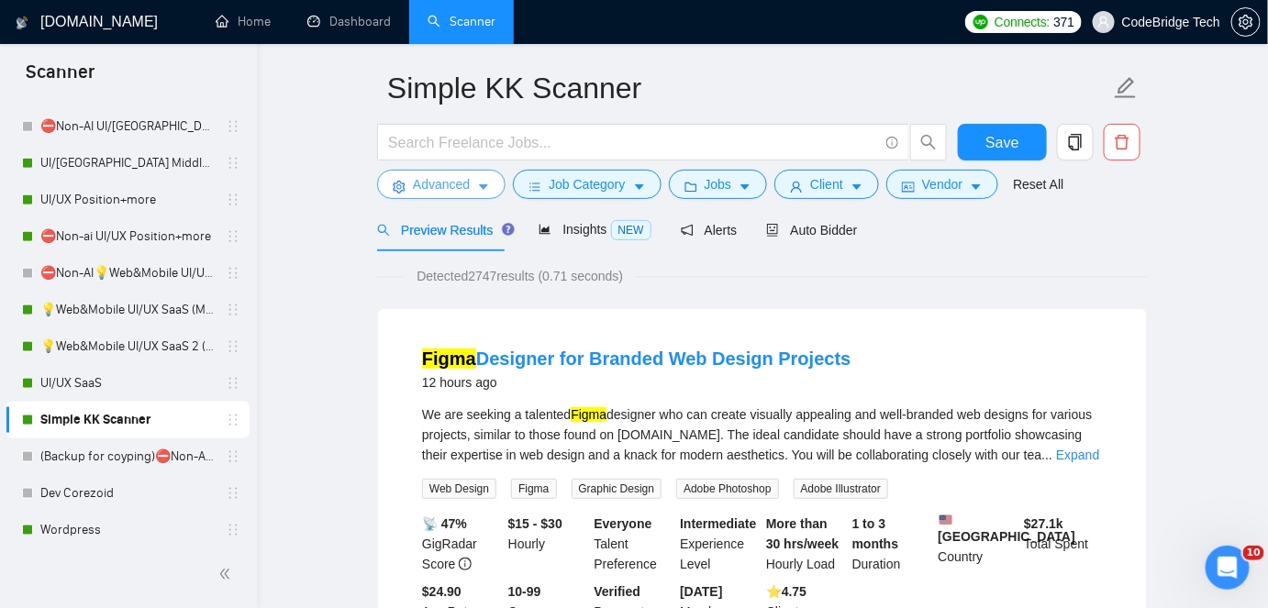
click at [479, 185] on icon "caret-down" at bounding box center [483, 188] width 9 height 6
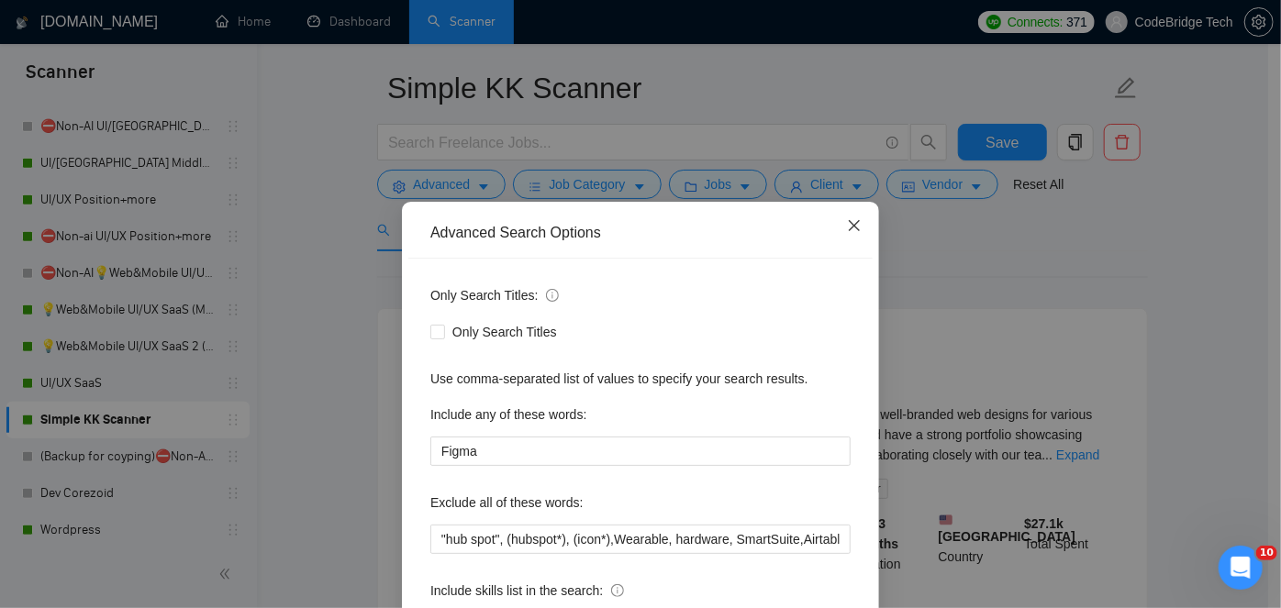
click at [850, 219] on icon "close" at bounding box center [854, 225] width 15 height 15
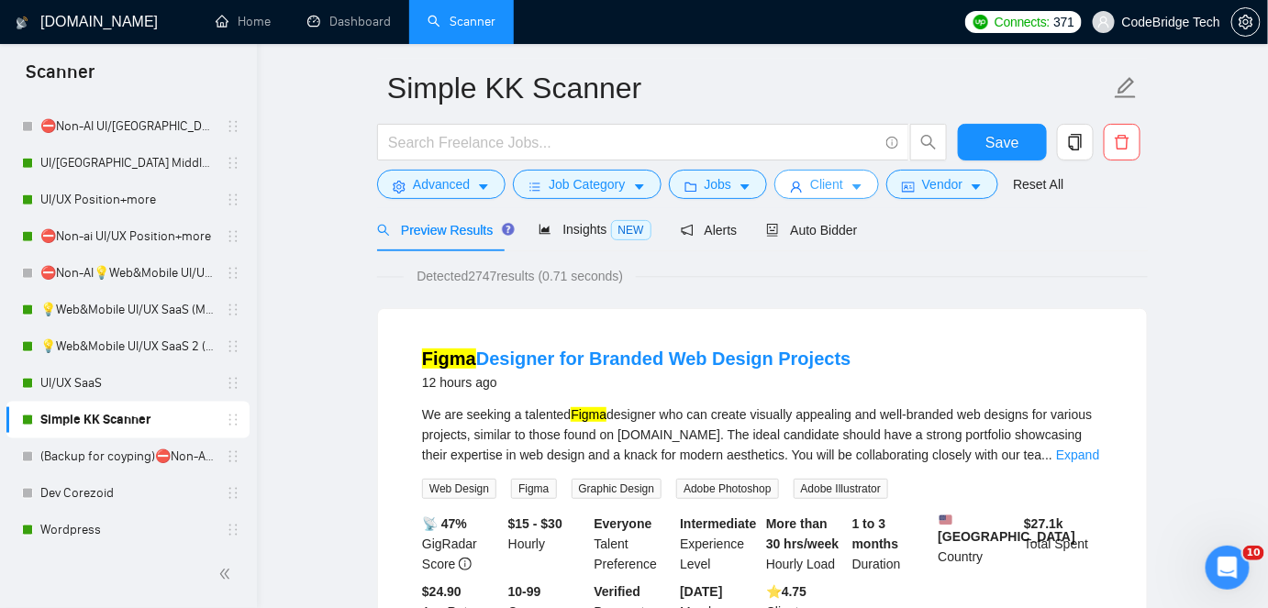
click at [851, 194] on icon "caret-down" at bounding box center [857, 187] width 13 height 13
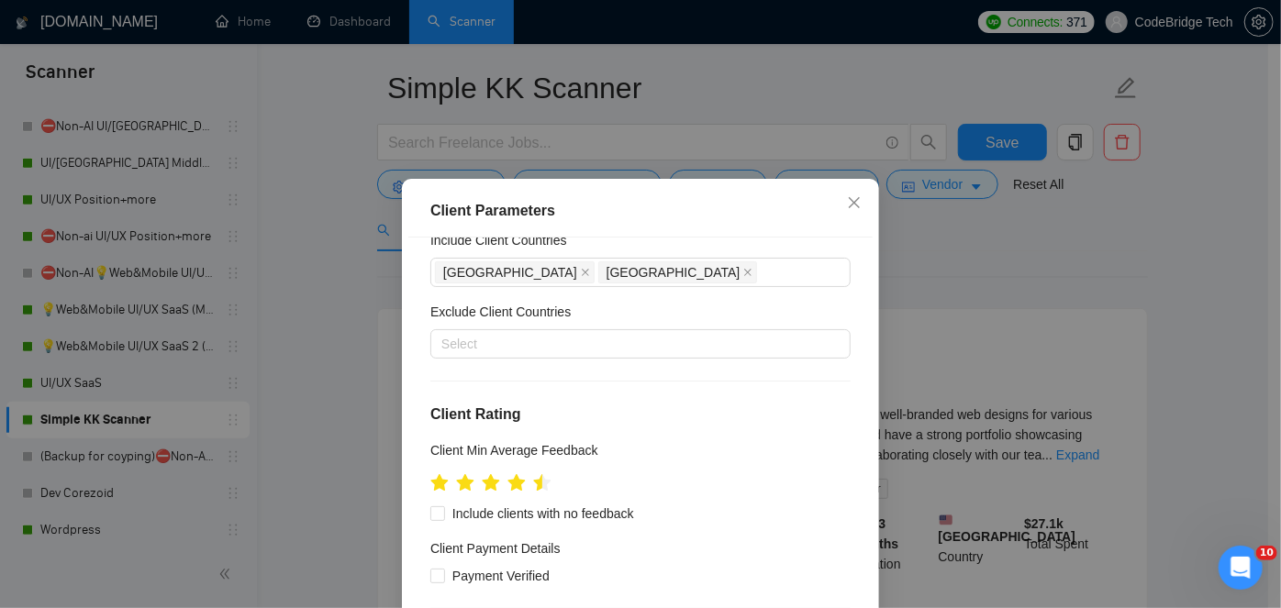
scroll to position [0, 0]
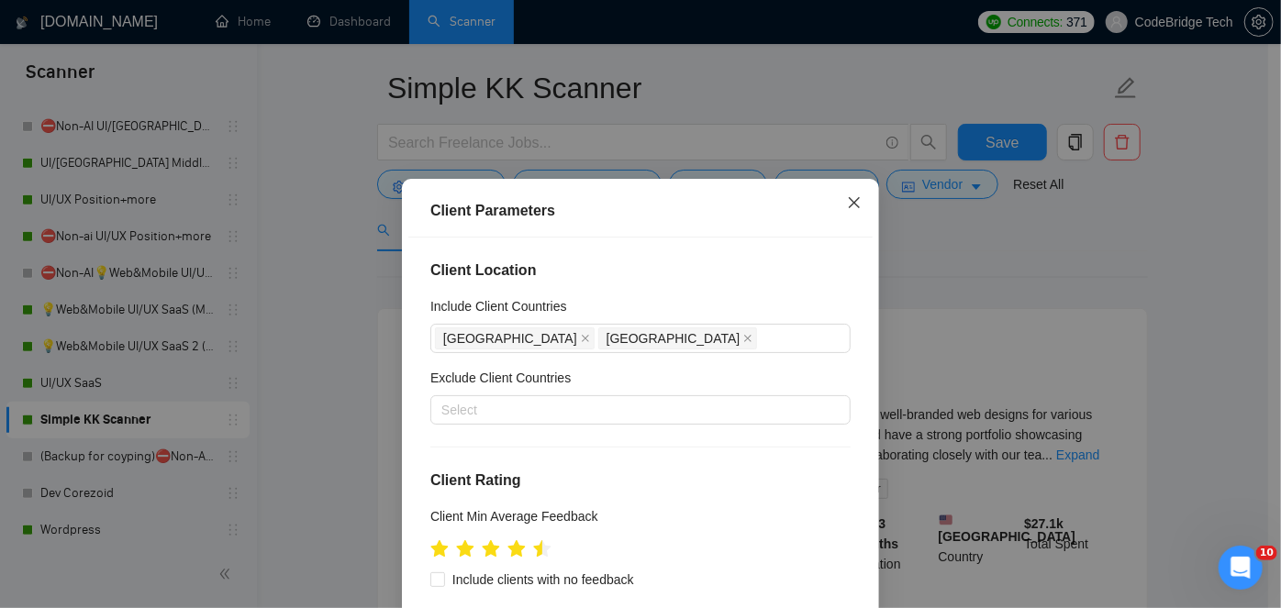
click at [852, 215] on span "Close" at bounding box center [855, 204] width 50 height 50
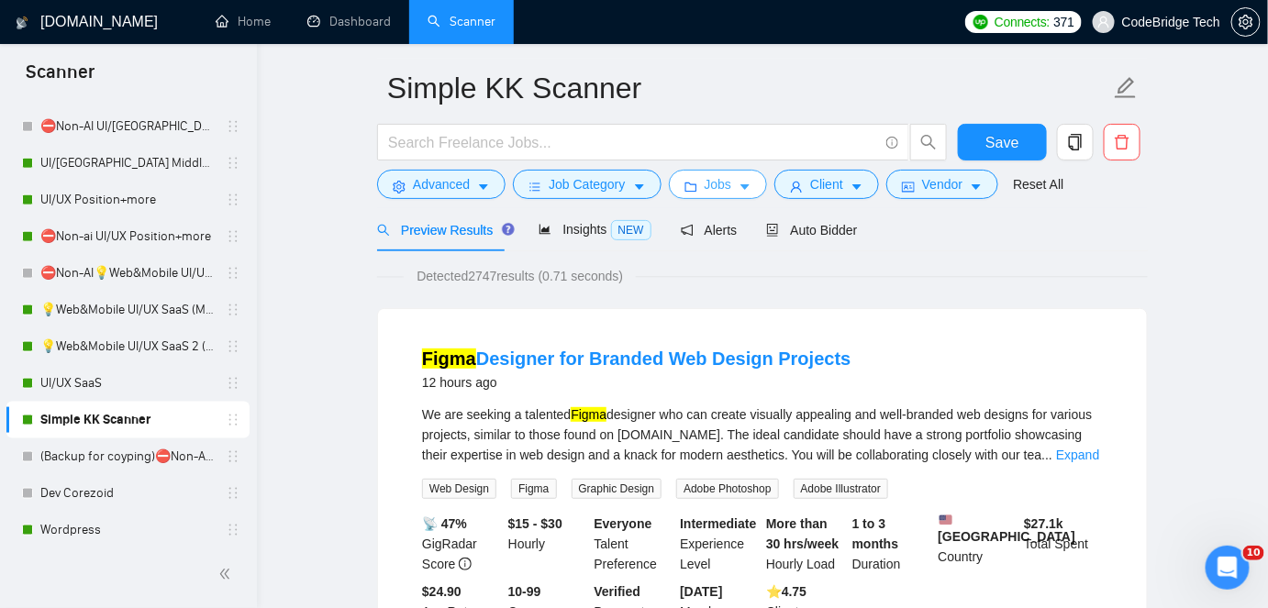
click at [728, 185] on button "Jobs" at bounding box center [718, 184] width 99 height 29
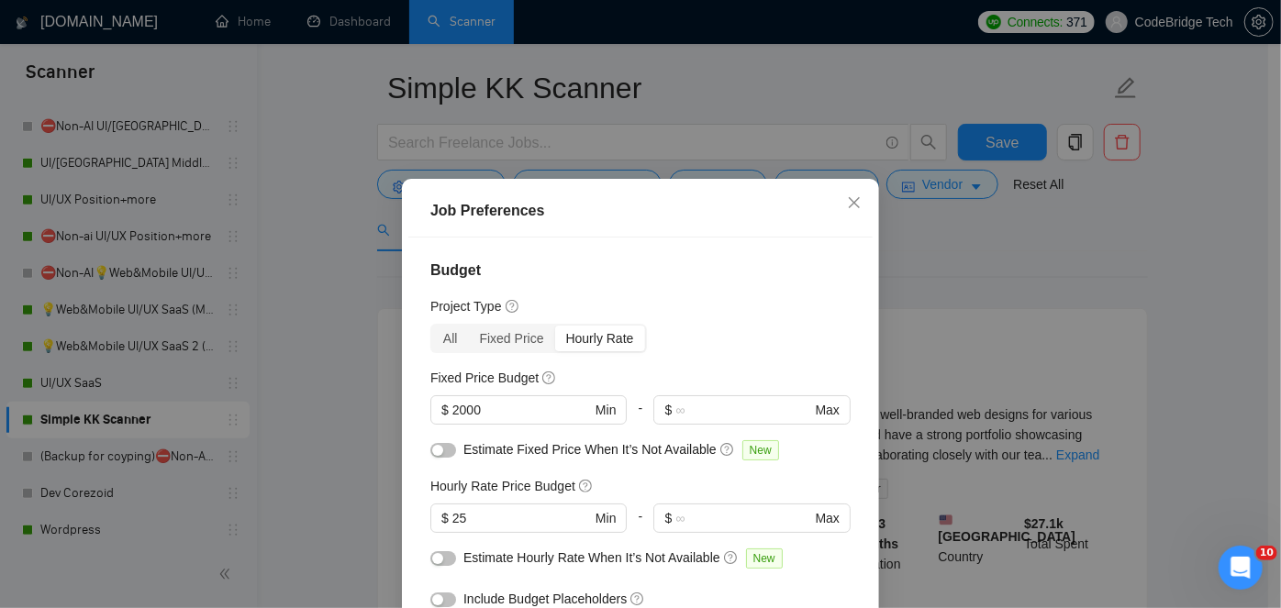
scroll to position [83, 0]
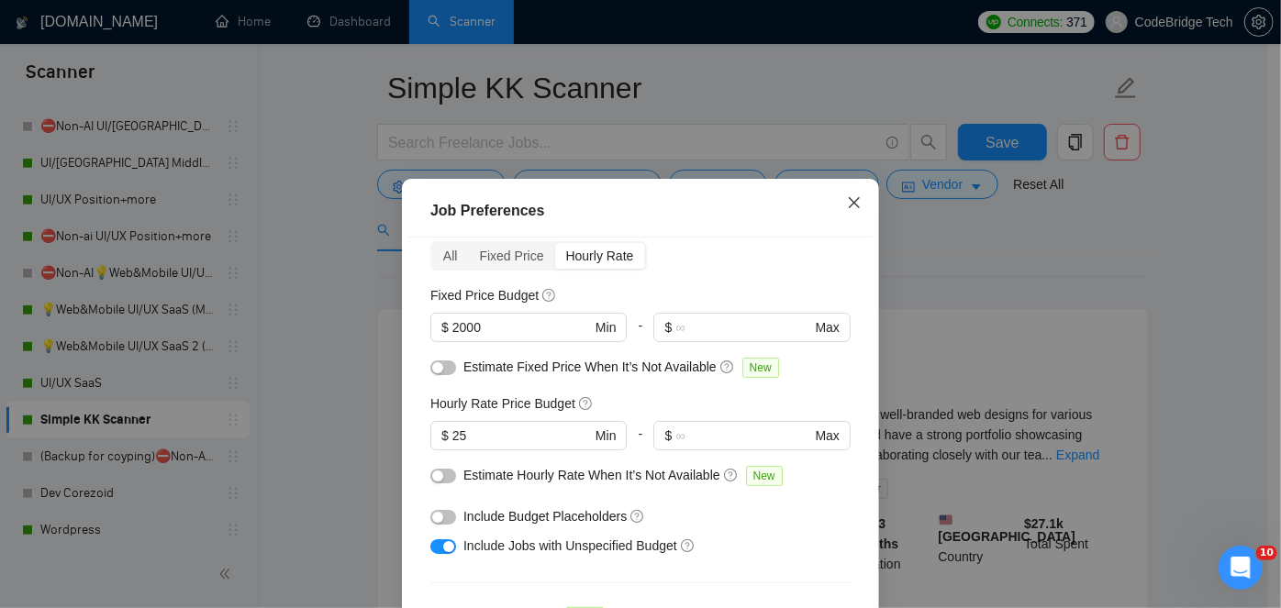
click at [837, 197] on span "Close" at bounding box center [855, 204] width 50 height 50
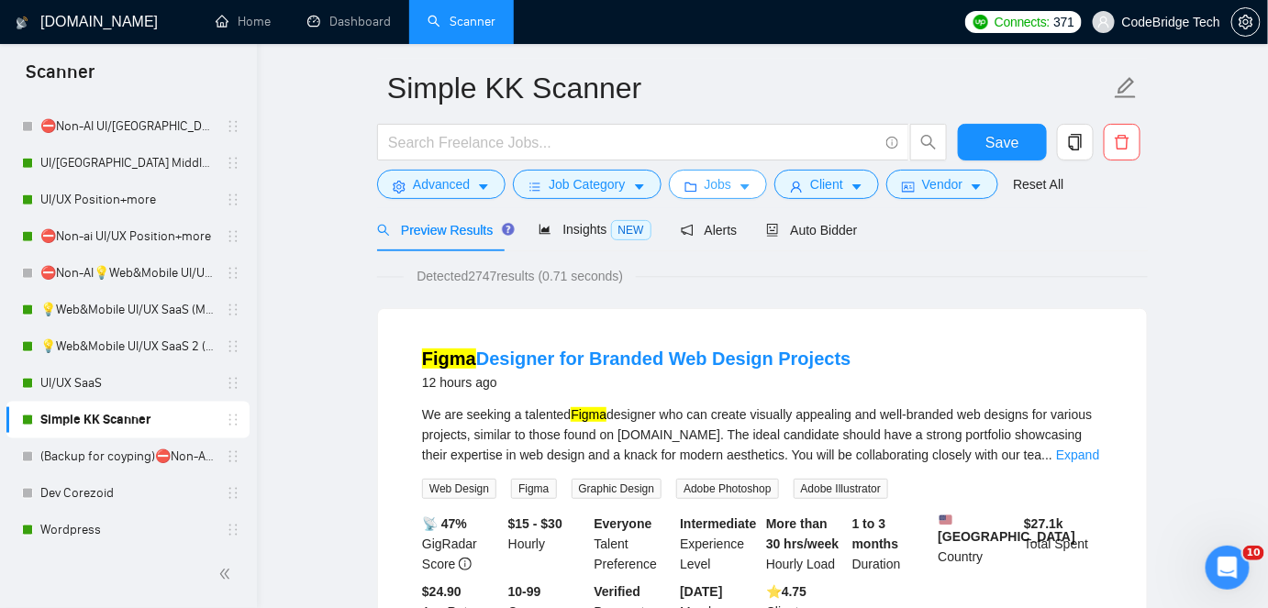
click at [669, 181] on button "Jobs" at bounding box center [718, 184] width 99 height 29
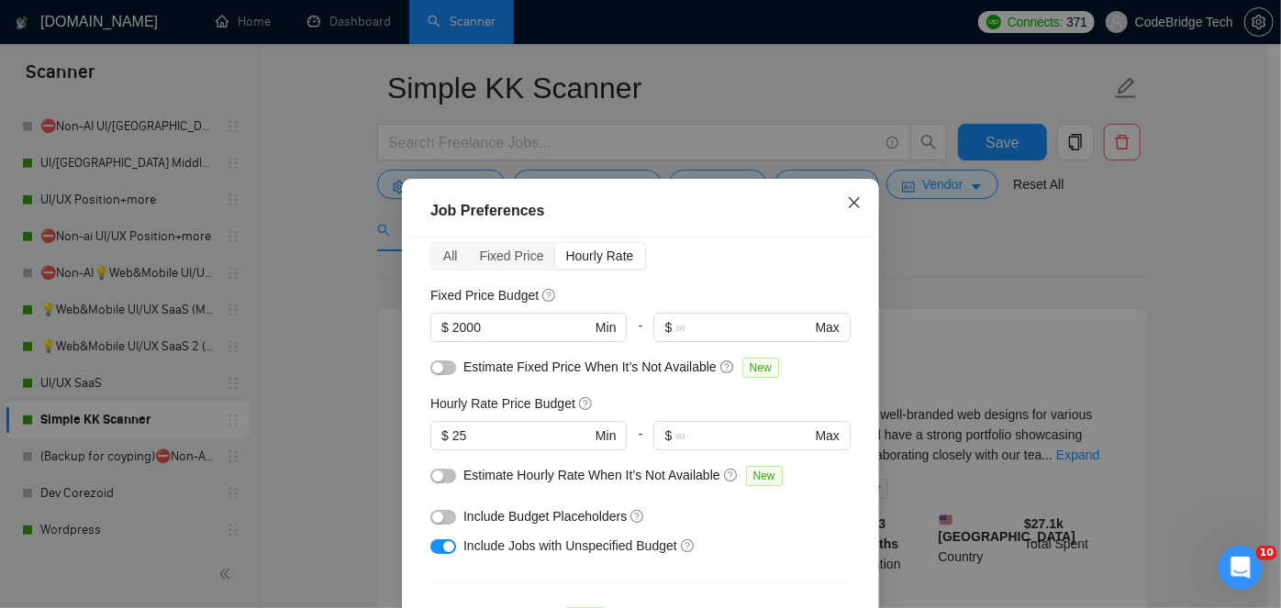
click at [852, 206] on icon "close" at bounding box center [854, 202] width 15 height 15
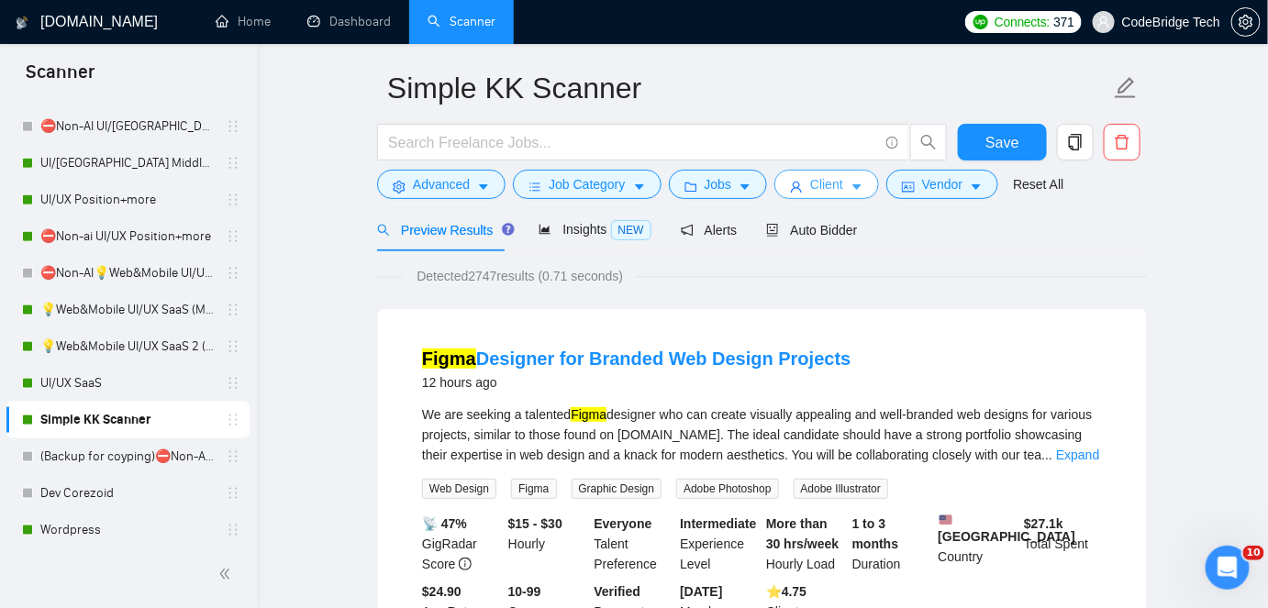
click at [851, 195] on button "Client" at bounding box center [826, 184] width 105 height 29
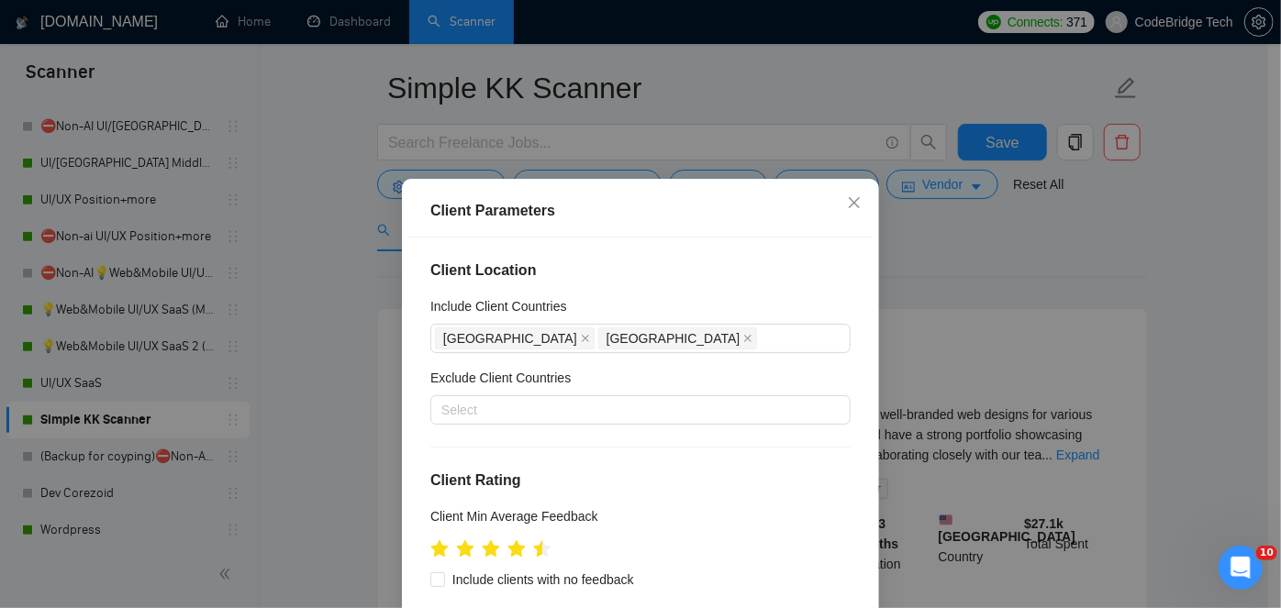
scroll to position [166, 0]
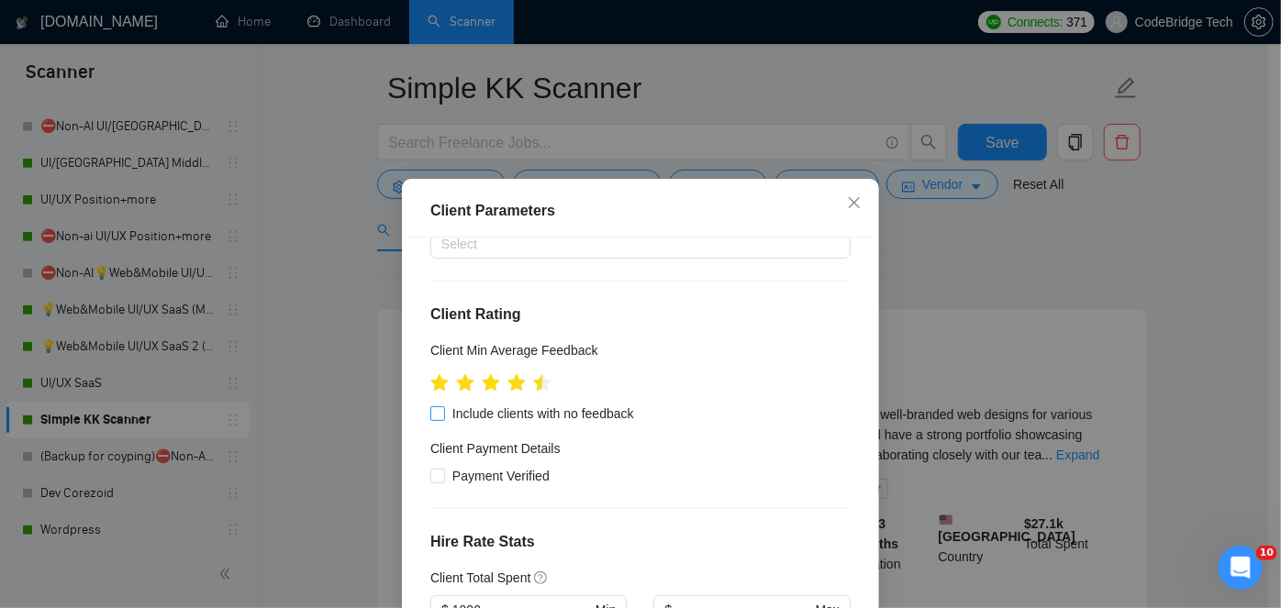
click at [502, 418] on span "Include clients with no feedback" at bounding box center [543, 414] width 196 height 20
click at [443, 418] on input "Include clients with no feedback" at bounding box center [436, 412] width 13 height 13
checkbox input "true"
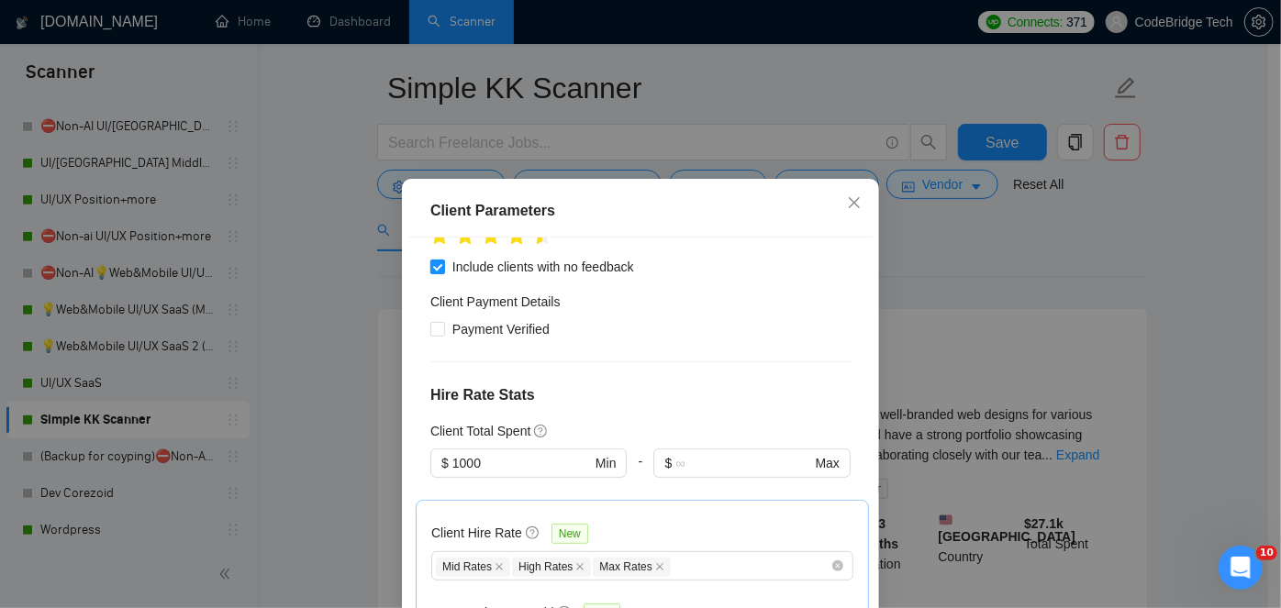
scroll to position [333, 0]
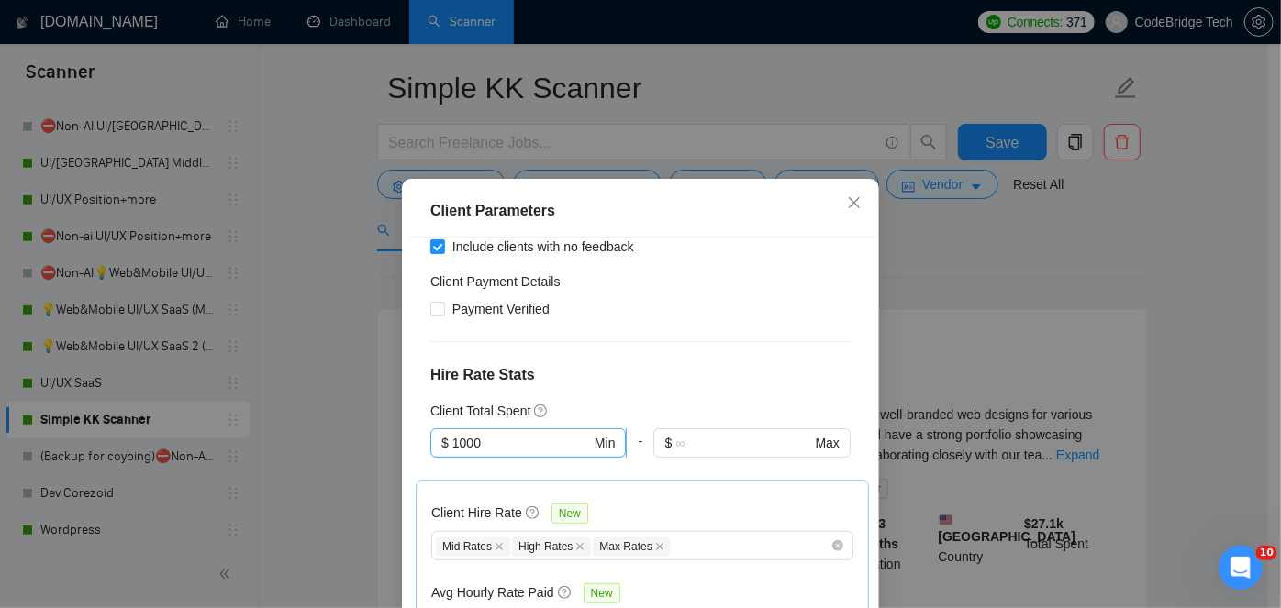
click at [497, 440] on input "1000" at bounding box center [521, 443] width 139 height 20
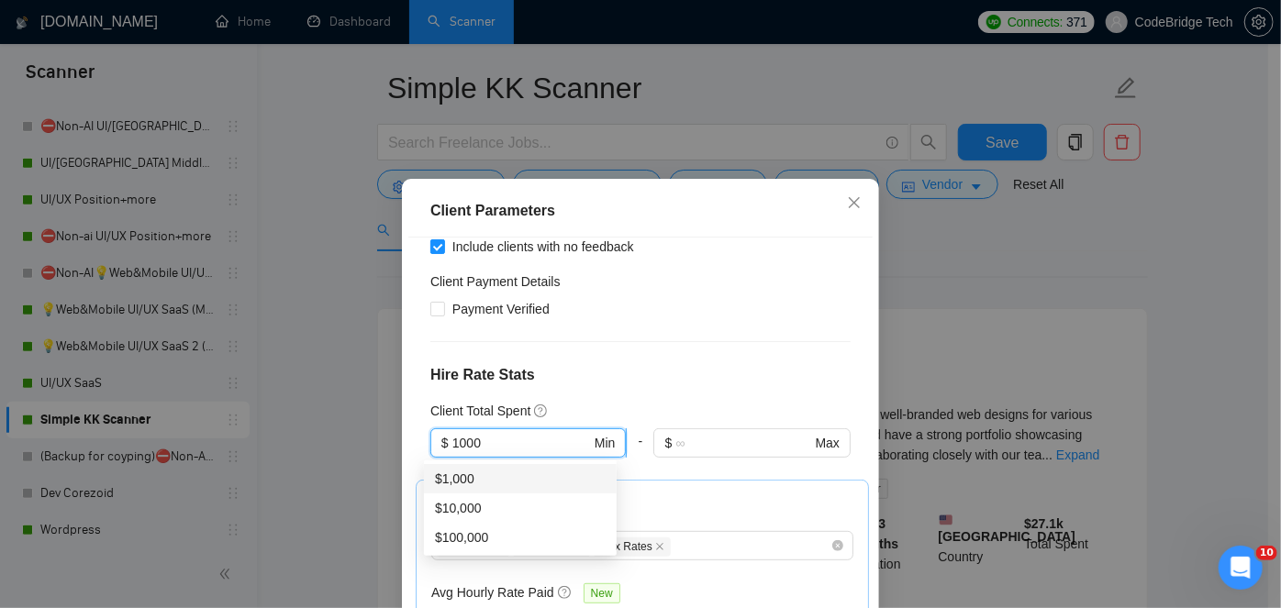
click at [497, 440] on input "1000" at bounding box center [521, 443] width 139 height 20
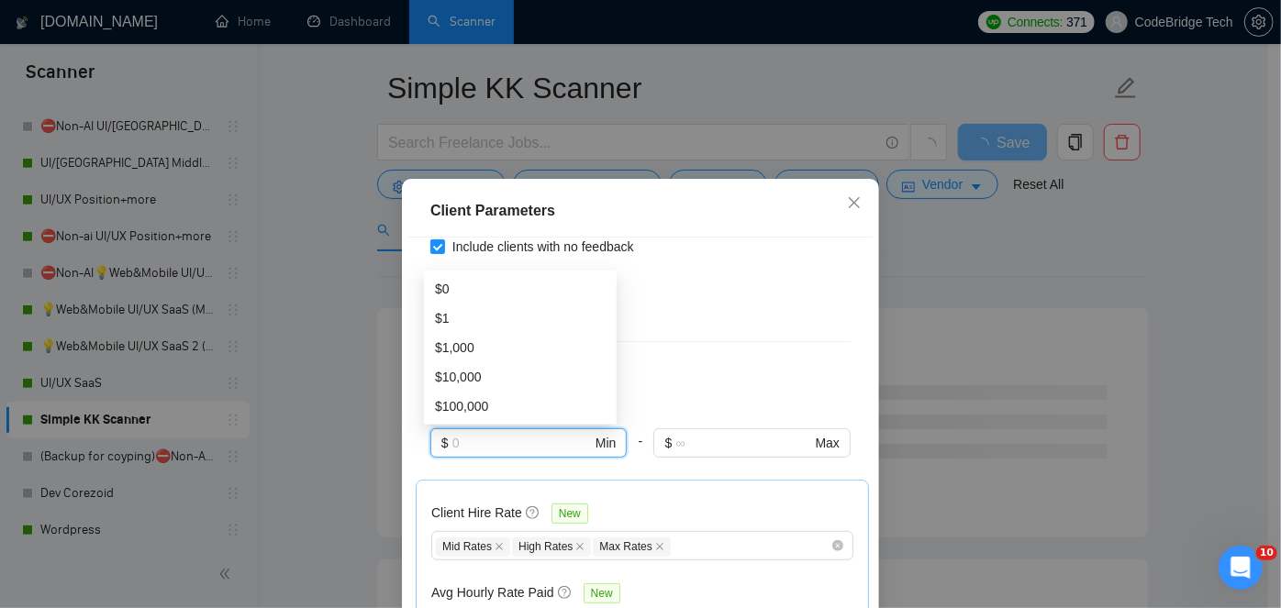
click at [622, 364] on h4 "Hire Rate Stats" at bounding box center [640, 375] width 420 height 22
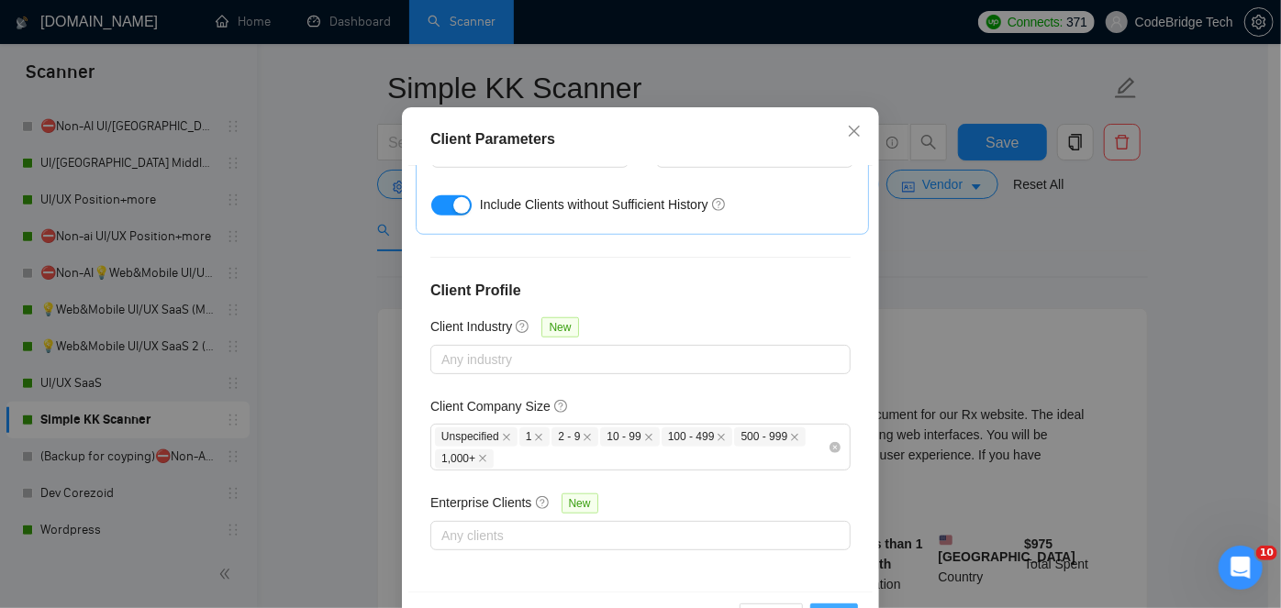
scroll to position [135, 0]
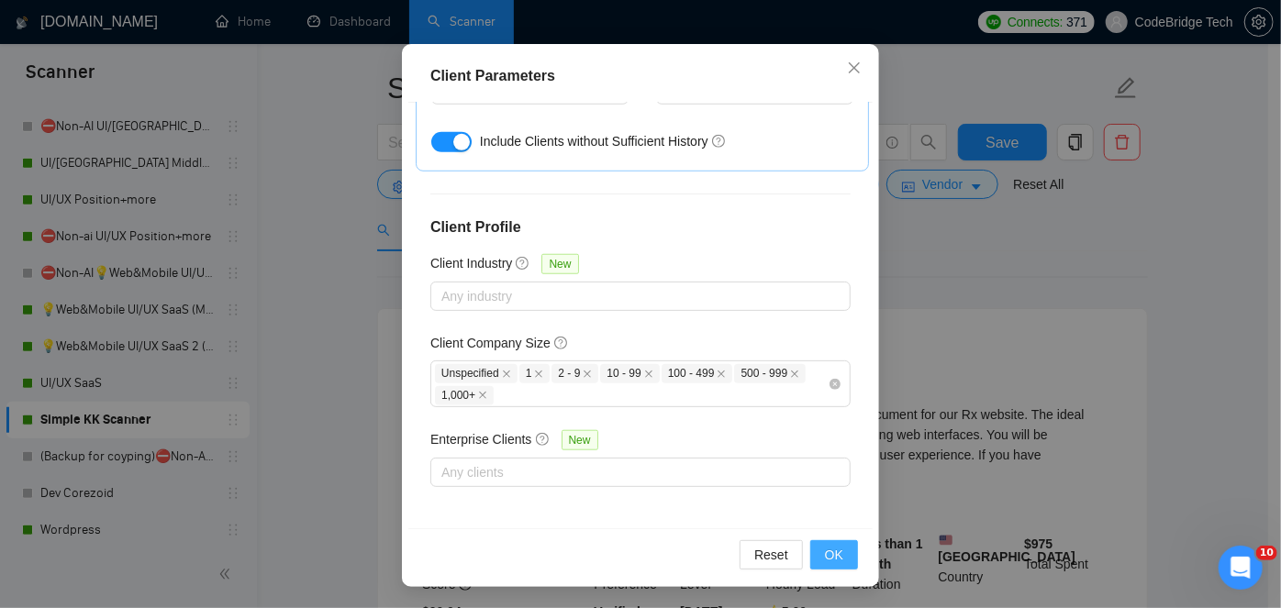
click at [848, 555] on button "OK" at bounding box center [834, 554] width 48 height 29
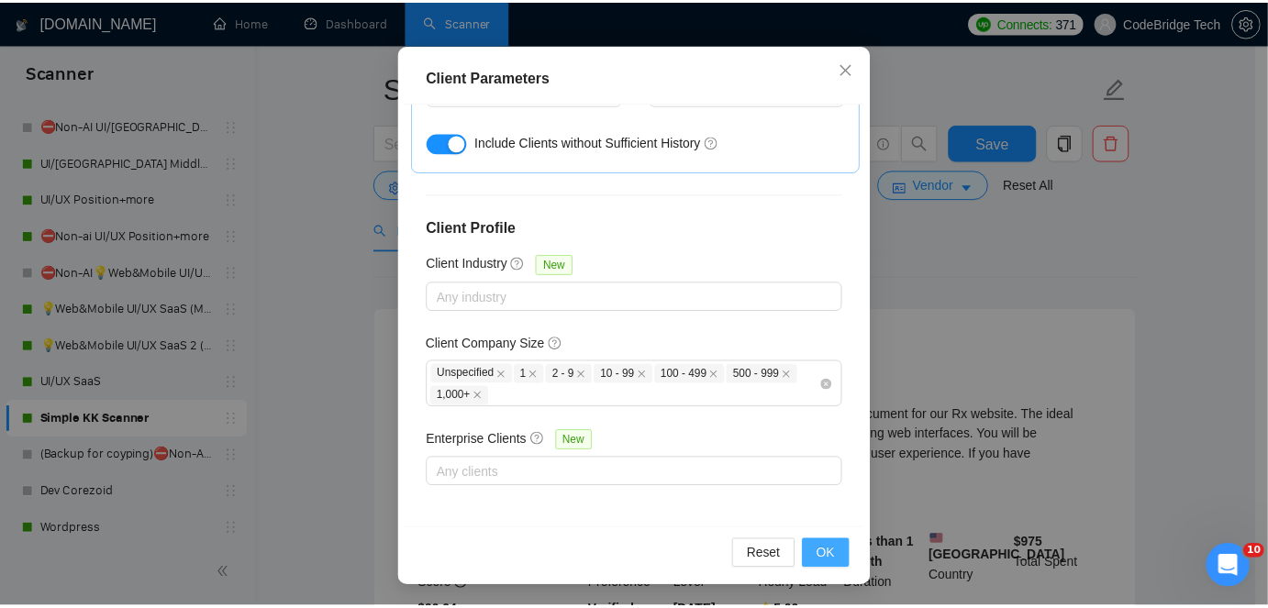
scroll to position [66, 0]
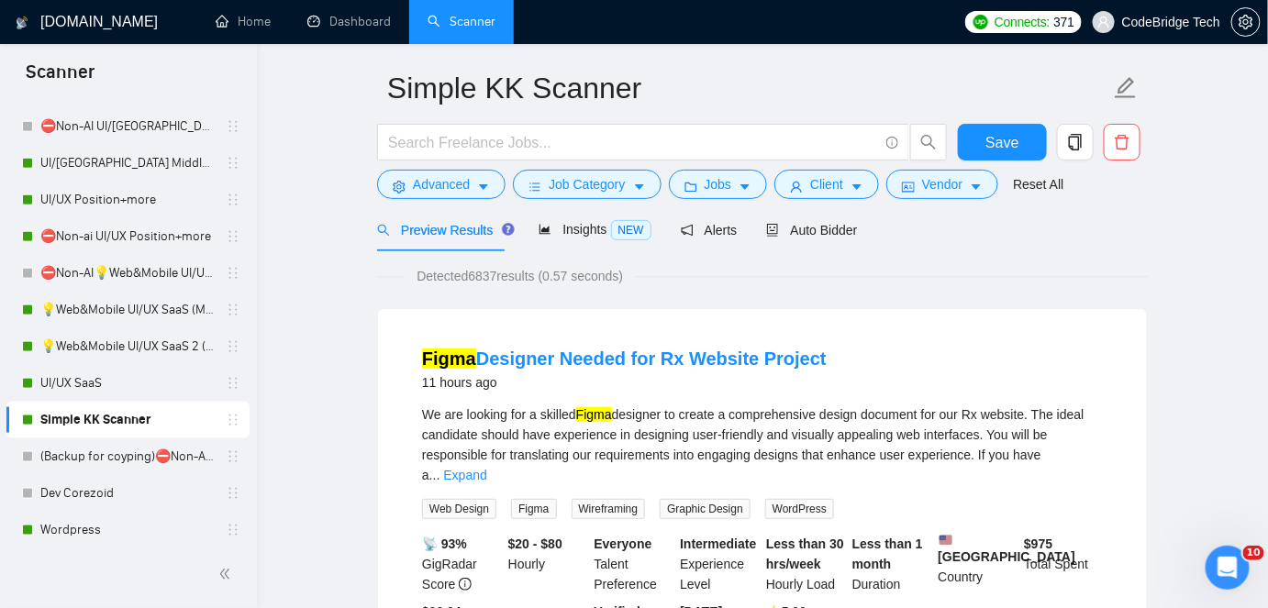
click at [444, 227] on span "Preview Results" at bounding box center [443, 230] width 132 height 15
click at [985, 128] on button "Save" at bounding box center [1002, 142] width 89 height 37
click at [847, 216] on div "Auto Bidder" at bounding box center [811, 229] width 91 height 43
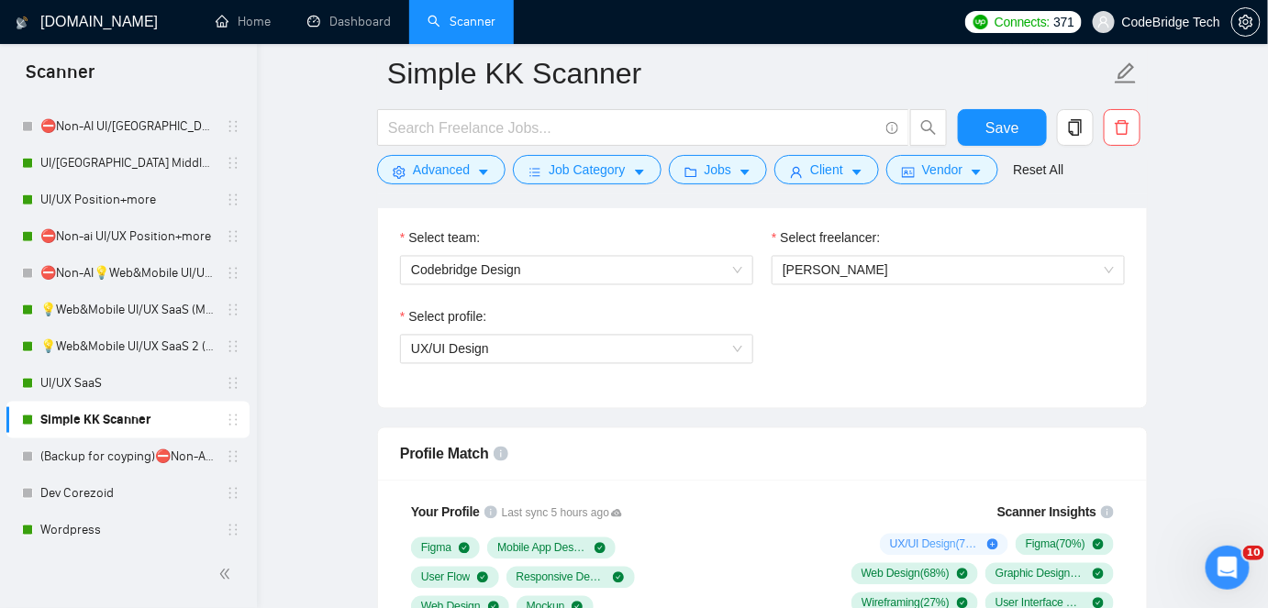
scroll to position [729, 0]
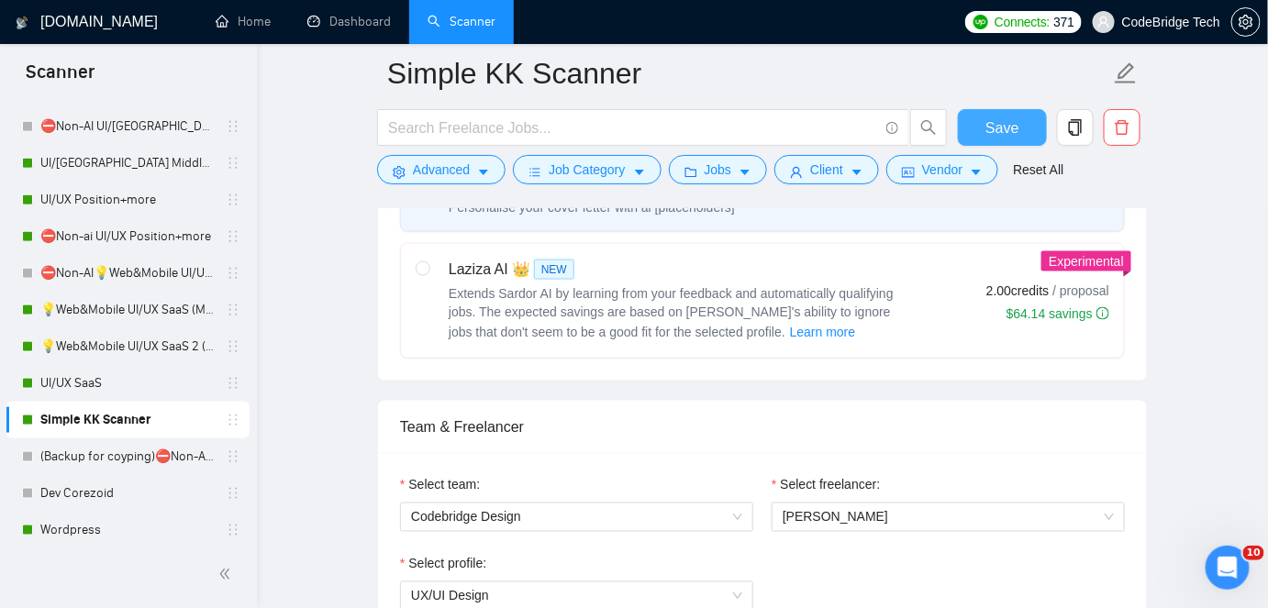
click at [991, 132] on span "Save" at bounding box center [1001, 128] width 33 height 23
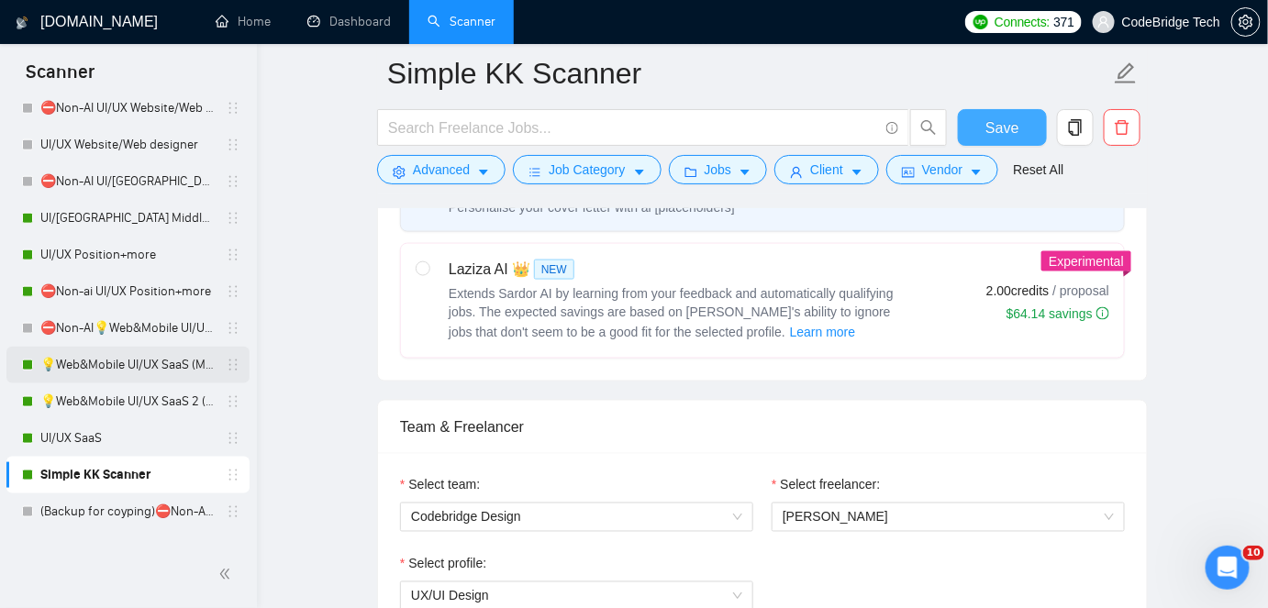
scroll to position [584, 0]
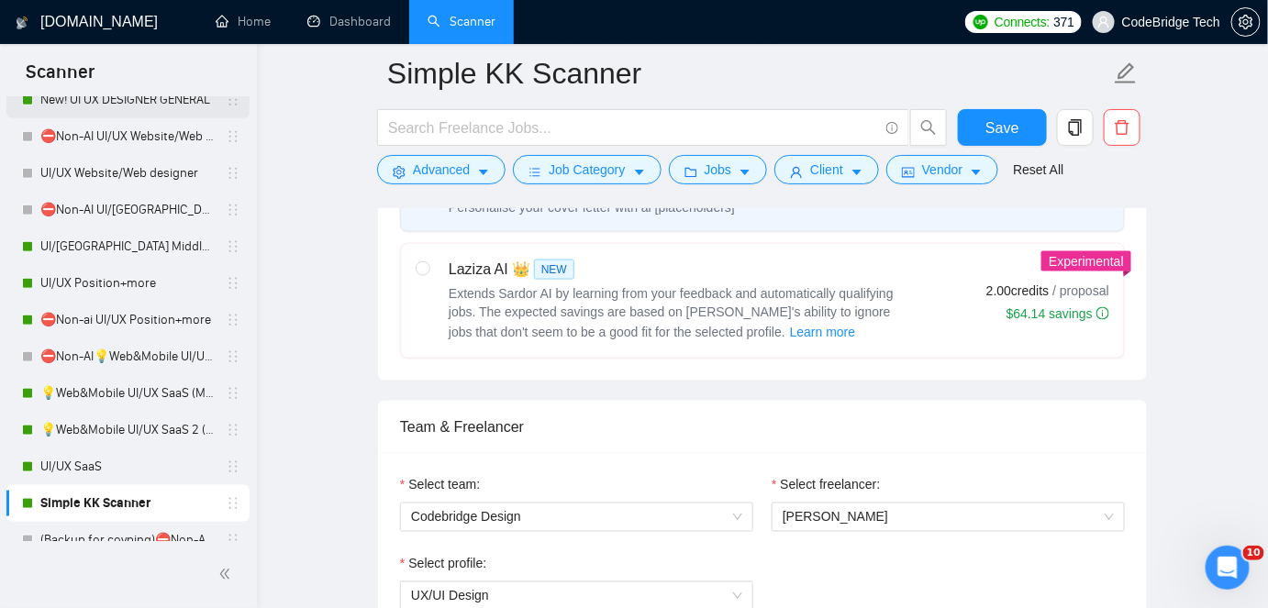
click at [162, 98] on link "New! UI UX DESIGNER GENERAL" at bounding box center [127, 100] width 174 height 37
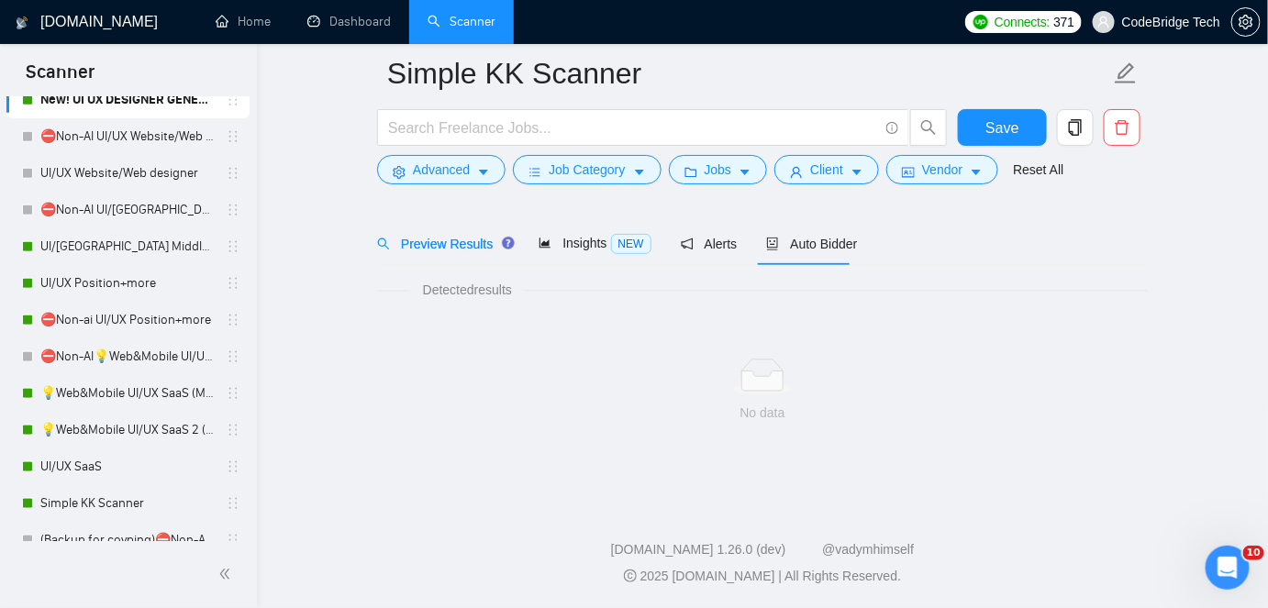
scroll to position [61, 0]
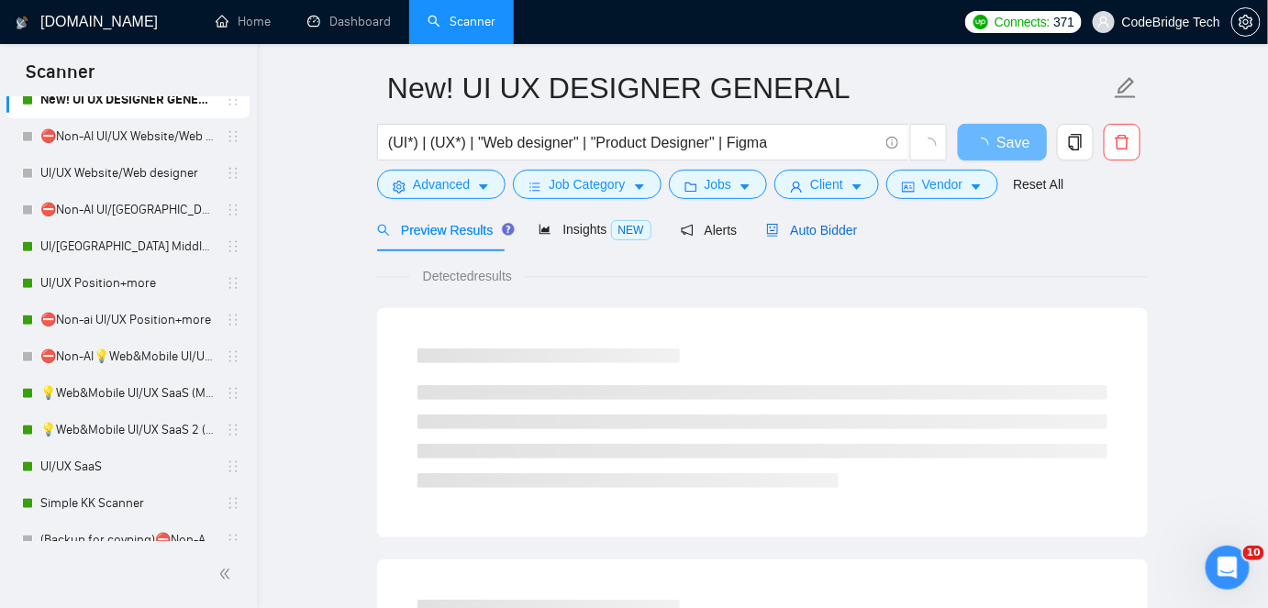
click at [766, 228] on icon "robot" at bounding box center [772, 230] width 13 height 13
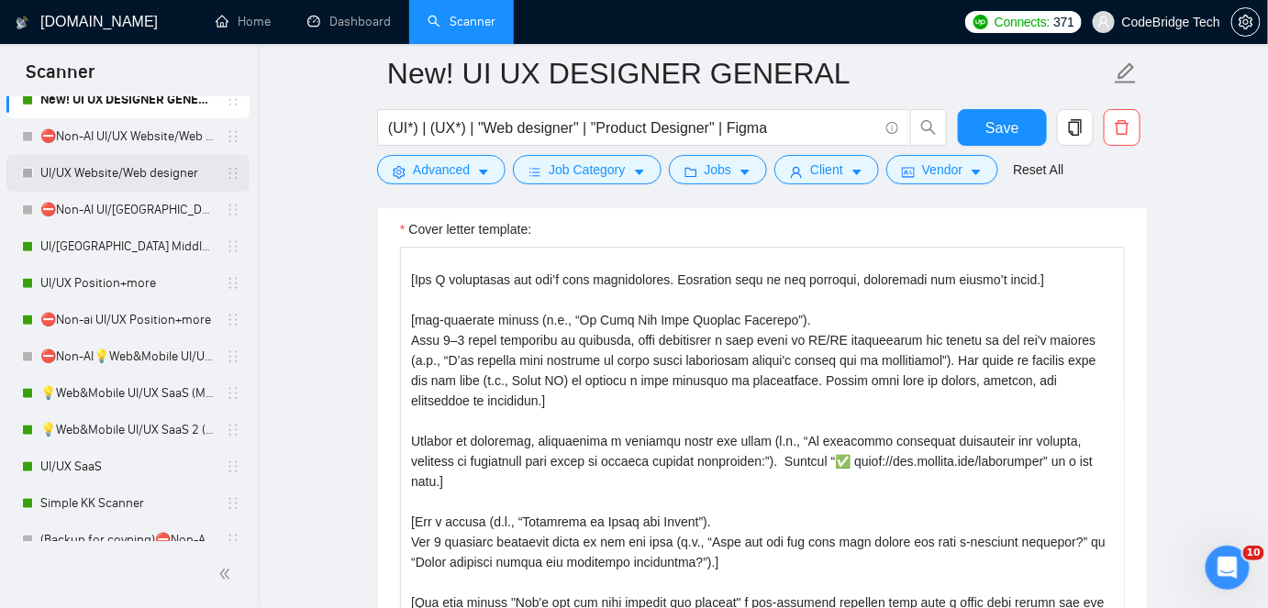
scroll to position [250, 0]
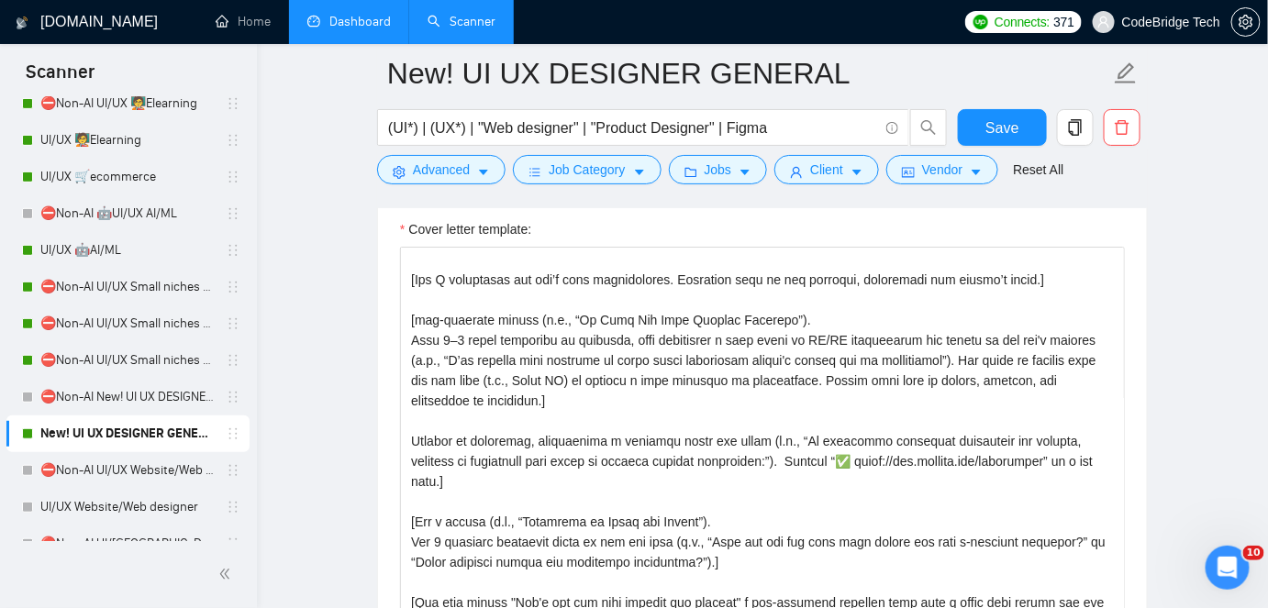
click at [374, 17] on link "Dashboard" at bounding box center [349, 22] width 84 height 16
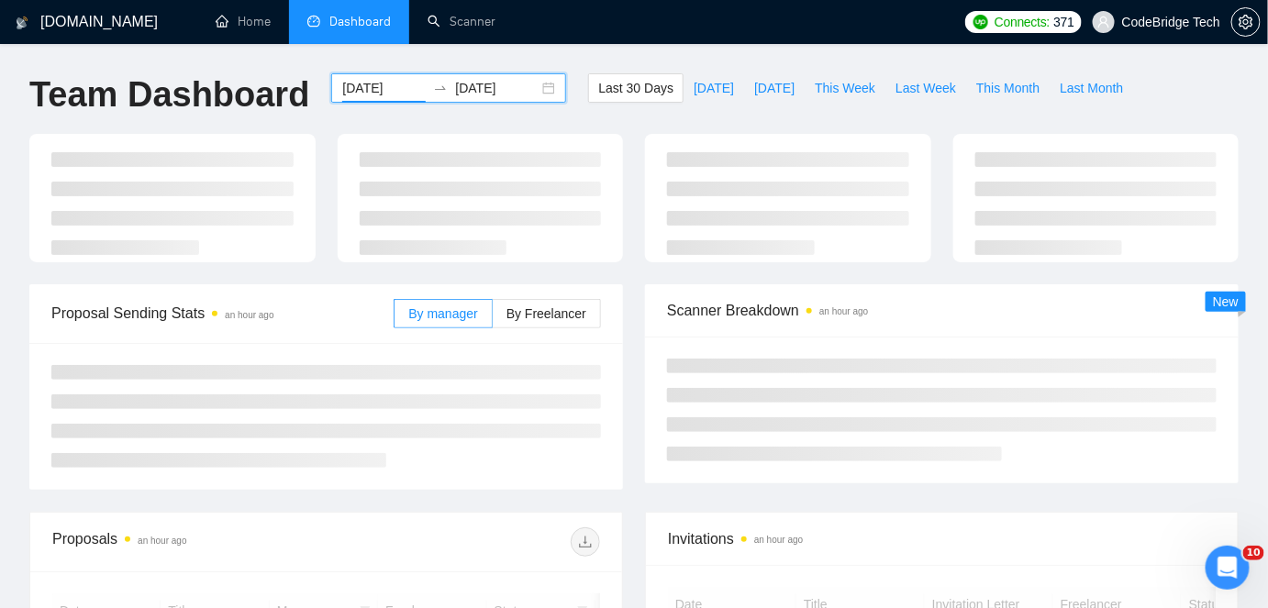
click at [368, 85] on input "[DATE]" at bounding box center [384, 88] width 84 height 20
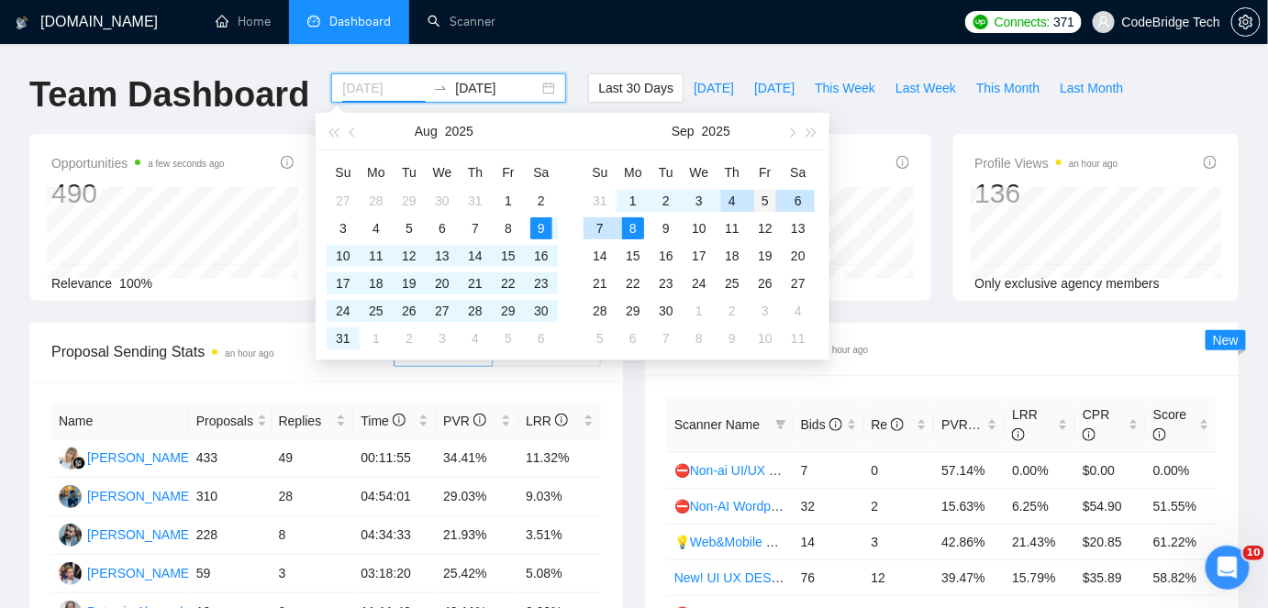
type input "[DATE]"
click at [758, 198] on div "5" at bounding box center [765, 201] width 22 height 22
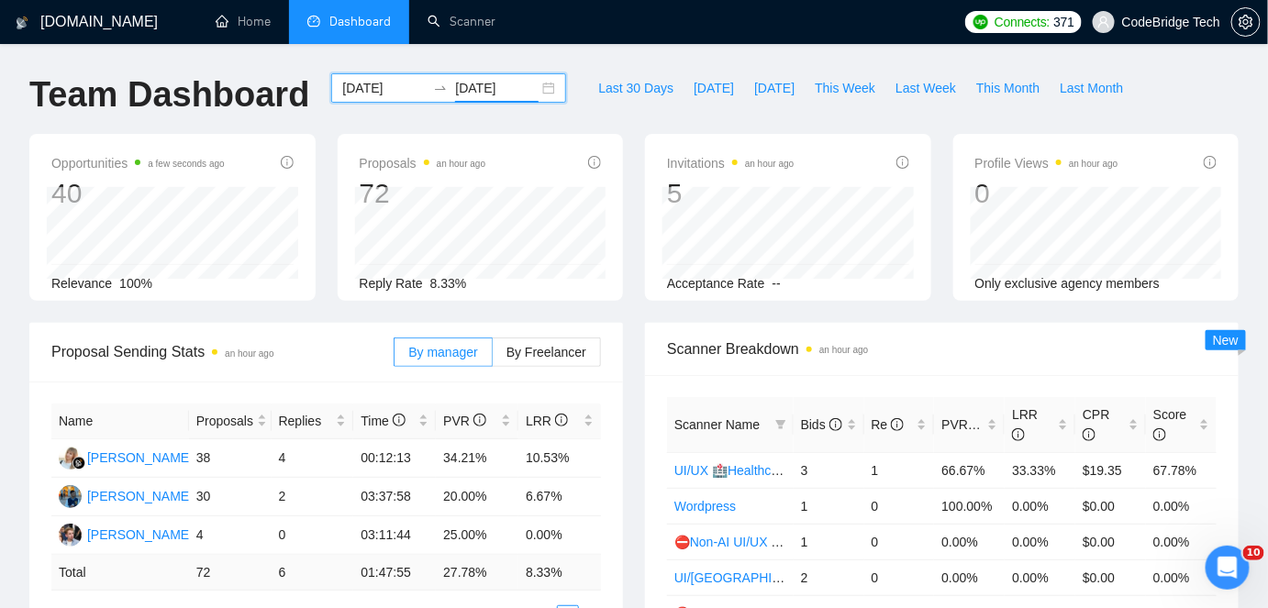
click at [470, 101] on div "[DATE] [DATE]" at bounding box center [448, 87] width 235 height 29
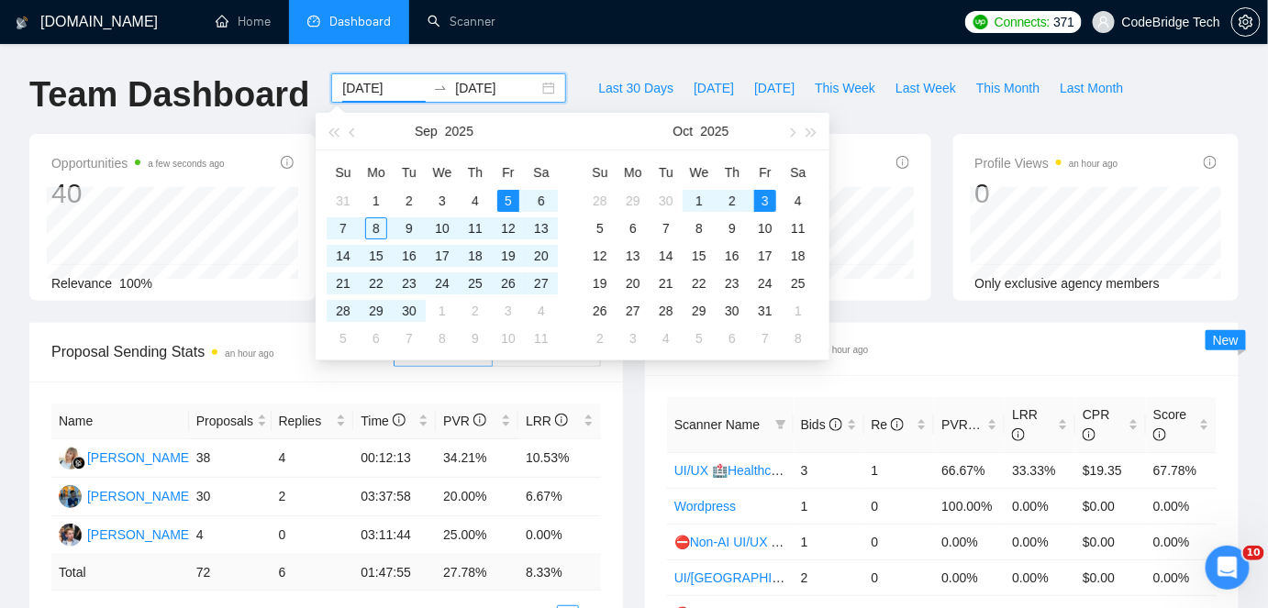
click at [470, 97] on input "[DATE]" at bounding box center [497, 88] width 84 height 20
type input "[DATE]"
click at [507, 198] on div "5" at bounding box center [508, 201] width 22 height 22
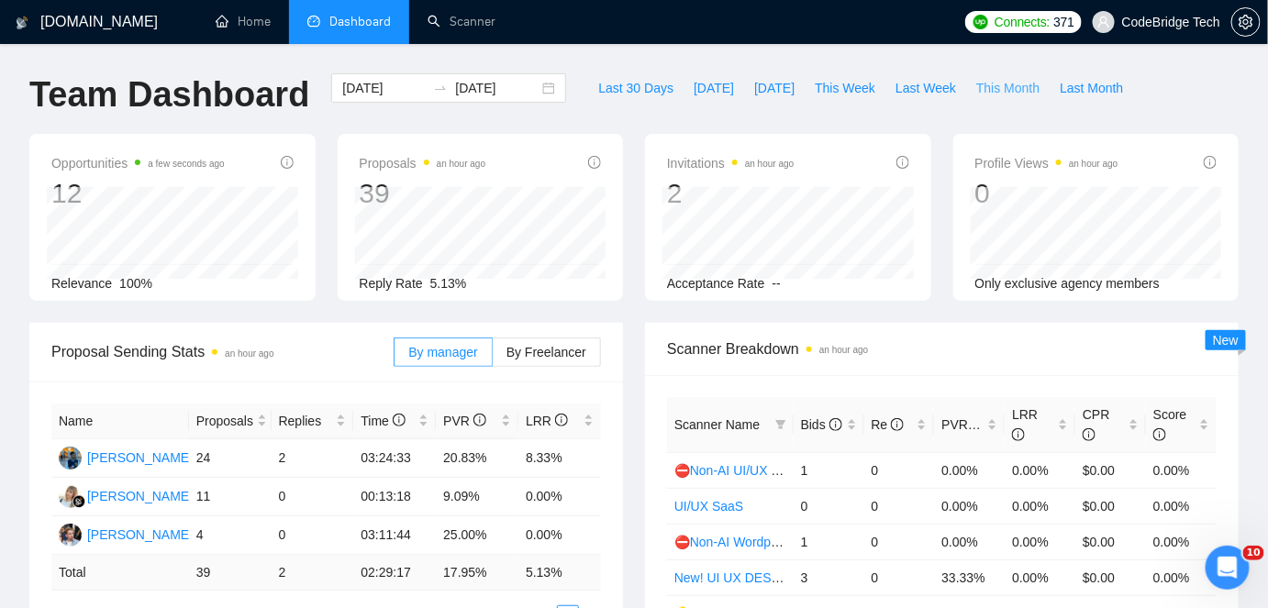
click at [1000, 88] on span "This Month" at bounding box center [1007, 88] width 63 height 20
type input "[DATE]"
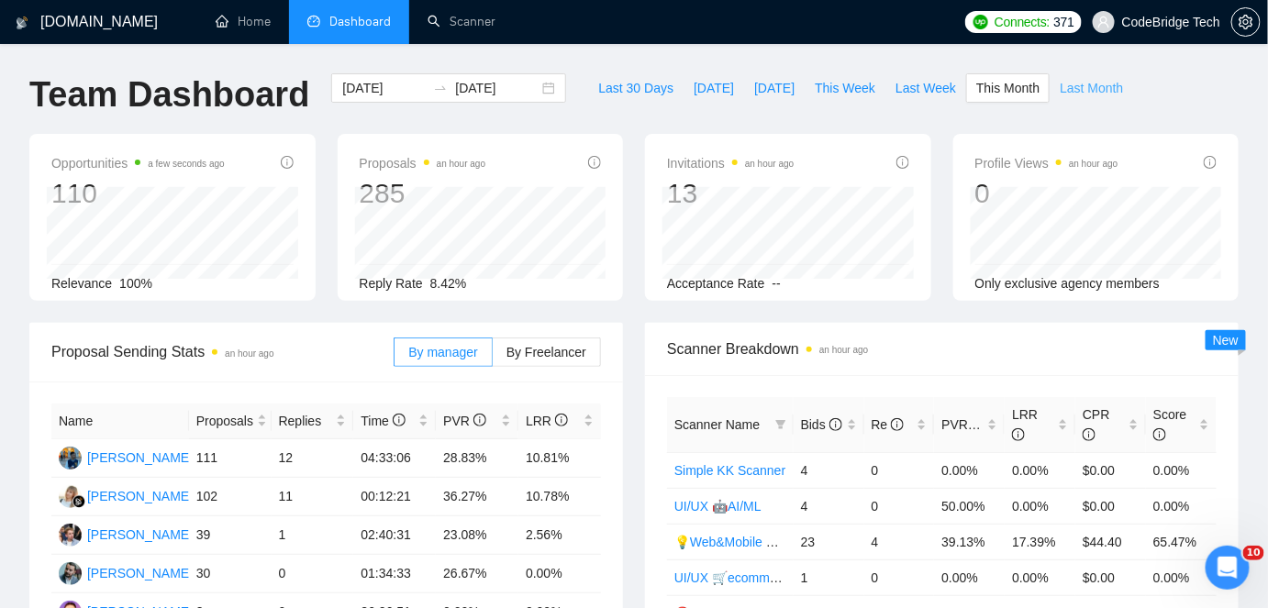
click at [1066, 94] on span "Last Month" at bounding box center [1091, 88] width 63 height 20
type input "[DATE]"
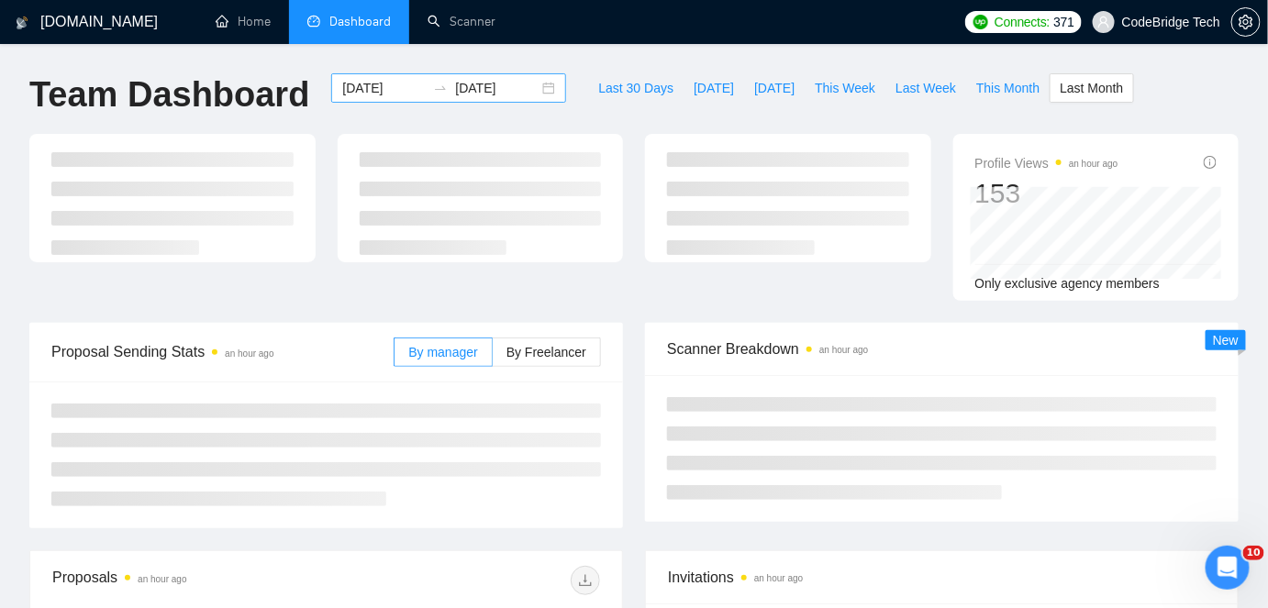
click at [481, 90] on input "[DATE]" at bounding box center [497, 88] width 84 height 20
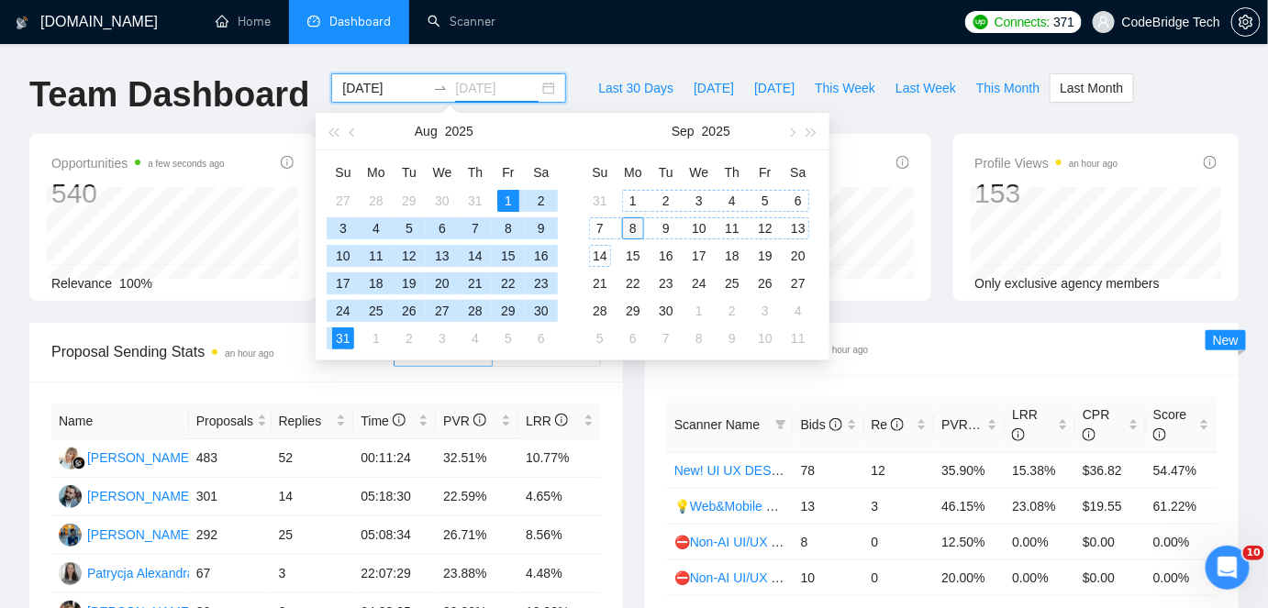
type input "[DATE]"
click at [635, 229] on div "8" at bounding box center [633, 228] width 22 height 22
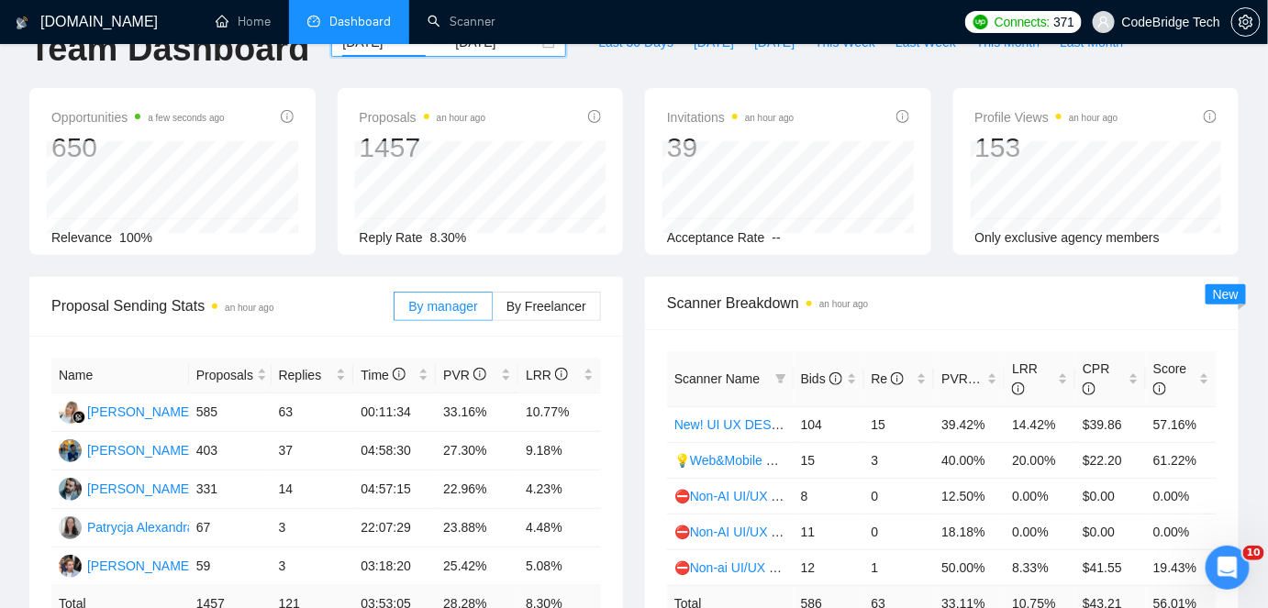
scroll to position [83, 0]
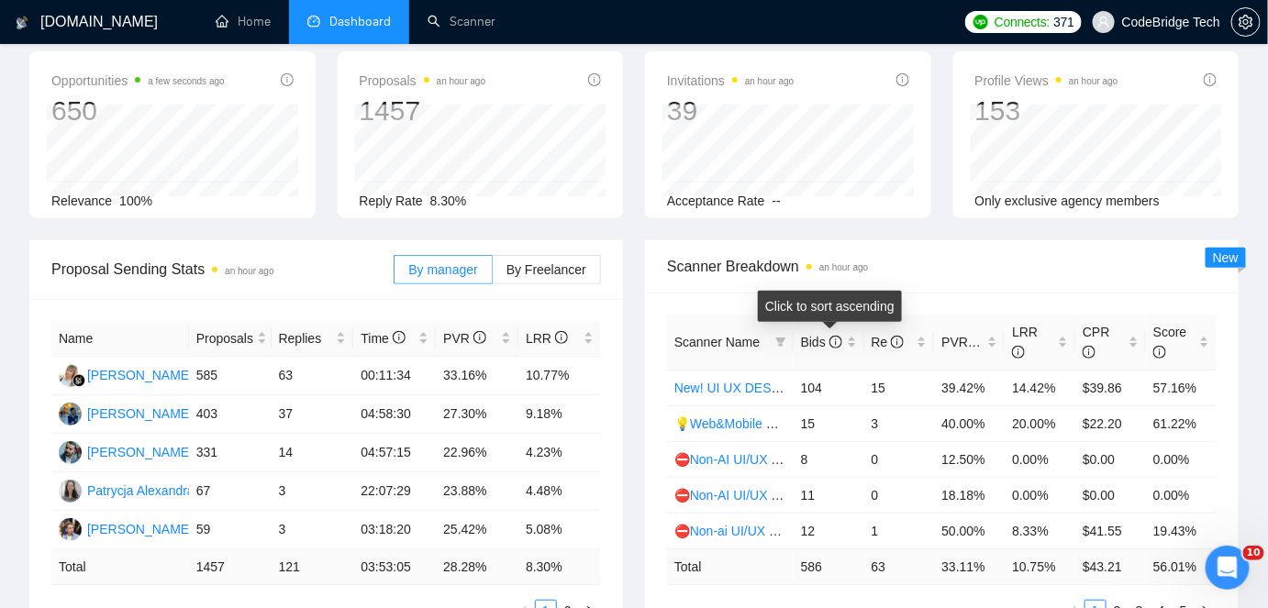
click at [823, 332] on span "Bids" at bounding box center [822, 342] width 42 height 20
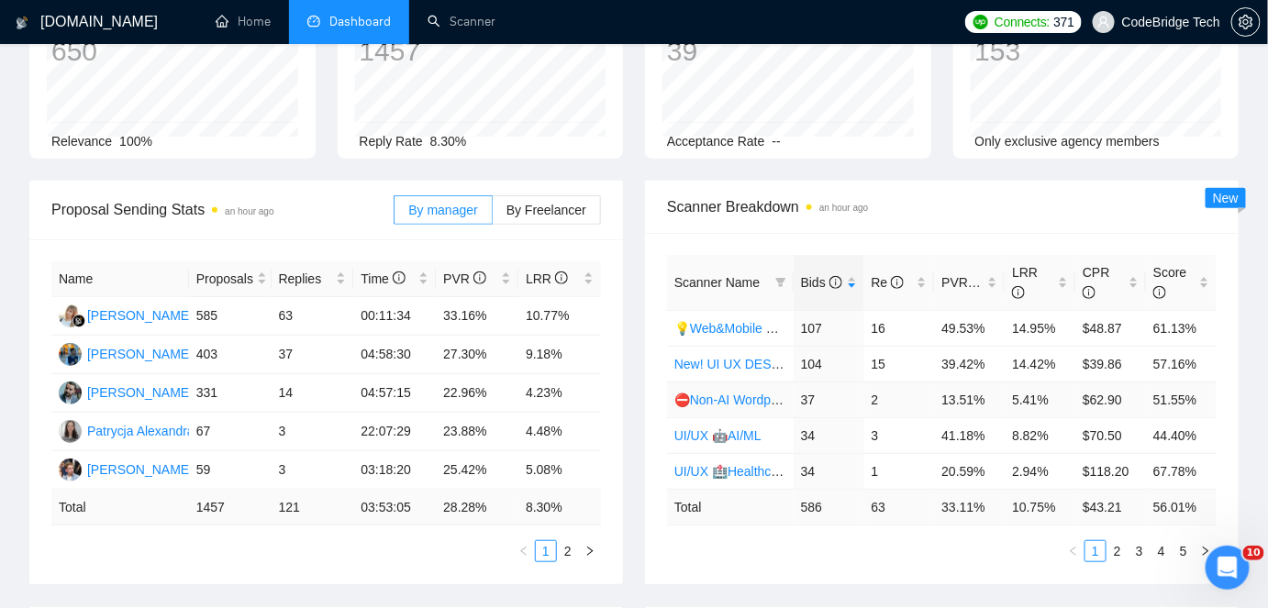
scroll to position [166, 0]
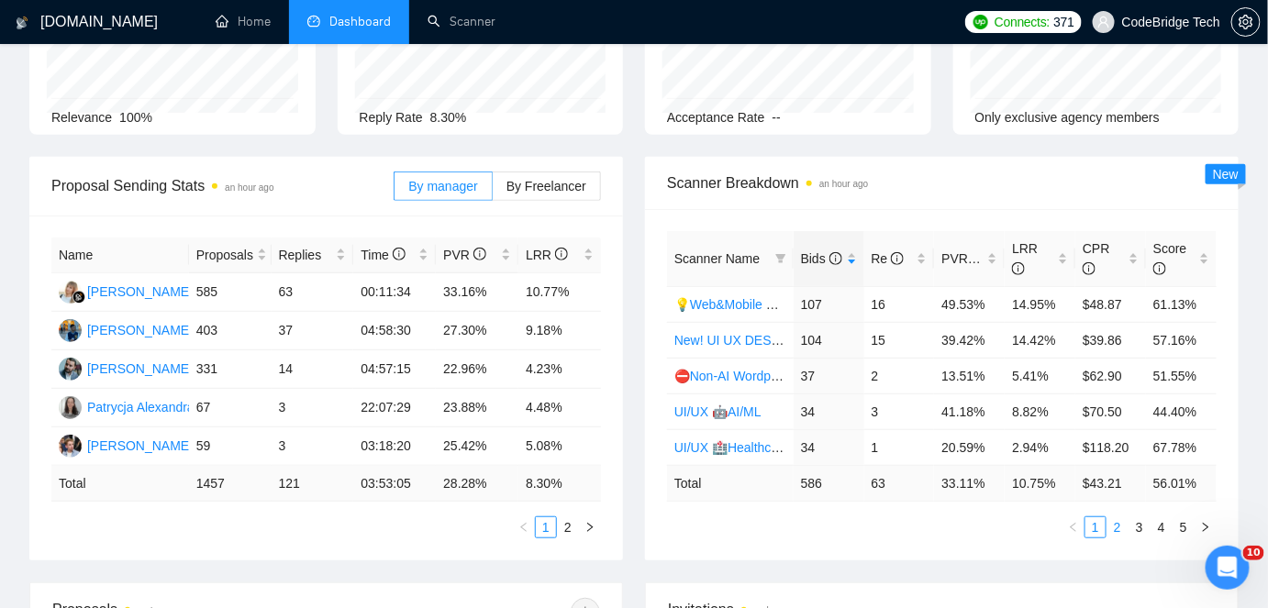
click at [1121, 527] on link "2" at bounding box center [1118, 528] width 20 height 20
click at [1101, 518] on link "1" at bounding box center [1096, 528] width 20 height 20
click at [1116, 518] on link "2" at bounding box center [1118, 528] width 20 height 20
click at [1138, 519] on link "3" at bounding box center [1140, 528] width 20 height 20
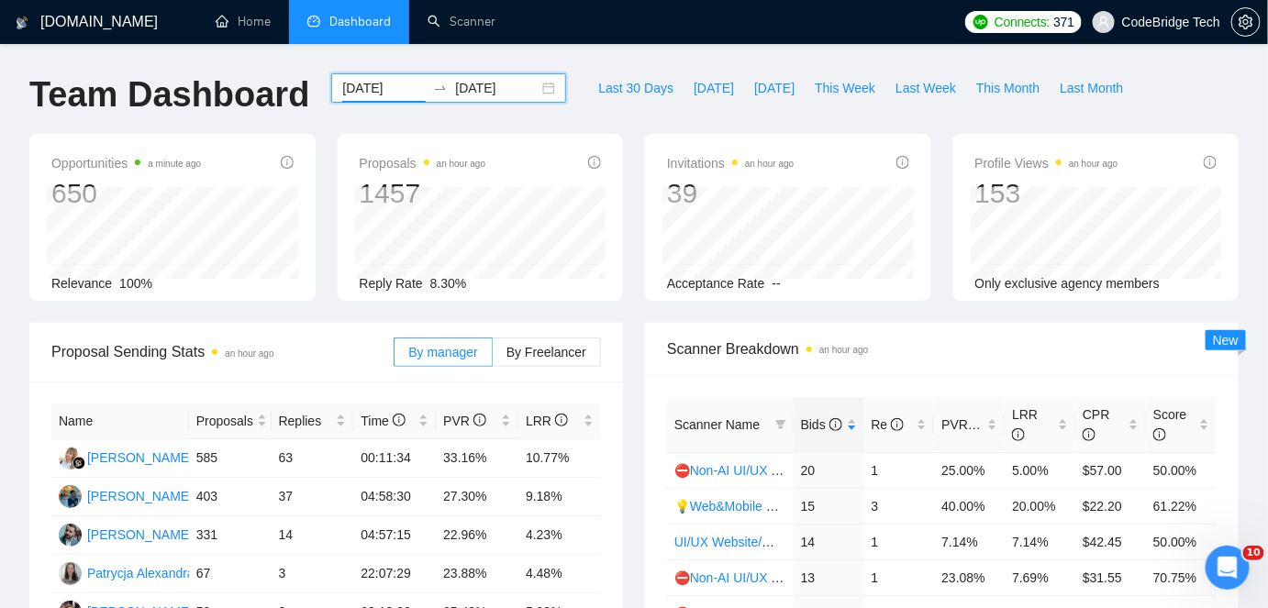
scroll to position [83, 0]
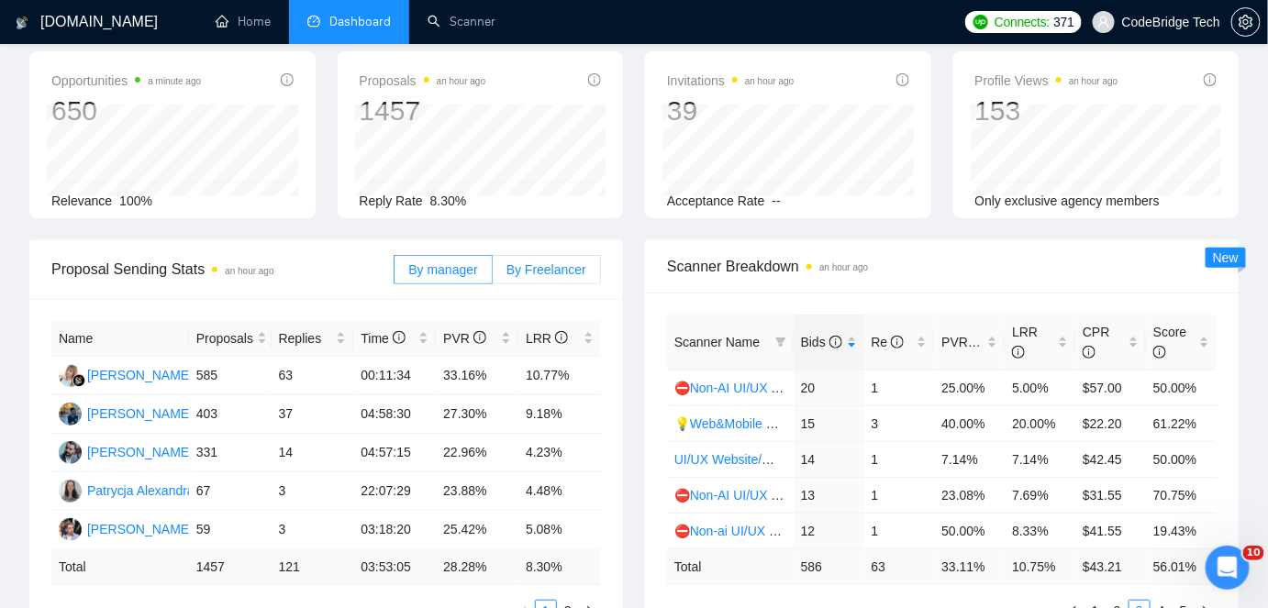
click at [536, 266] on span "By Freelancer" at bounding box center [547, 269] width 80 height 15
click at [493, 274] on input "By Freelancer" at bounding box center [493, 274] width 0 height 0
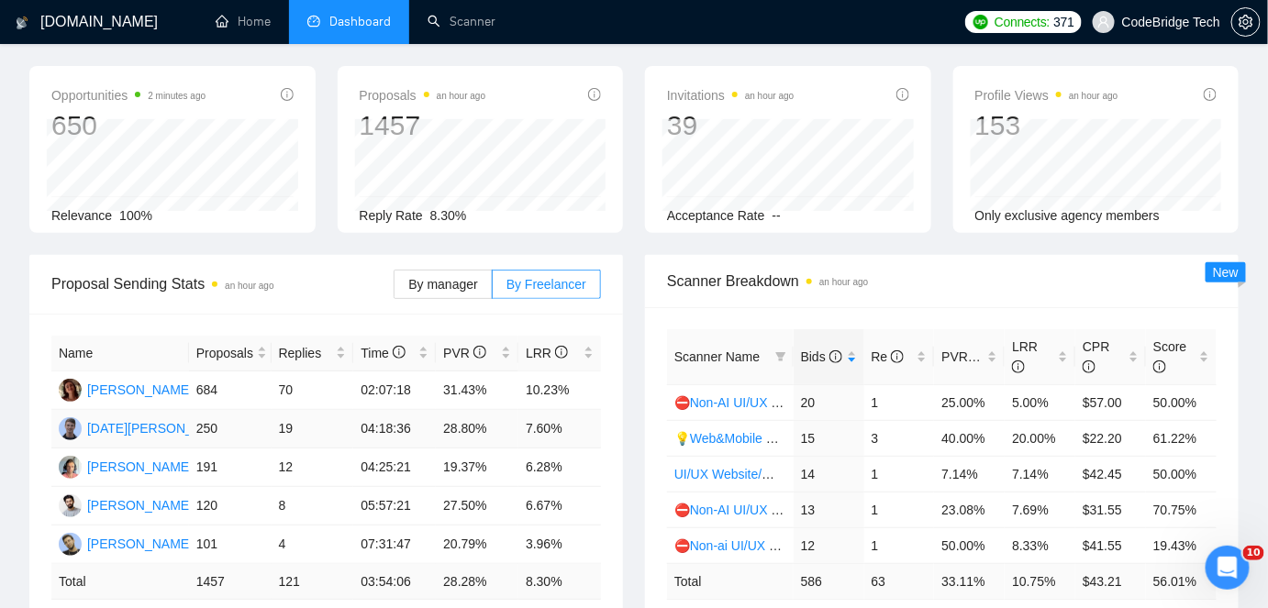
scroll to position [0, 0]
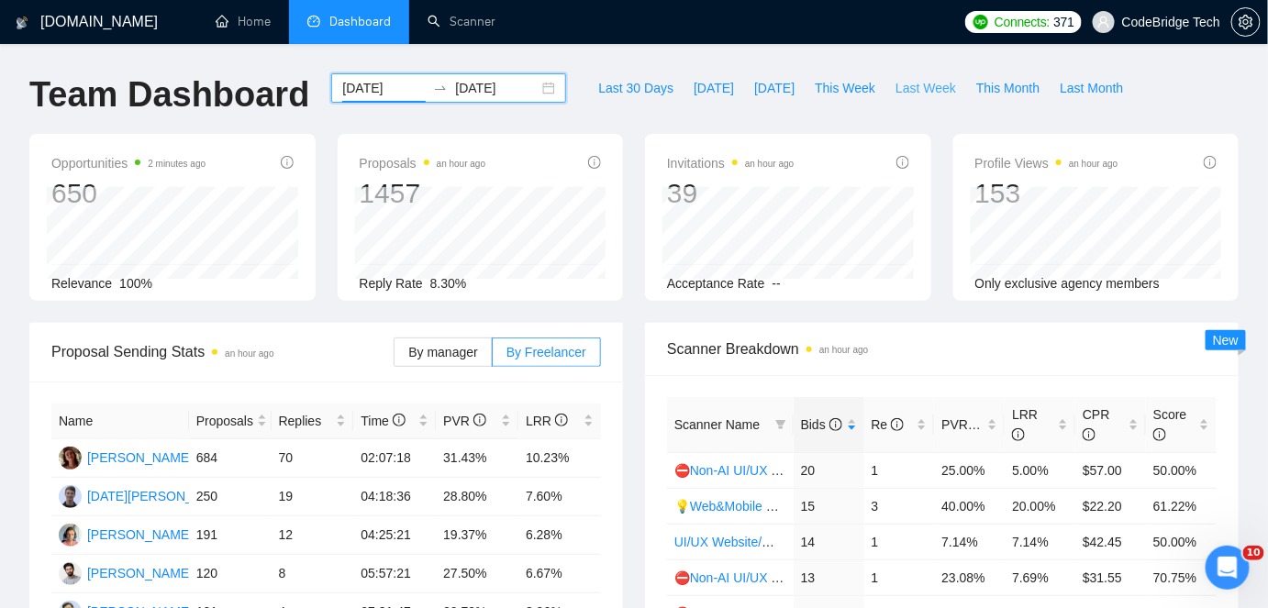
click at [912, 78] on span "Last Week" at bounding box center [926, 88] width 61 height 20
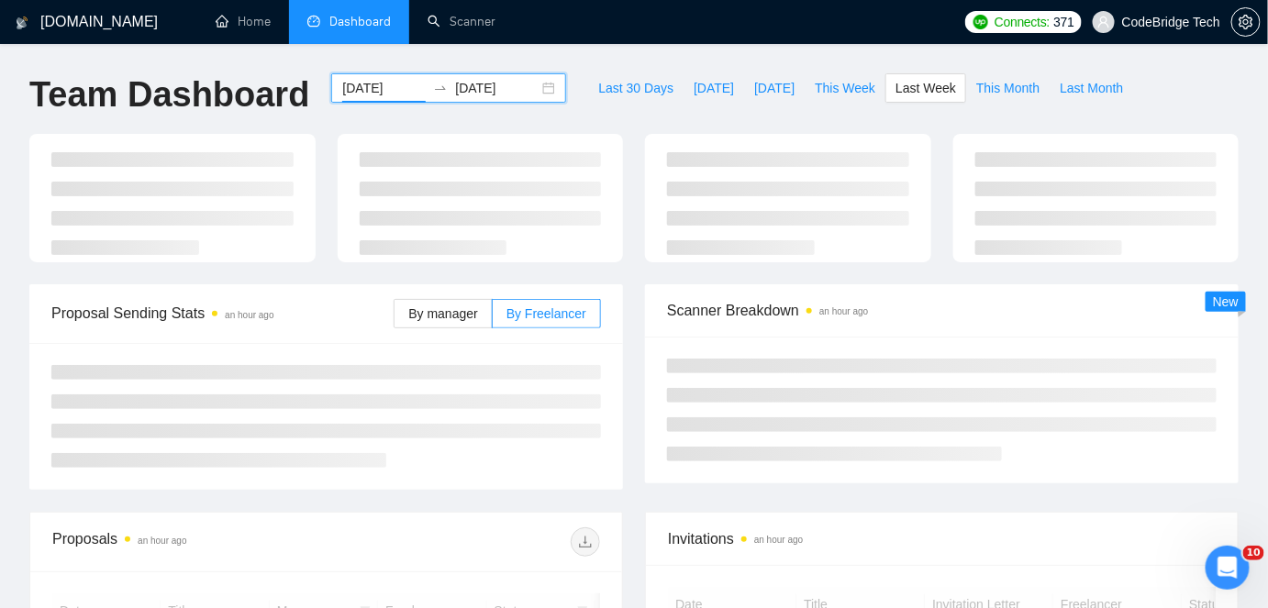
type input "[DATE]"
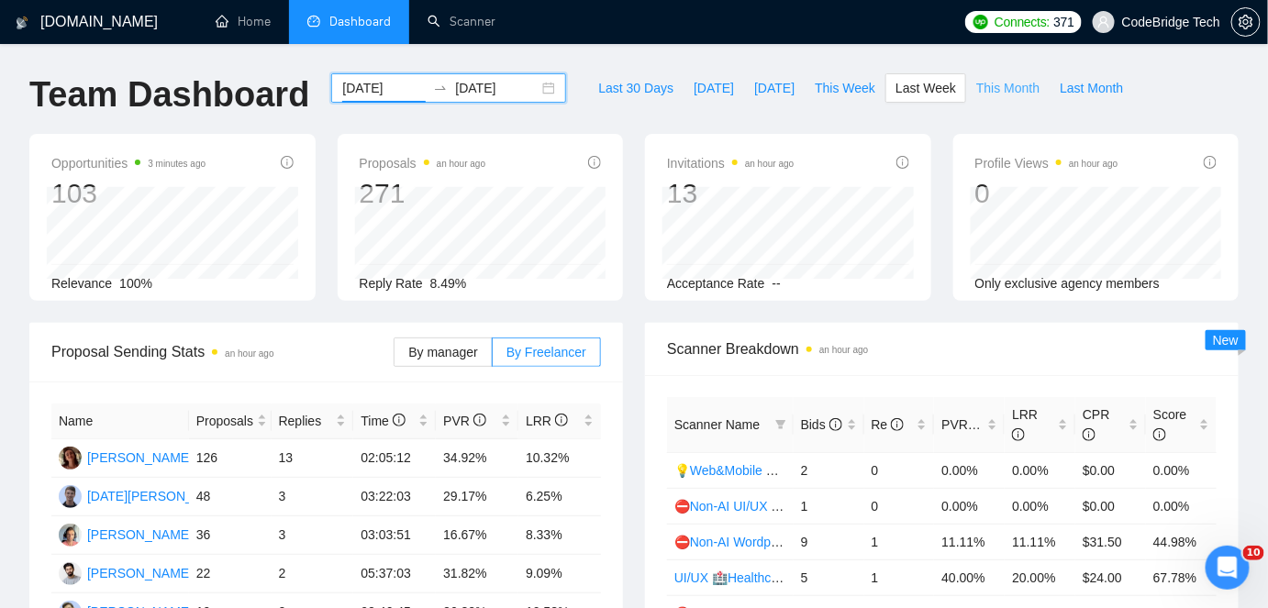
click at [982, 81] on span "This Month" at bounding box center [1007, 88] width 63 height 20
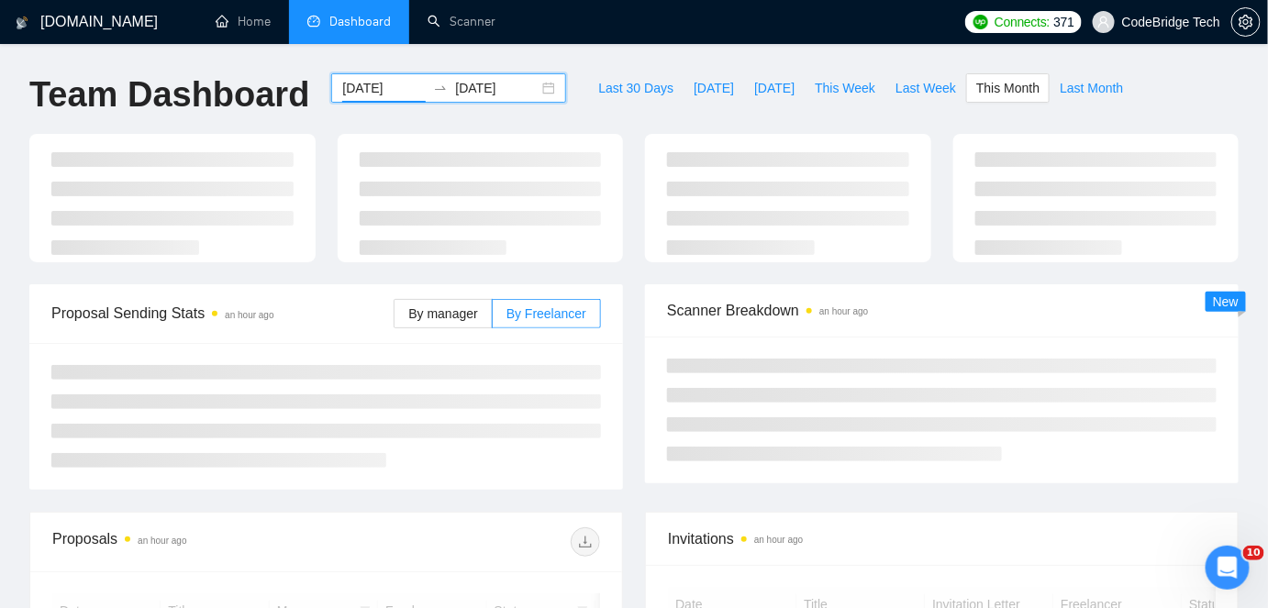
type input "[DATE]"
